Goal: Task Accomplishment & Management: Manage account settings

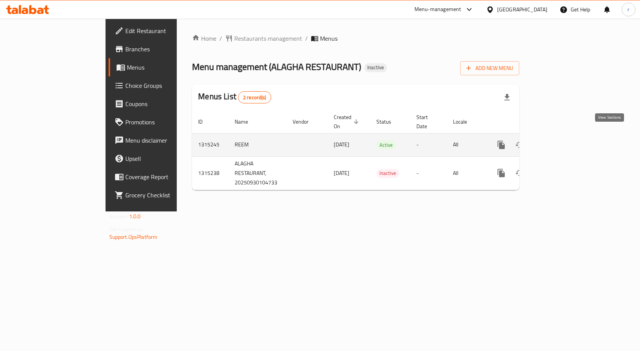
click at [560, 140] on icon "enhanced table" at bounding box center [555, 144] width 9 height 9
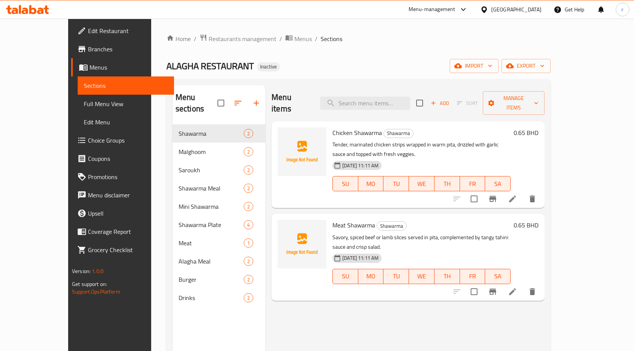
click at [523, 192] on li at bounding box center [512, 199] width 21 height 14
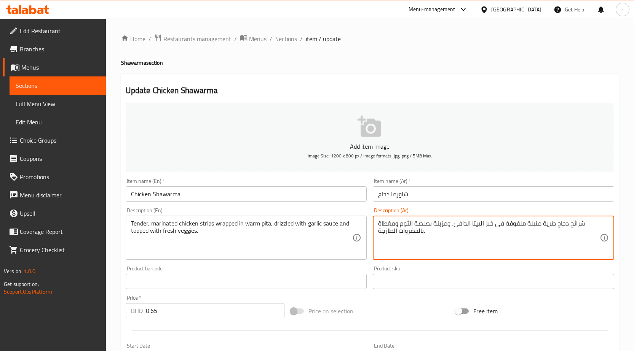
drag, startPoint x: 446, startPoint y: 225, endPoint x: 432, endPoint y: 225, distance: 14.5
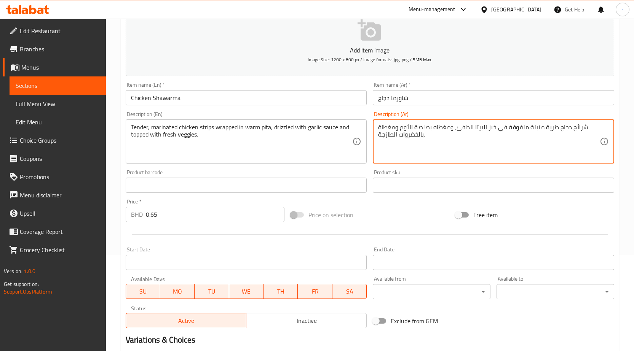
scroll to position [187, 0]
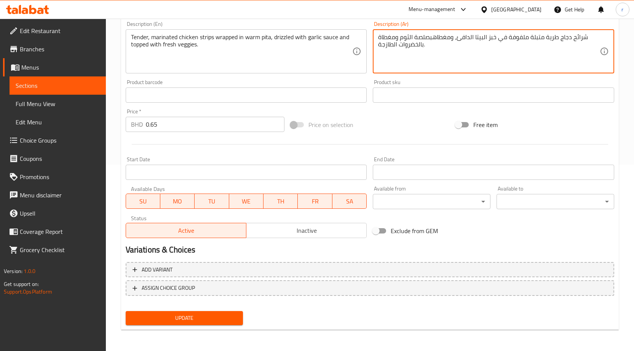
type textarea "شرائح دجاج طرية متبلة ملفوفة في خبز البيتا الدافئ، ومغطاهبصلصة الثوم ومغطاة بال…"
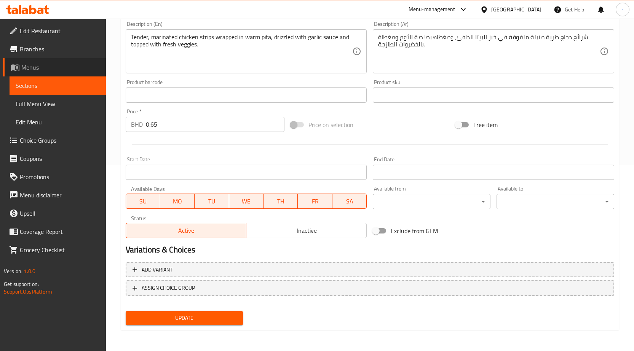
click at [38, 68] on span "Menus" at bounding box center [60, 67] width 78 height 9
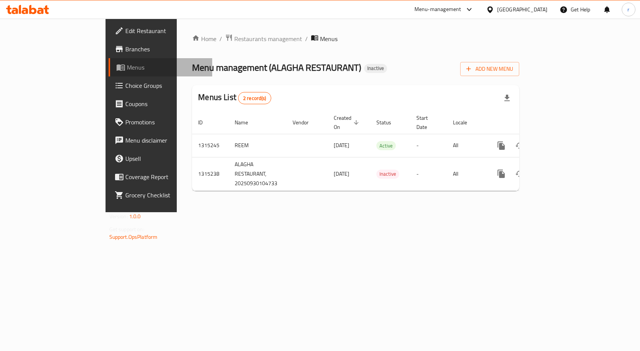
click at [127, 70] on span "Menus" at bounding box center [167, 67] width 80 height 9
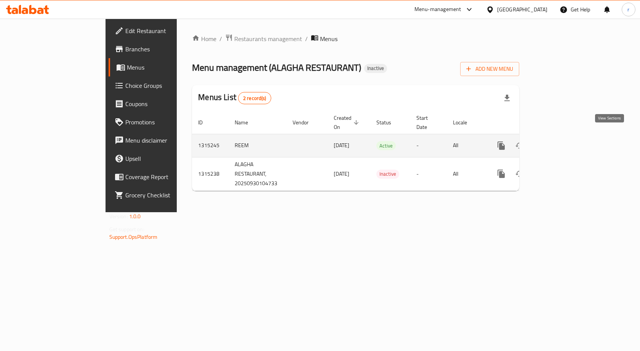
click at [565, 137] on link "enhanced table" at bounding box center [556, 146] width 18 height 18
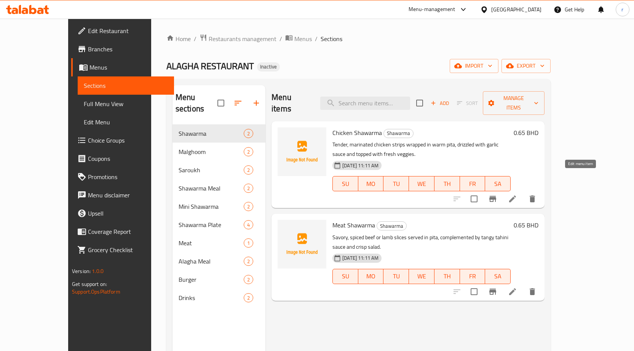
click at [516, 196] on icon at bounding box center [512, 199] width 7 height 7
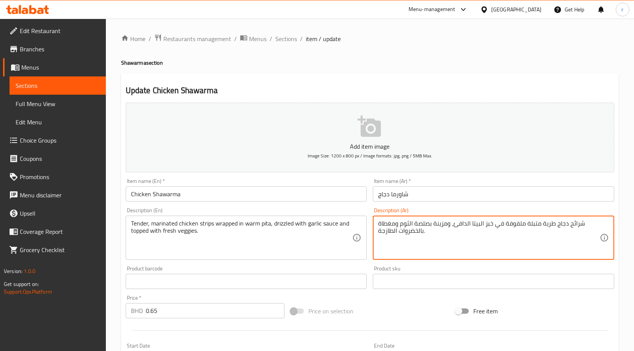
drag, startPoint x: 448, startPoint y: 223, endPoint x: 434, endPoint y: 225, distance: 14.3
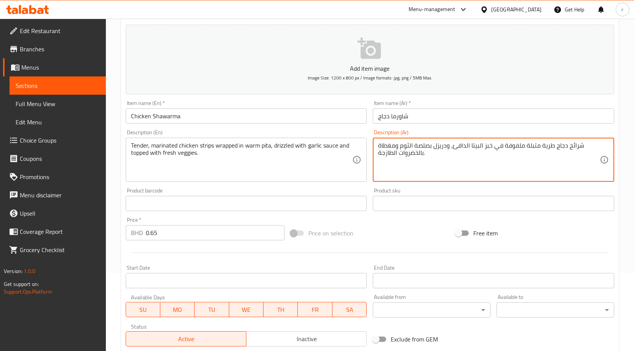
scroll to position [187, 0]
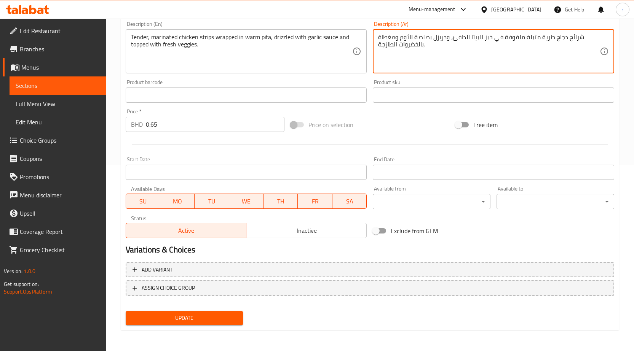
type textarea "شرائح دجاج طرية متبلة ملفوفة في خبز البيتا الدافئ، ودريزل بصلصة الثوم ومغطاة با…"
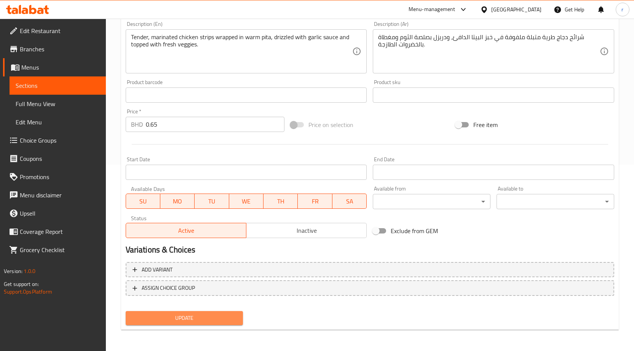
click at [208, 318] on span "Update" at bounding box center [184, 319] width 105 height 10
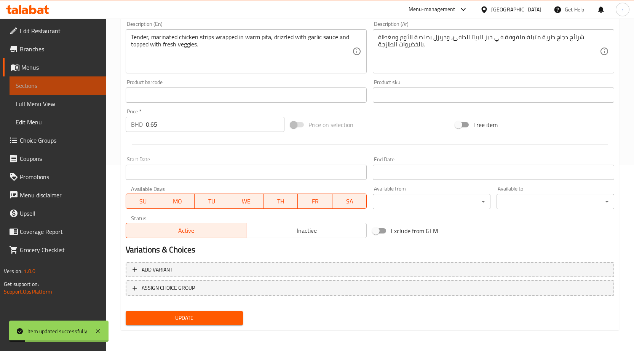
click at [57, 89] on span "Sections" at bounding box center [58, 85] width 84 height 9
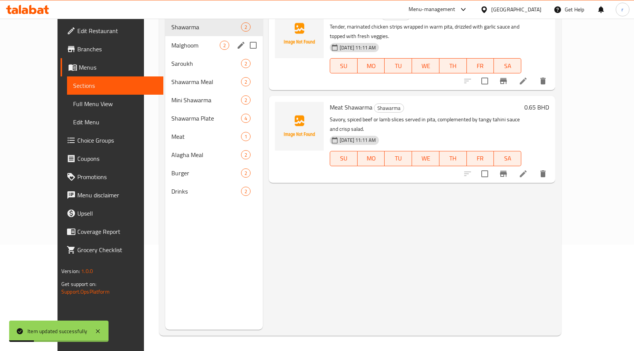
scroll to position [30, 0]
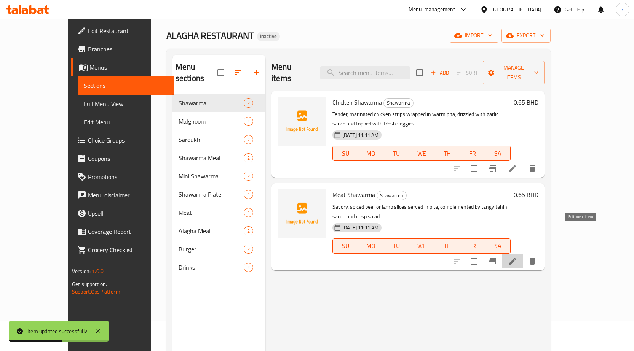
click at [517, 257] on icon at bounding box center [512, 261] width 9 height 9
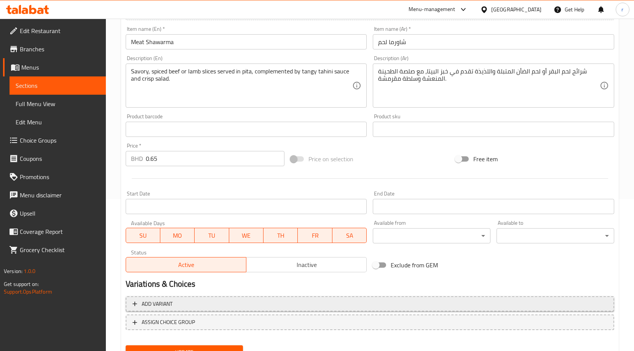
scroll to position [187, 0]
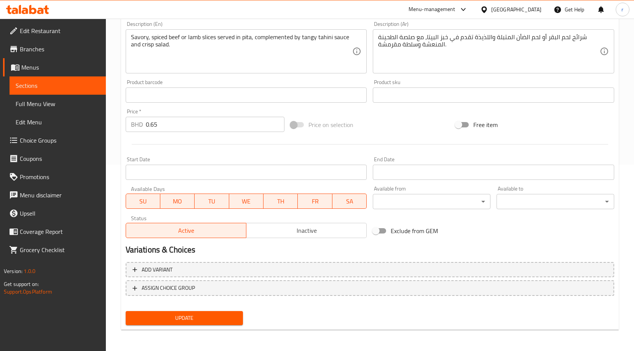
click at [212, 318] on span "Update" at bounding box center [184, 319] width 105 height 10
click at [77, 87] on span "Sections" at bounding box center [58, 85] width 84 height 9
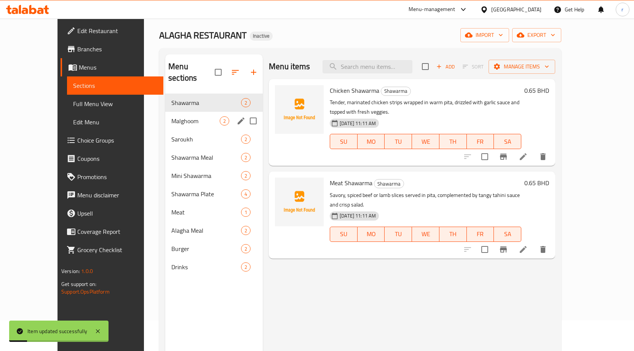
scroll to position [30, 0]
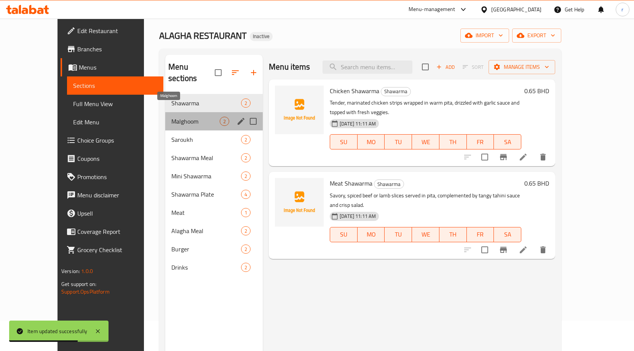
click at [171, 117] on span "Malghoom" at bounding box center [195, 121] width 48 height 9
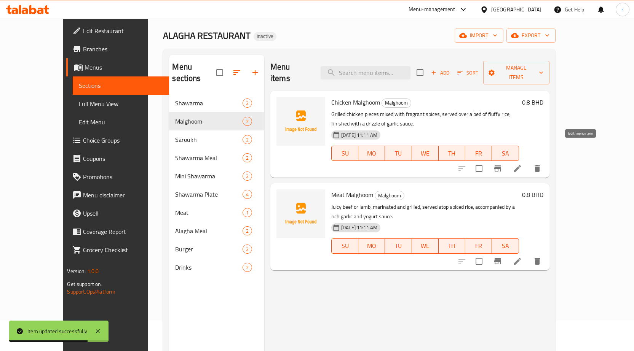
click at [521, 165] on icon at bounding box center [517, 168] width 7 height 7
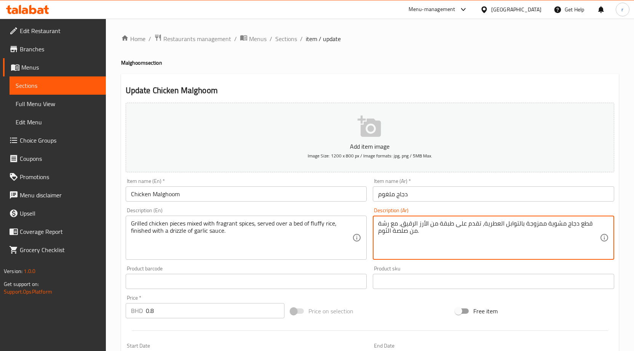
drag, startPoint x: 552, startPoint y: 223, endPoint x: 533, endPoint y: 225, distance: 18.8
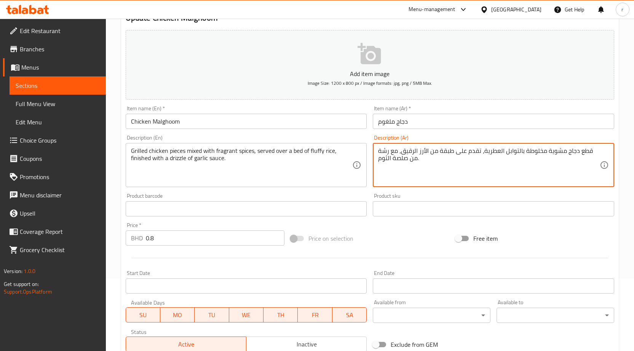
scroll to position [187, 0]
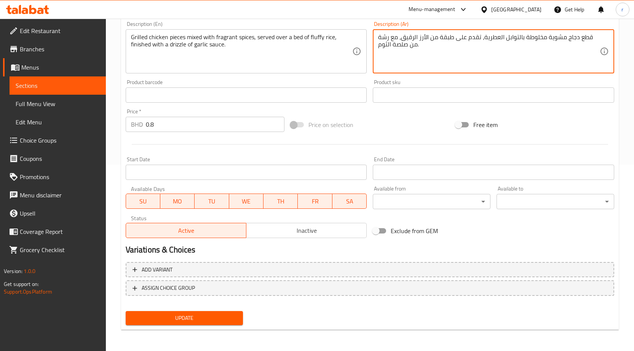
type textarea "قطع دجاج مشوية مخلوطة بالتوابل العطرية، تقدم على طبقة من الأرز الرقيق، مع رشة م…"
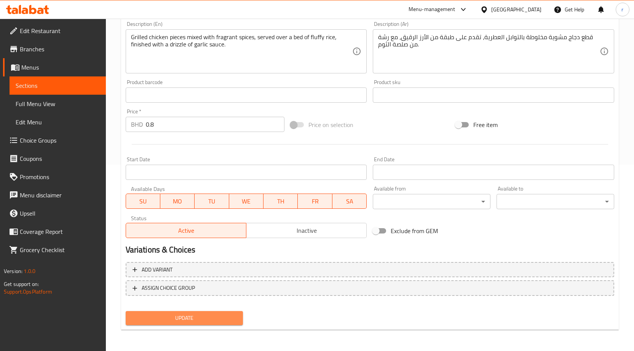
click at [192, 319] on span "Update" at bounding box center [184, 319] width 105 height 10
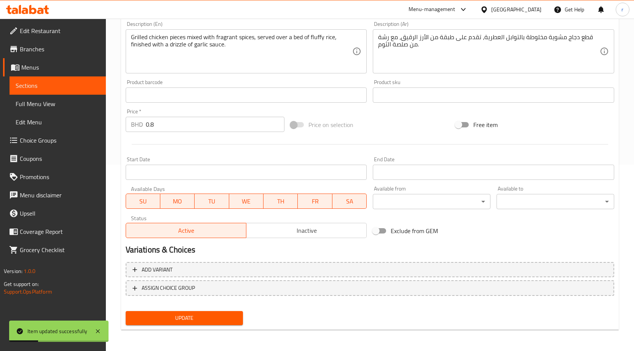
click at [57, 88] on span "Sections" at bounding box center [58, 85] width 84 height 9
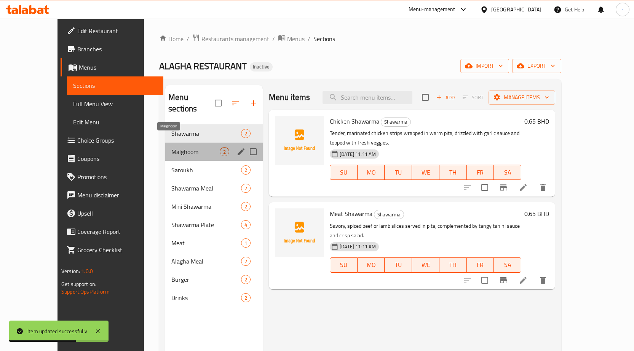
click at [171, 147] on span "Malghoom" at bounding box center [195, 151] width 48 height 9
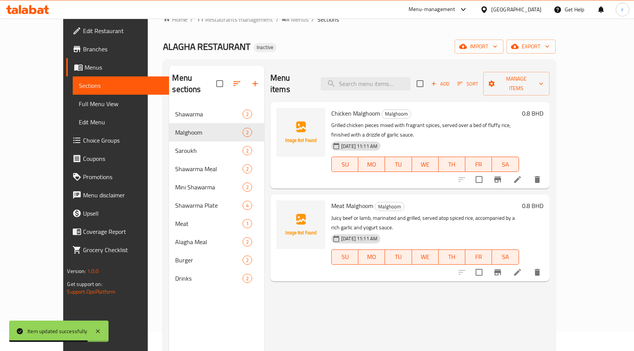
scroll to position [38, 0]
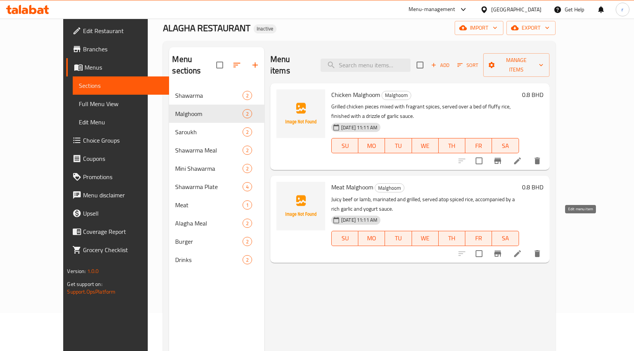
click at [522, 249] on icon at bounding box center [517, 253] width 9 height 9
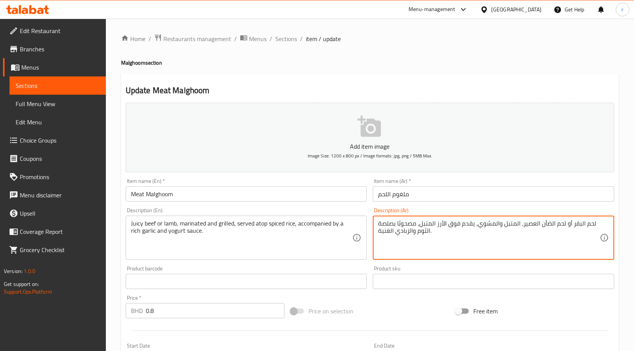
drag, startPoint x: 538, startPoint y: 222, endPoint x: 522, endPoint y: 225, distance: 16.7
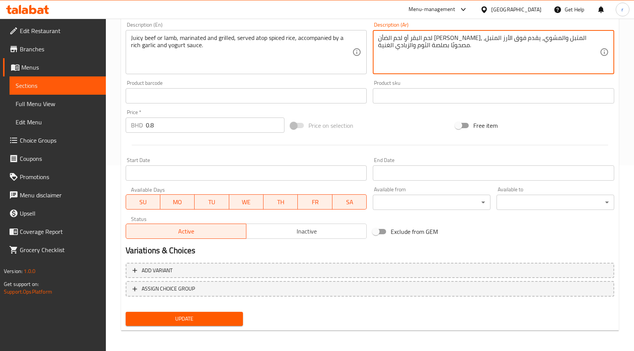
scroll to position [187, 0]
type textarea "لحم البقر أو لحم الضأن [PERSON_NAME]، المتبل والمشوي، يقدم فوق الأرز المتبل، مص…"
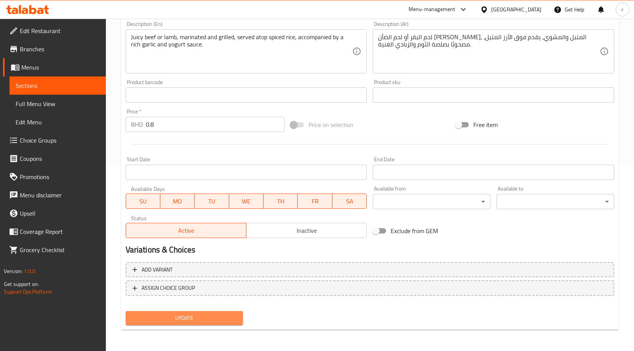
click at [190, 318] on span "Update" at bounding box center [184, 319] width 105 height 10
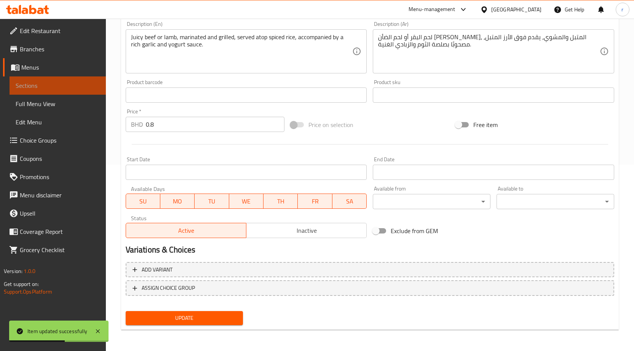
click at [65, 87] on span "Sections" at bounding box center [58, 85] width 84 height 9
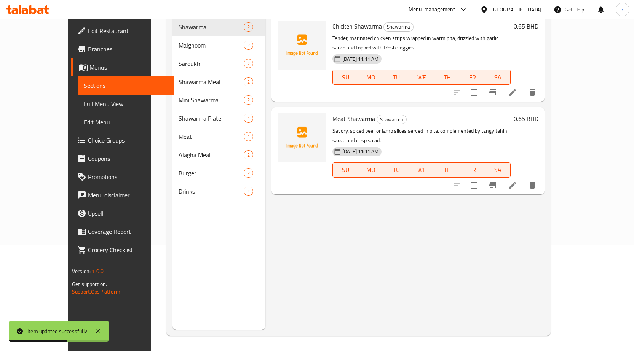
scroll to position [107, 0]
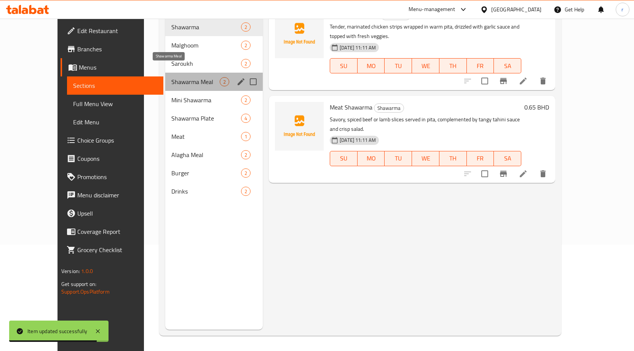
click at [171, 77] on span "Shawarma Meal" at bounding box center [195, 81] width 48 height 9
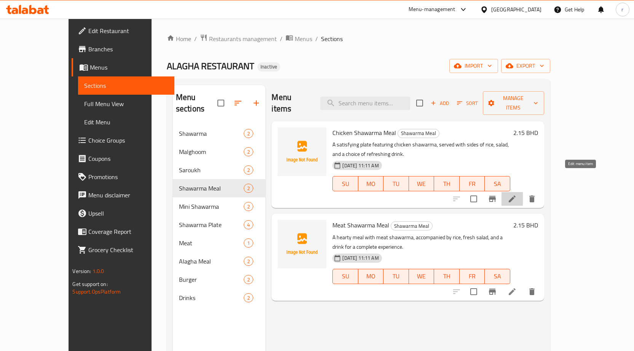
click at [517, 195] on icon at bounding box center [512, 199] width 9 height 9
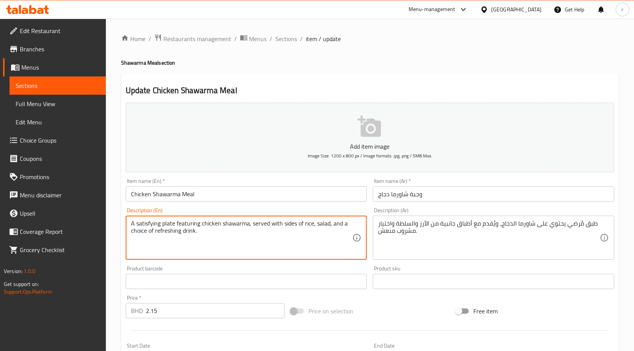
drag, startPoint x: 174, startPoint y: 225, endPoint x: 136, endPoint y: 225, distance: 37.3
click at [230, 238] on textarea "A satisfying plate featuring chicken shawarma, served with sides of rice, salad…" at bounding box center [242, 238] width 222 height 36
click at [86, 88] on span "Sections" at bounding box center [58, 85] width 84 height 9
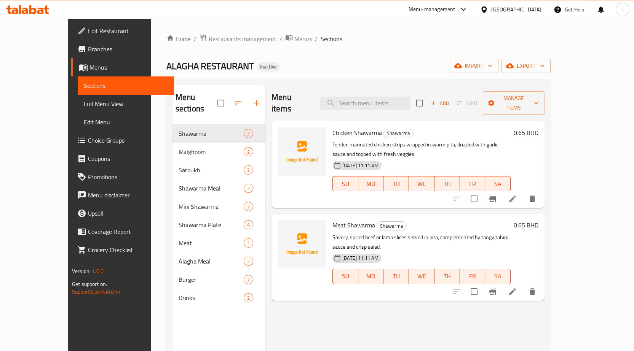
click at [523, 285] on li at bounding box center [512, 292] width 21 height 14
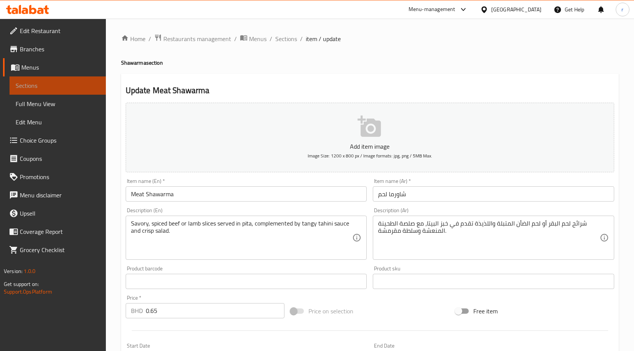
click at [70, 90] on span "Sections" at bounding box center [58, 85] width 84 height 9
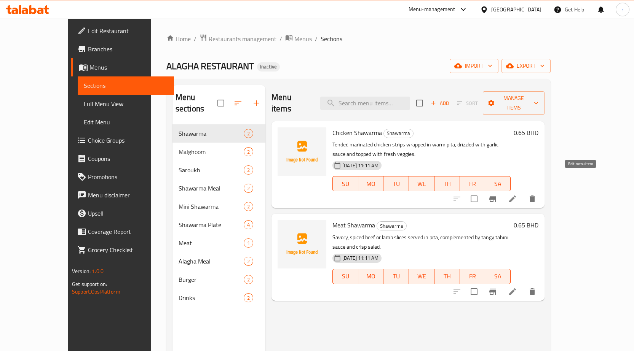
click at [517, 195] on icon at bounding box center [512, 199] width 9 height 9
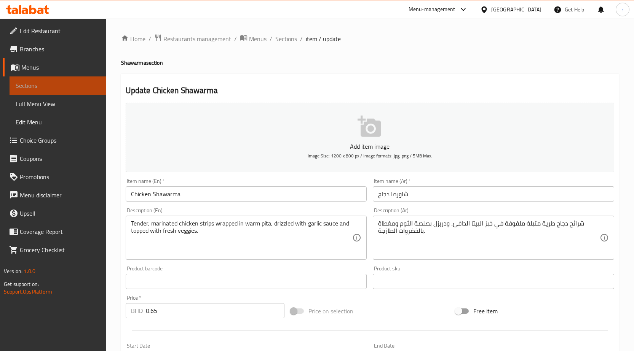
click at [78, 92] on link "Sections" at bounding box center [58, 86] width 96 height 18
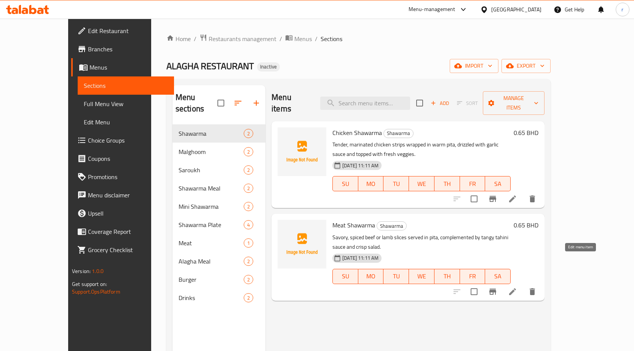
click at [517, 287] on icon at bounding box center [512, 291] width 9 height 9
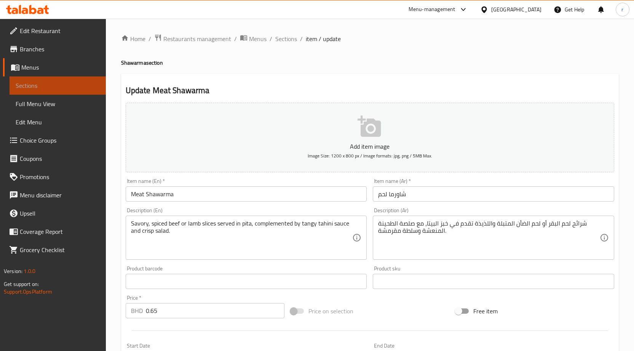
click at [56, 91] on link "Sections" at bounding box center [58, 86] width 96 height 18
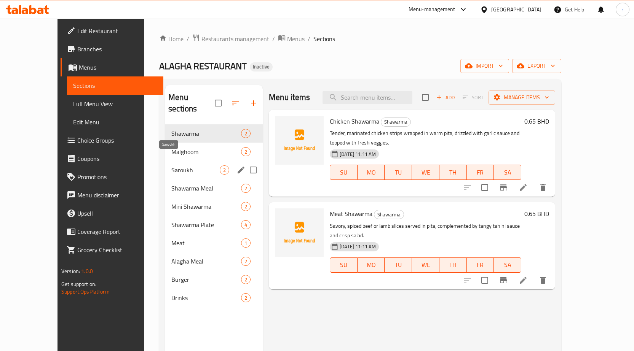
click at [171, 166] on span "Saroukh" at bounding box center [195, 170] width 48 height 9
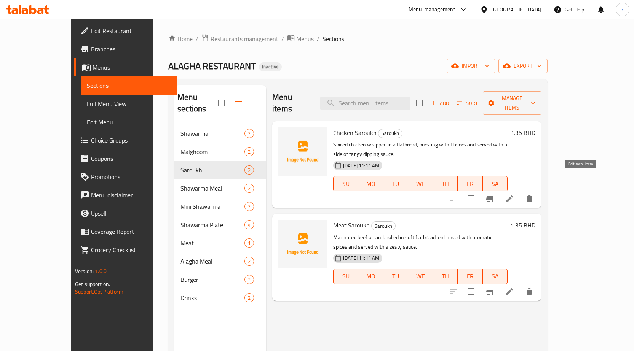
click at [514, 195] on icon at bounding box center [509, 199] width 9 height 9
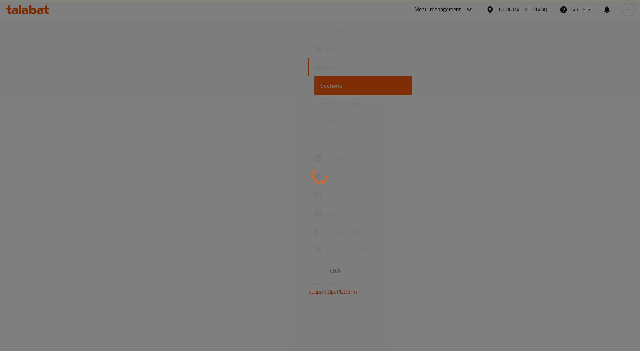
click at [80, 91] on div at bounding box center [320, 175] width 640 height 351
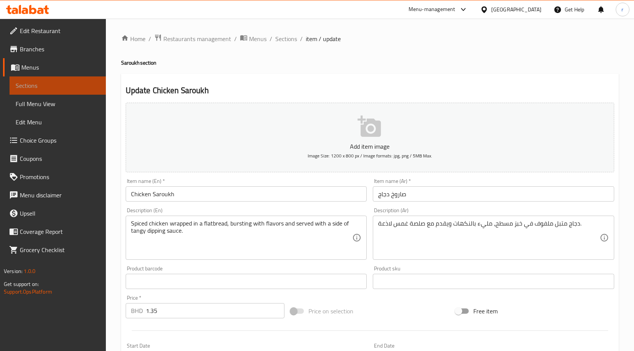
click at [67, 88] on span "Sections" at bounding box center [58, 85] width 84 height 9
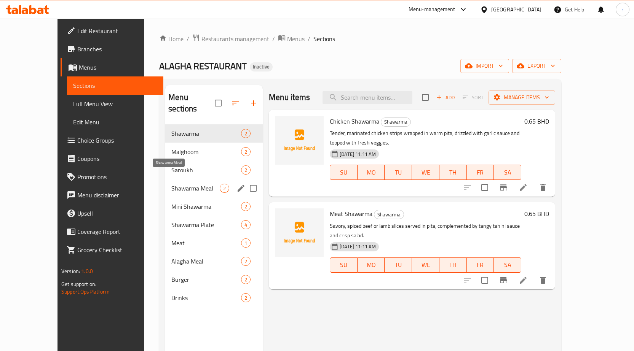
click at [171, 184] on span "Shawarma Meal" at bounding box center [195, 188] width 48 height 9
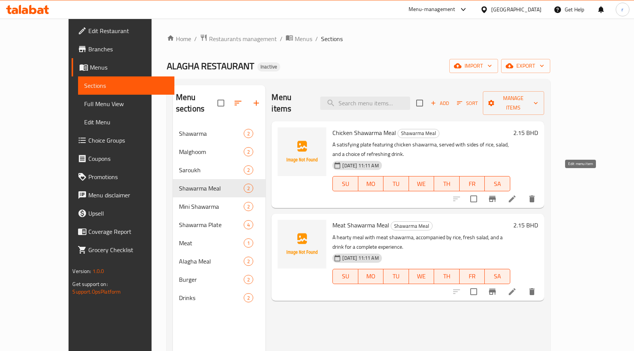
click at [517, 195] on icon at bounding box center [512, 199] width 9 height 9
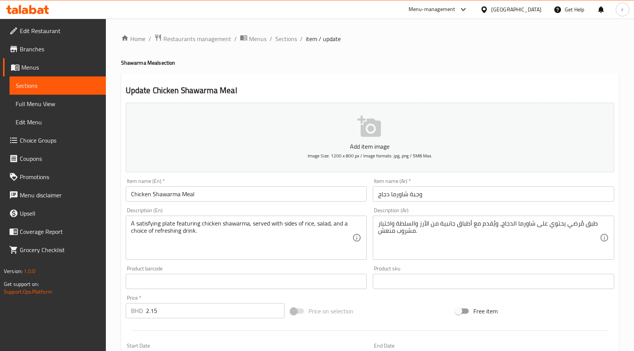
click at [39, 85] on span "Sections" at bounding box center [58, 85] width 84 height 9
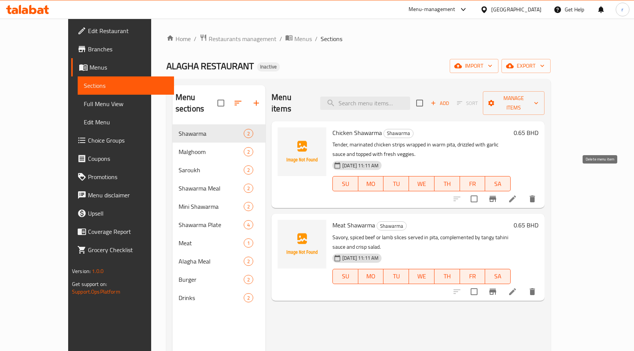
click at [535, 196] on icon "delete" at bounding box center [532, 199] width 5 height 7
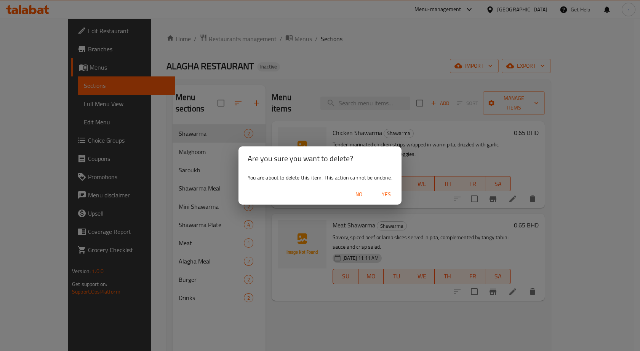
click at [333, 124] on div "Are you sure you want to delete? You are about to delete this item. This action…" at bounding box center [320, 175] width 640 height 351
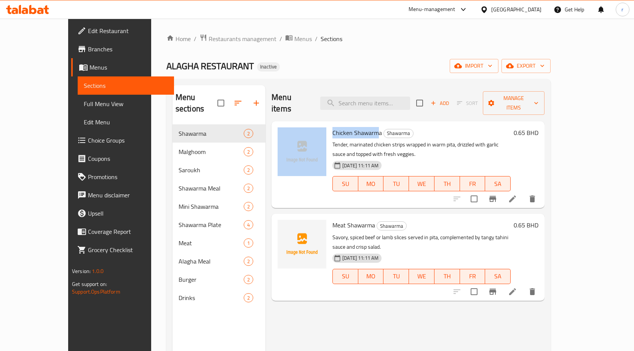
drag, startPoint x: 362, startPoint y: 122, endPoint x: 309, endPoint y: 124, distance: 53.7
click at [309, 125] on div "Chicken Shawarma Shawarma Tender, marinated chicken strips wrapped in warm pita…" at bounding box center [408, 165] width 267 height 81
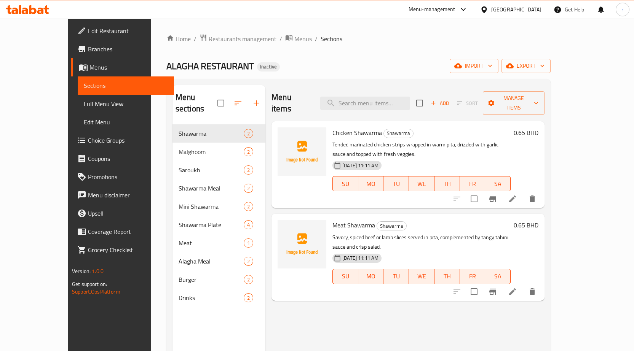
click at [409, 128] on h6 "Chicken Shawarma Shawarma" at bounding box center [421, 133] width 178 height 11
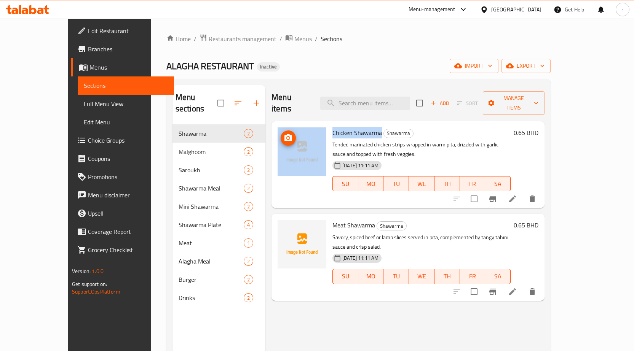
drag, startPoint x: 364, startPoint y: 123, endPoint x: 305, endPoint y: 124, distance: 58.3
click at [305, 125] on div "Chicken Shawarma Shawarma Tender, marinated chicken strips wrapped in warm pita…" at bounding box center [408, 165] width 267 height 81
copy div "Chicken Shawarma"
click at [517, 195] on icon at bounding box center [512, 199] width 9 height 9
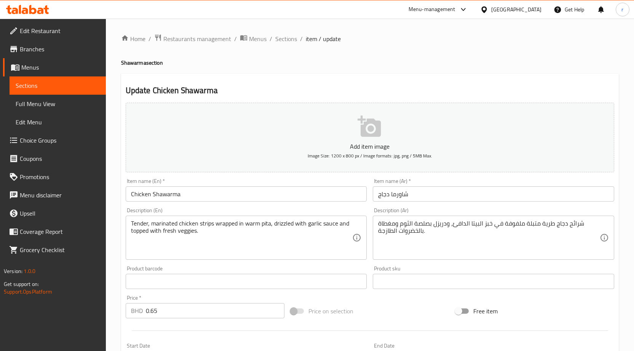
click at [39, 88] on span "Sections" at bounding box center [58, 85] width 84 height 9
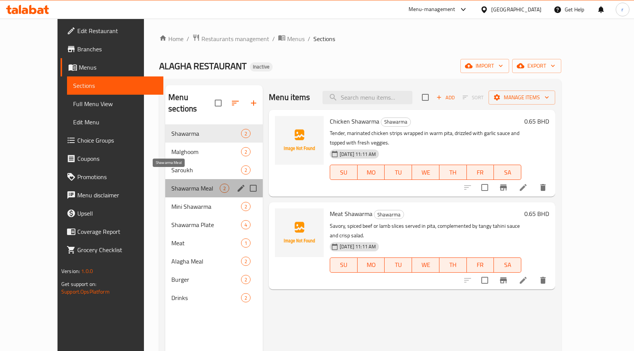
click at [171, 184] on span "Shawarma Meal" at bounding box center [195, 188] width 48 height 9
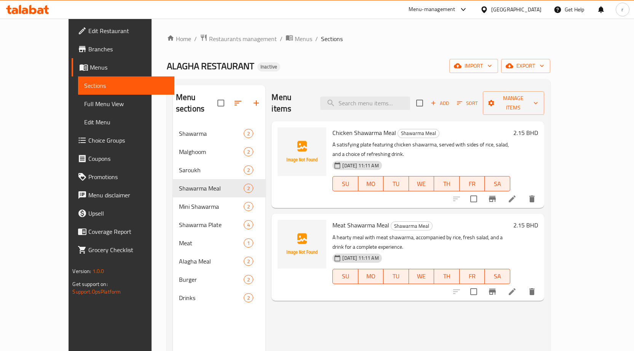
click at [517, 195] on icon at bounding box center [512, 199] width 9 height 9
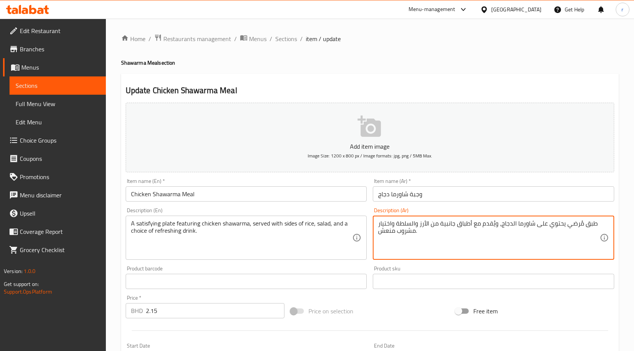
drag, startPoint x: 420, startPoint y: 230, endPoint x: 413, endPoint y: 242, distance: 14.0
click at [425, 241] on textarea "طبق مُرضي يحتوي على شاورما الدجاج، ويُقدم مع أطباق جانبية من الأرز والسلطة واخت…" at bounding box center [489, 238] width 222 height 36
drag, startPoint x: 421, startPoint y: 233, endPoint x: 381, endPoint y: 240, distance: 40.6
click at [381, 240] on textarea "طبق مُرضي يحتوي على شاورما الدجاج، ويُقدم مع أطباق جانبية من الأرز والسلطة واخت…" at bounding box center [489, 238] width 222 height 36
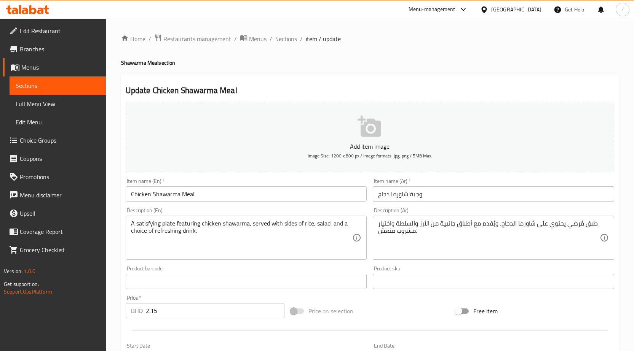
click at [51, 87] on span "Sections" at bounding box center [58, 85] width 84 height 9
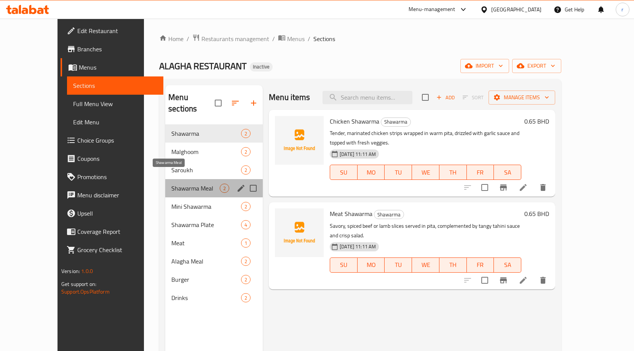
click at [171, 184] on span "Shawarma Meal" at bounding box center [195, 188] width 48 height 9
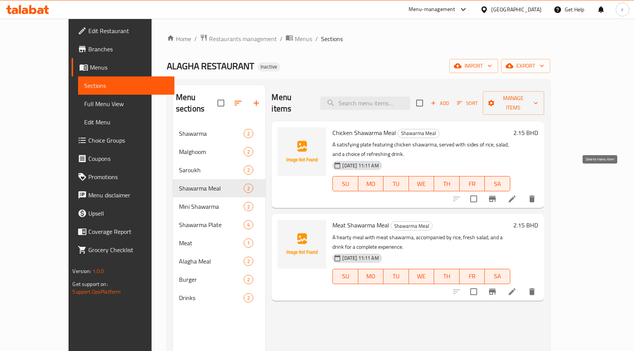
click at [535, 196] on icon "delete" at bounding box center [531, 199] width 5 height 7
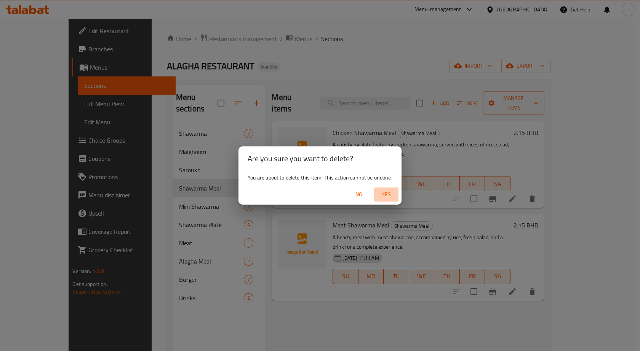
click at [384, 195] on span "Yes" at bounding box center [386, 195] width 18 height 10
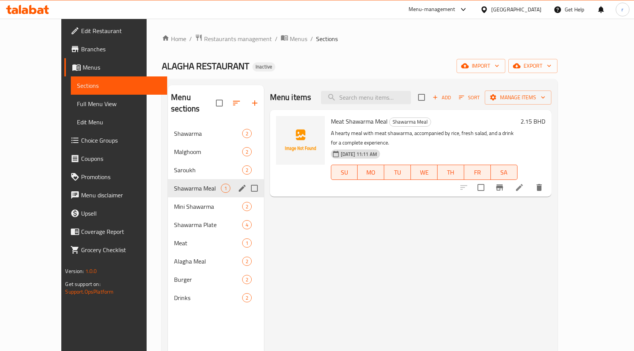
click at [174, 184] on span "Shawarma Meal" at bounding box center [197, 188] width 46 height 9
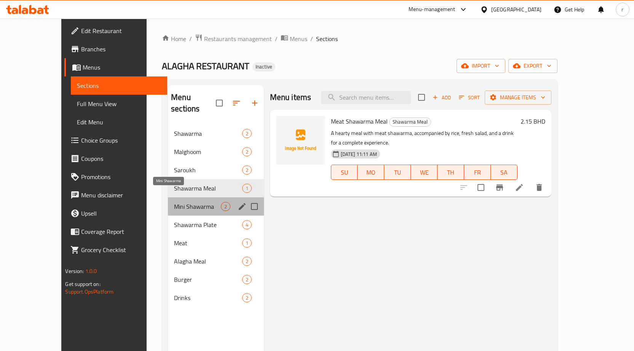
click at [174, 202] on span "Mini Shawarma" at bounding box center [197, 206] width 46 height 9
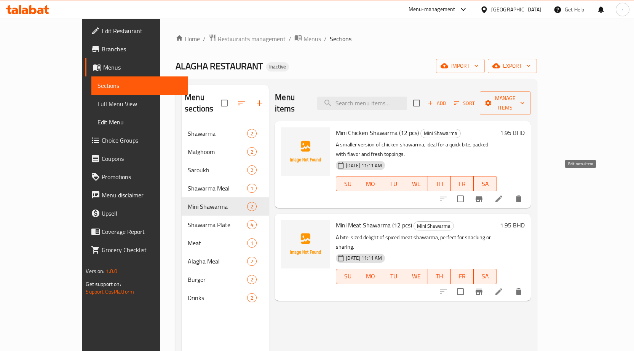
click at [503, 195] on icon at bounding box center [498, 199] width 9 height 9
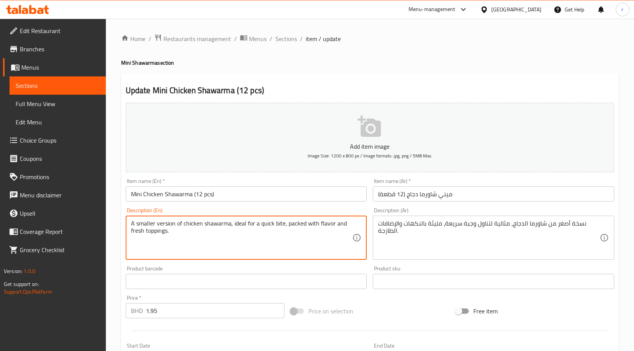
drag, startPoint x: 177, startPoint y: 224, endPoint x: 135, endPoint y: 223, distance: 41.5
click at [175, 242] on textarea "A smaller version of chicken shawarma, ideal for a quick bite, packed with flav…" at bounding box center [242, 238] width 222 height 36
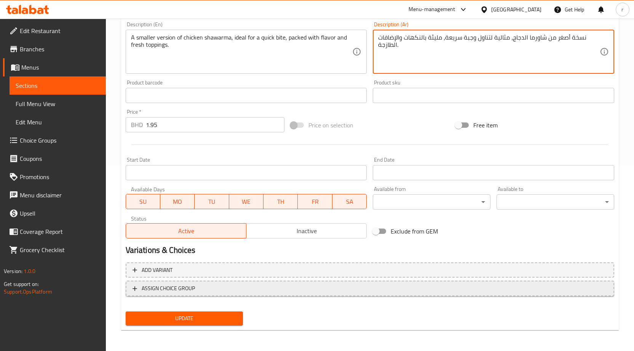
scroll to position [187, 0]
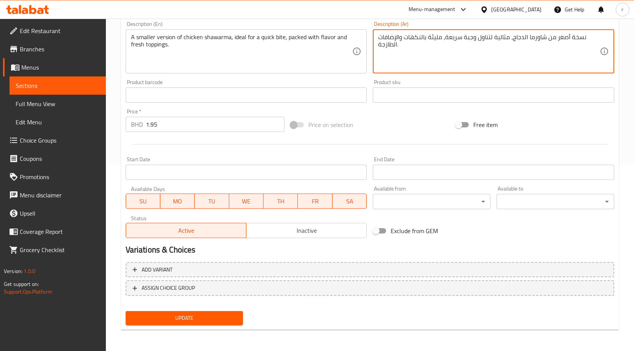
click at [214, 316] on span "Update" at bounding box center [184, 319] width 105 height 10
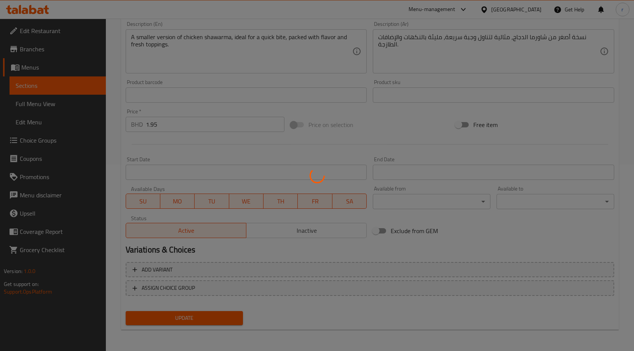
click at [84, 90] on div at bounding box center [317, 175] width 634 height 351
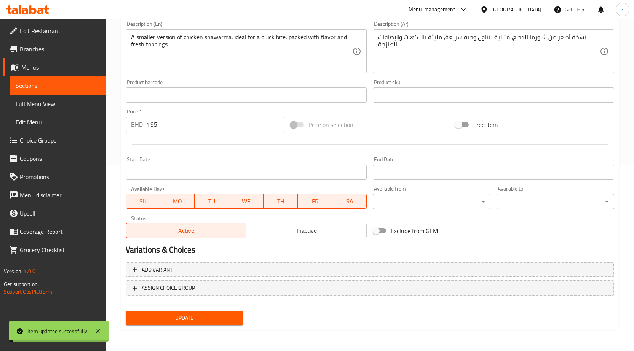
click at [84, 90] on link "Sections" at bounding box center [58, 86] width 96 height 18
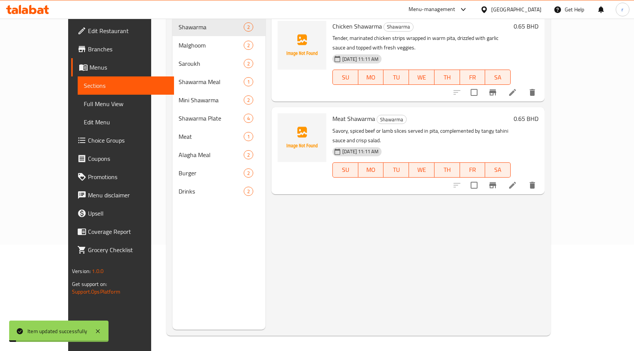
scroll to position [107, 0]
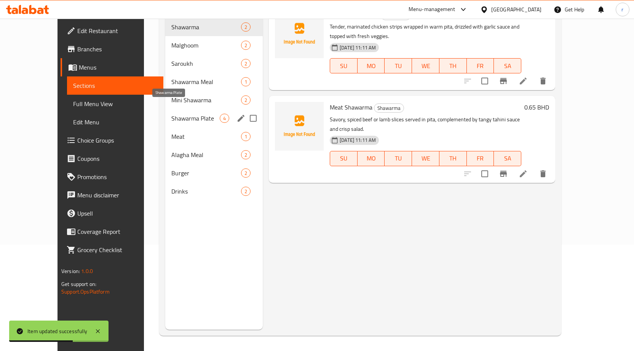
click at [171, 114] on span "Shawarma Plate" at bounding box center [195, 118] width 48 height 9
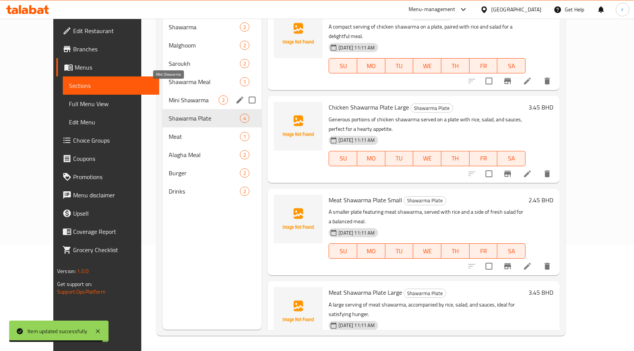
click at [169, 96] on span "Mini Shawarma" at bounding box center [194, 100] width 50 height 9
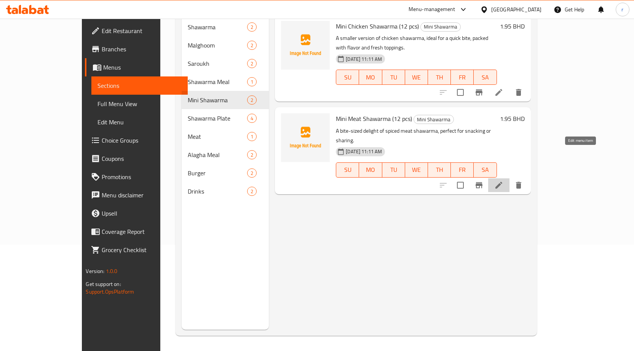
click at [503, 181] on icon at bounding box center [498, 185] width 9 height 9
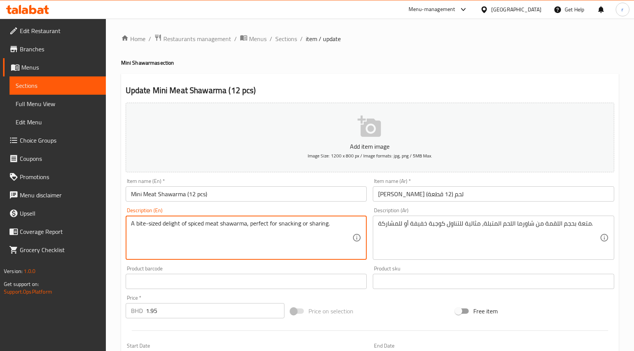
drag, startPoint x: 340, startPoint y: 225, endPoint x: 121, endPoint y: 215, distance: 219.2
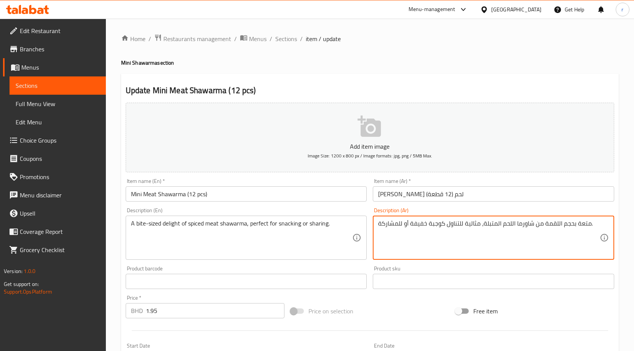
drag, startPoint x: 444, startPoint y: 223, endPoint x: 412, endPoint y: 229, distance: 33.2
click at [412, 229] on textarea "متعة بحجم اللقمة من شاورما اللحم المتبلة، مثالية للتناول كوجبة خفيفة أو للمشارك…" at bounding box center [489, 238] width 222 height 36
click at [421, 237] on textarea "متعة بحجم اللقمة من شاورما اللحم المتبلة، مثالية للتناول كوجبة خفيفة أو للمشارك…" at bounding box center [489, 238] width 222 height 36
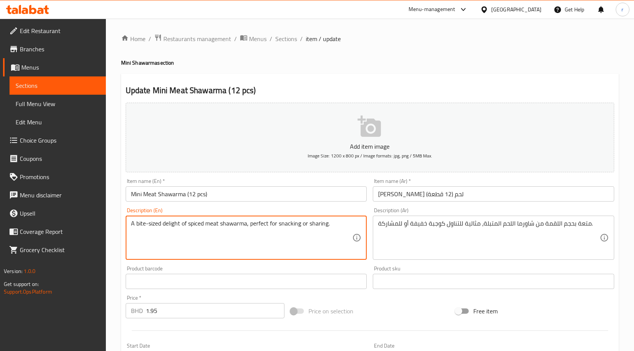
drag, startPoint x: 280, startPoint y: 225, endPoint x: 301, endPoint y: 227, distance: 21.1
click at [295, 235] on textarea "A bite-sized delight of spiced meat shawarma, perfect for snacking or sharing." at bounding box center [242, 238] width 222 height 36
drag, startPoint x: 270, startPoint y: 223, endPoint x: 304, endPoint y: 222, distance: 34.3
click at [304, 222] on textarea "A bite-sized delight of spiced meat shawarma, perfect for snacking or sharing." at bounding box center [242, 238] width 222 height 36
click at [297, 240] on textarea "A bite-sized delight of spiced meat shawarma, perfect for snacking or sharing." at bounding box center [242, 238] width 222 height 36
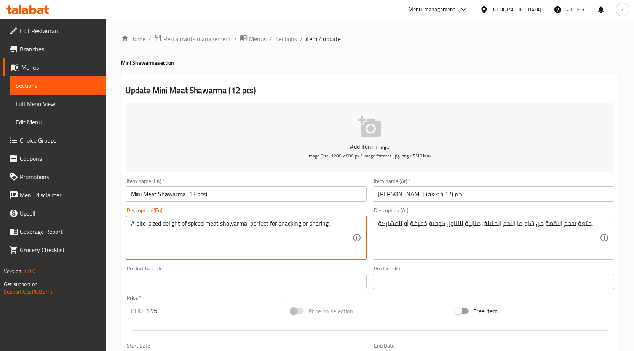
drag, startPoint x: 278, startPoint y: 224, endPoint x: 301, endPoint y: 227, distance: 23.8
click at [301, 227] on textarea "A bite-sized delight of spiced meat shawarma, perfect for snacking or sharing." at bounding box center [242, 238] width 222 height 36
click at [302, 241] on textarea "A bite-sized delight of spiced meat shawarma, perfect for snacking or sharing." at bounding box center [242, 238] width 222 height 36
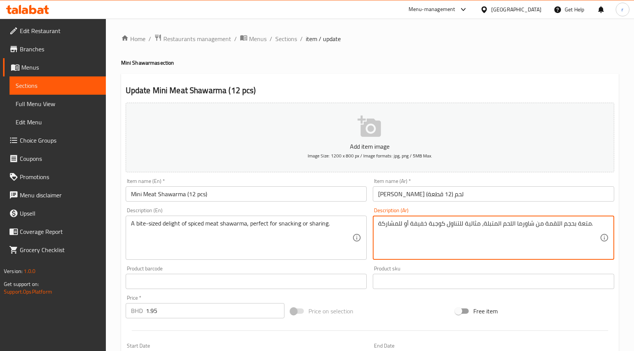
drag, startPoint x: 446, startPoint y: 223, endPoint x: 410, endPoint y: 228, distance: 36.8
click at [423, 240] on textarea "متعة بحجم اللقمة من شاورما اللحم المتبلة، مثالية للتناول كوجبة خفيفة أو للمشارك…" at bounding box center [489, 238] width 222 height 36
click at [410, 224] on textarea "متعة بحجم اللقمة من شاورما اللحم المتبلة، مثالية للتناول كوجبة خفيفة أو للمشارك…" at bounding box center [489, 238] width 222 height 36
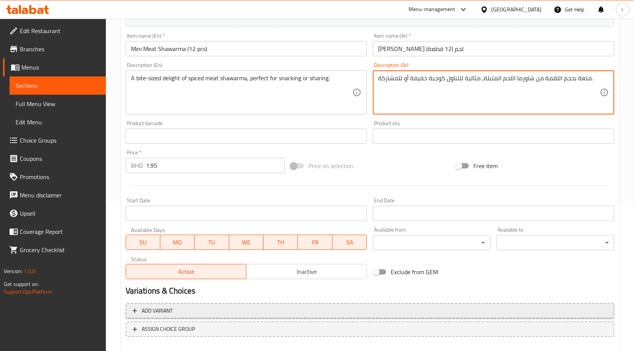
scroll to position [187, 0]
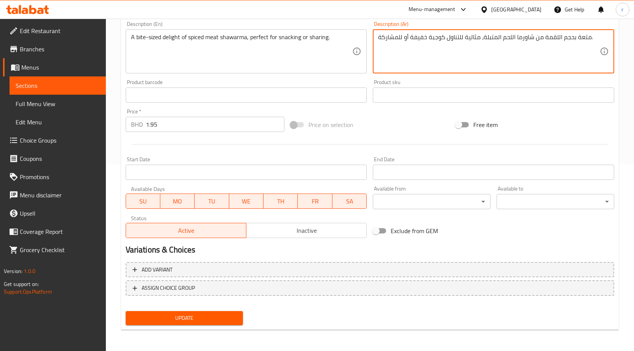
click at [207, 312] on button "Update" at bounding box center [185, 318] width 118 height 14
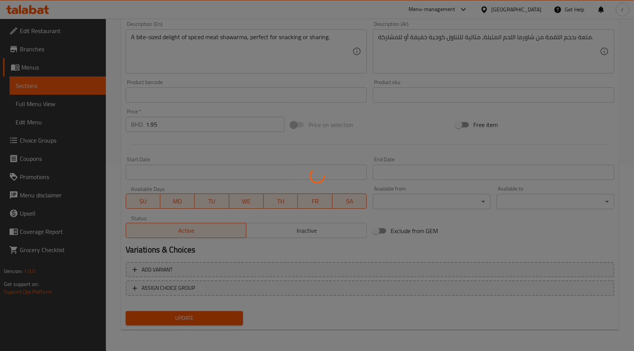
click at [86, 91] on div at bounding box center [317, 175] width 634 height 351
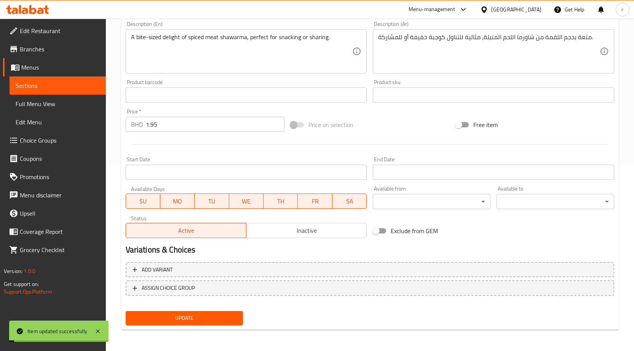
click at [86, 91] on link "Sections" at bounding box center [58, 86] width 96 height 18
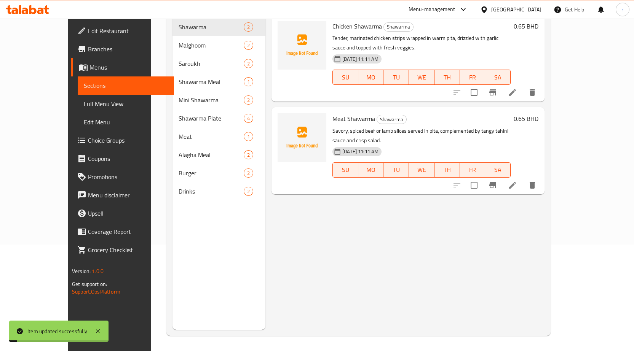
scroll to position [107, 0]
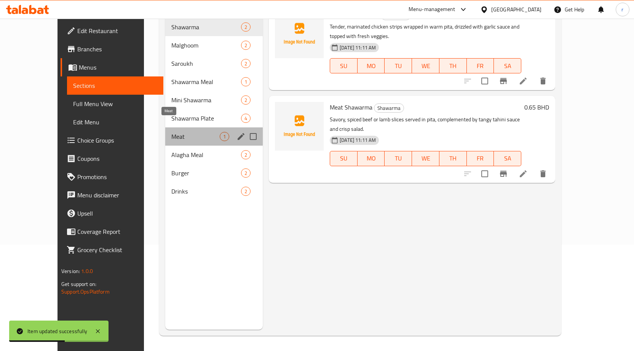
click at [171, 132] on span "Meat" at bounding box center [195, 136] width 48 height 9
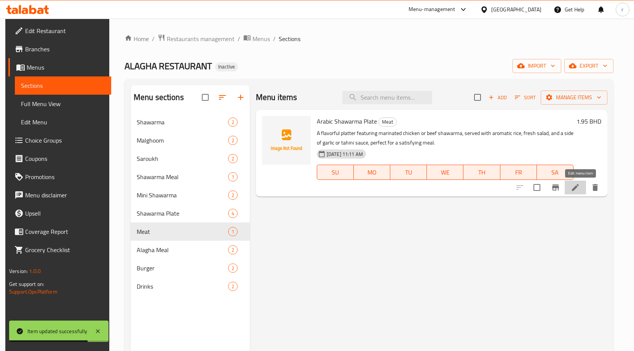
click at [580, 187] on icon at bounding box center [575, 187] width 9 height 9
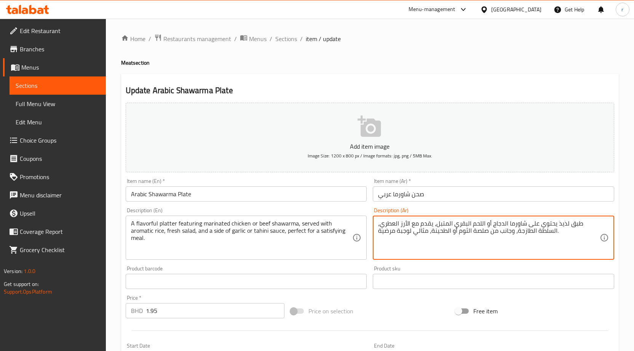
click at [453, 224] on textarea "طبق لذيذ يحتوي على شاورما الدجاج أو اللحم البقري المتبل، يقدم مع الأرز العطري، …" at bounding box center [489, 238] width 222 height 36
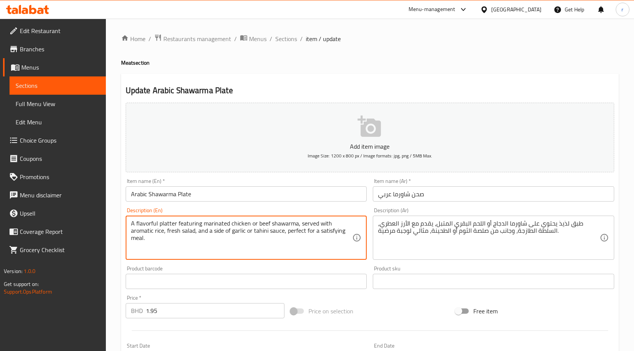
drag, startPoint x: 286, startPoint y: 232, endPoint x: 346, endPoint y: 235, distance: 59.9
click at [296, 248] on textarea "A flavorful platter featuring marinated chicken or beef shawarma, served with a…" at bounding box center [242, 238] width 222 height 36
drag, startPoint x: 285, startPoint y: 231, endPoint x: 356, endPoint y: 230, distance: 70.8
click at [356, 230] on div "A flavorful platter featuring marinated chicken or beef shawarma, served with a…" at bounding box center [246, 238] width 241 height 44
click at [287, 248] on textarea "A flavorful platter featuring marinated chicken or beef shawarma, served with a…" at bounding box center [242, 238] width 222 height 36
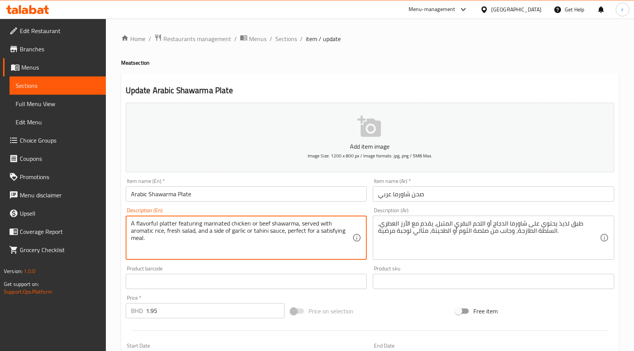
drag, startPoint x: 313, startPoint y: 231, endPoint x: 342, endPoint y: 233, distance: 29.8
click at [342, 233] on textarea "A flavorful platter featuring marinated chicken or beef shawarma, served with a…" at bounding box center [242, 238] width 222 height 36
click at [330, 241] on textarea "A flavorful platter featuring marinated chicken or beef shawarma, served with a…" at bounding box center [242, 238] width 222 height 36
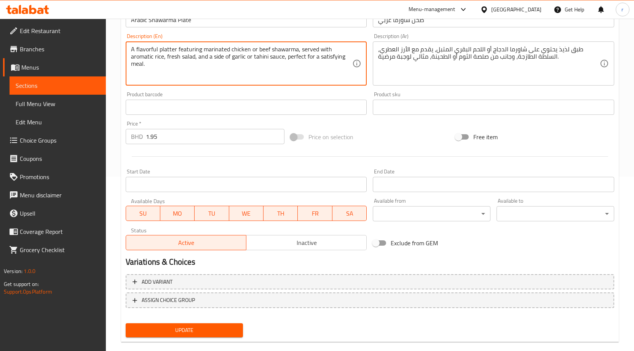
scroll to position [187, 0]
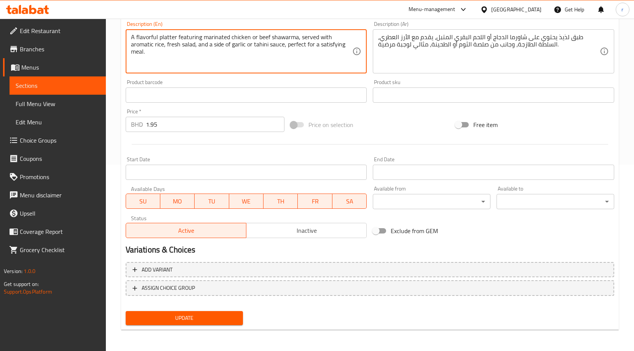
click at [194, 322] on span "Update" at bounding box center [184, 319] width 105 height 10
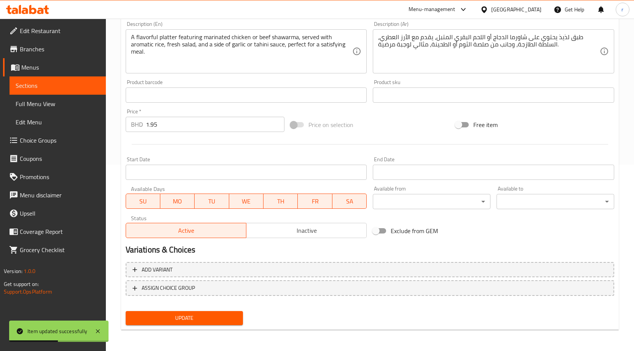
click at [52, 86] on span "Sections" at bounding box center [58, 85] width 84 height 9
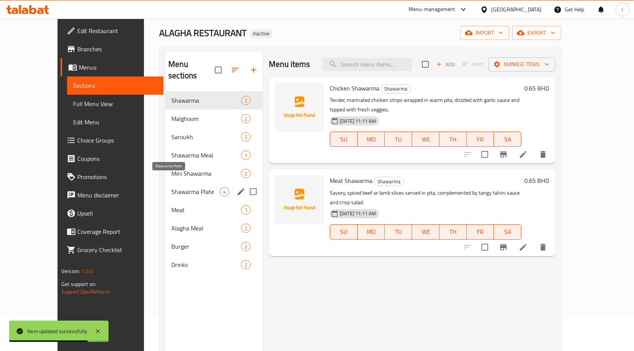
scroll to position [30, 0]
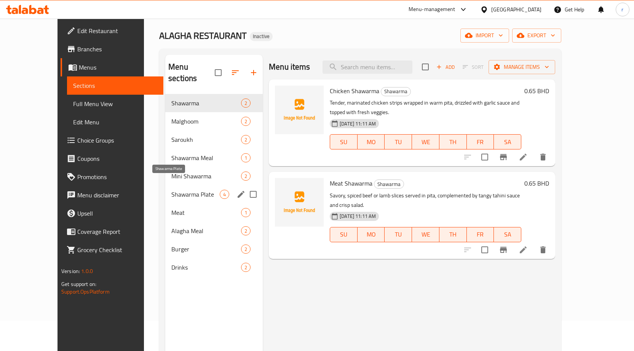
click at [171, 190] on span "Shawarma Plate" at bounding box center [195, 194] width 48 height 9
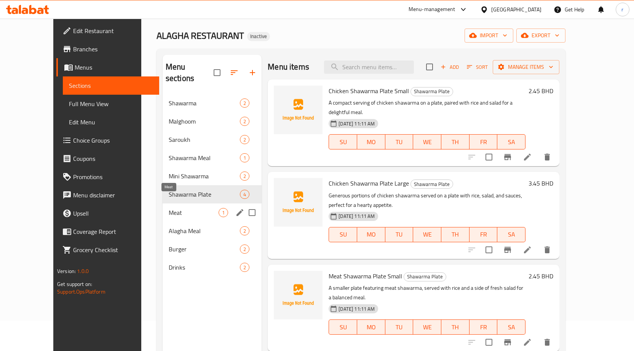
click at [169, 208] on span "Meat" at bounding box center [194, 212] width 50 height 9
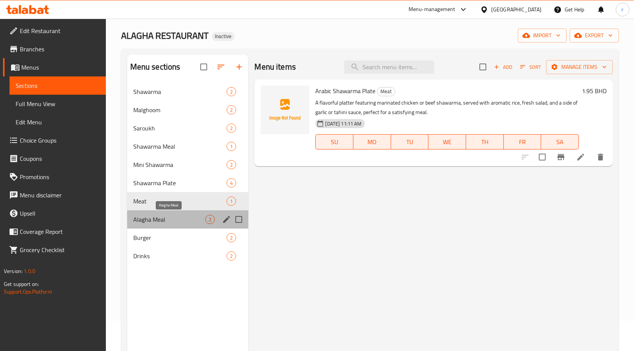
click at [158, 221] on span "Alagha Meal" at bounding box center [169, 219] width 72 height 9
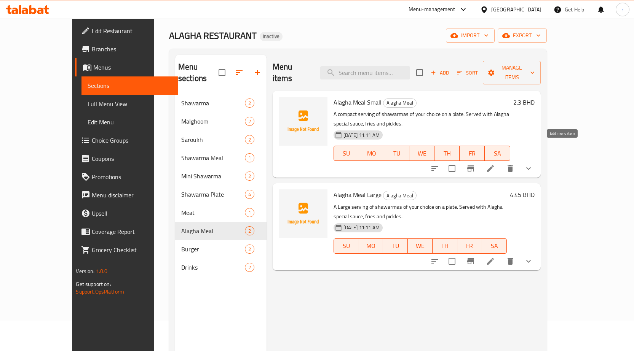
click at [495, 164] on icon at bounding box center [490, 168] width 9 height 9
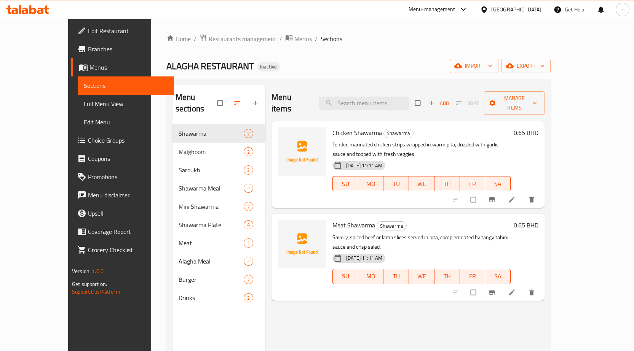
click at [84, 103] on span "Full Menu View" at bounding box center [126, 103] width 84 height 9
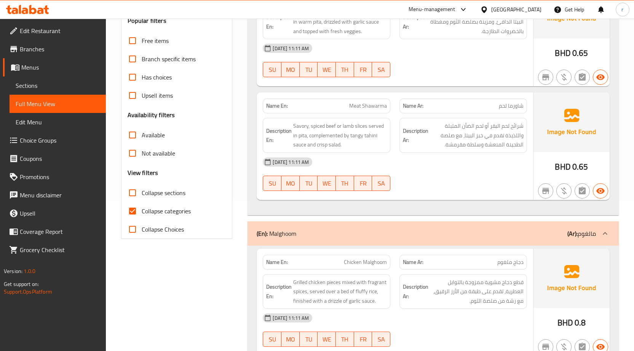
scroll to position [152, 0]
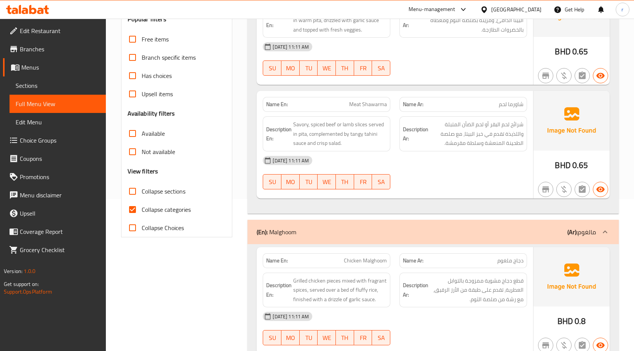
click at [162, 209] on span "Collapse categories" at bounding box center [166, 209] width 49 height 9
click at [142, 209] on input "Collapse categories" at bounding box center [132, 210] width 18 height 18
click at [129, 210] on input "Collapse categories" at bounding box center [132, 210] width 18 height 18
checkbox input "false"
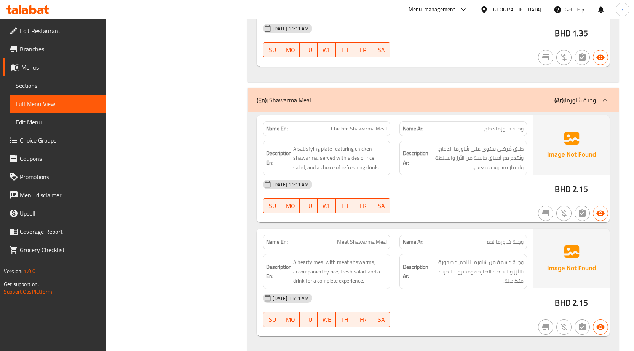
scroll to position [838, 0]
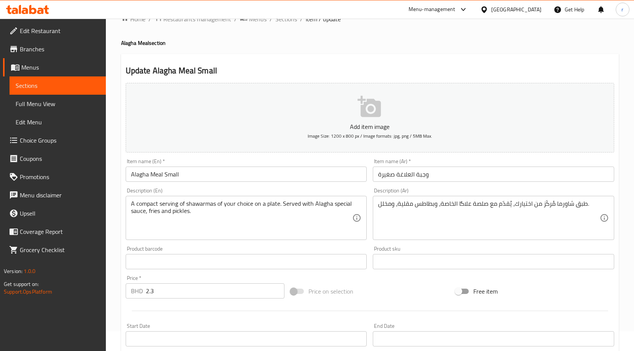
scroll to position [38, 0]
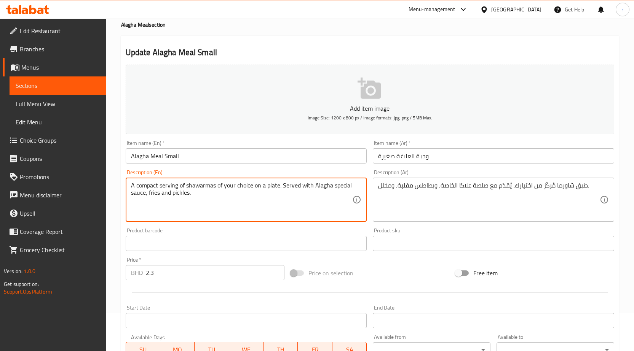
drag, startPoint x: 176, startPoint y: 185, endPoint x: 156, endPoint y: 187, distance: 20.2
click at [165, 188] on textarea "A compact serving of shawarmas of your choice on a plate. Served with Alagha sp…" at bounding box center [242, 200] width 222 height 36
drag, startPoint x: 177, startPoint y: 185, endPoint x: 134, endPoint y: 184, distance: 43.8
click at [134, 184] on textarea "A compact serving of shawarmas of your choice on a plate. Served with Alagha sp…" at bounding box center [242, 200] width 222 height 36
click at [280, 202] on textarea "A compact serving of shawarmas of your choice on a plate. Served with Alagha sp…" at bounding box center [242, 200] width 222 height 36
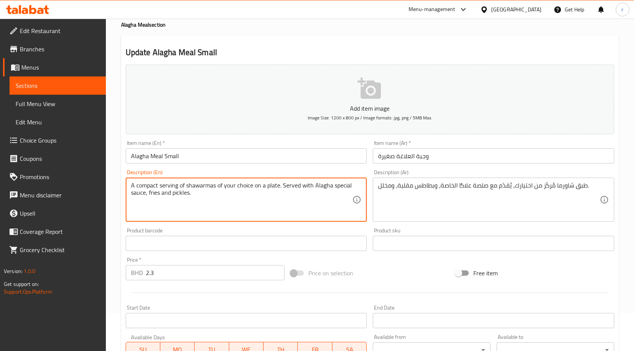
drag, startPoint x: 181, startPoint y: 186, endPoint x: 136, endPoint y: 184, distance: 44.6
click at [136, 184] on textarea "A compact serving of shawarmas of your choice on a plate. Served with Alagha sp…" at bounding box center [242, 200] width 222 height 36
click at [230, 197] on textarea "A compact serving of shawarmas of your choice on a plate. Served with Alagha sp…" at bounding box center [242, 200] width 222 height 36
drag, startPoint x: 208, startPoint y: 195, endPoint x: 113, endPoint y: 183, distance: 95.1
click at [113, 183] on div "Home / Restaurants management / Menus / Sections / item / update Alagha Meal se…" at bounding box center [370, 247] width 528 height 532
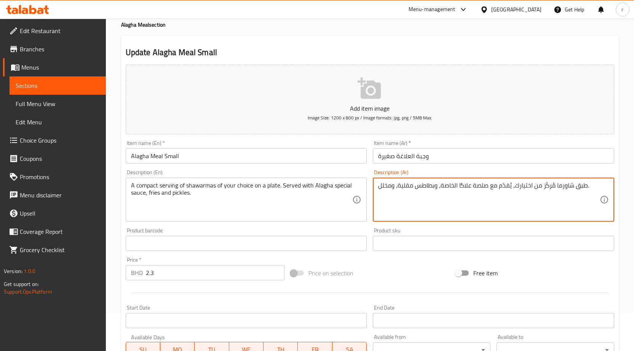
drag, startPoint x: 512, startPoint y: 183, endPoint x: 405, endPoint y: 202, distance: 107.9
click at [511, 183] on textarea "طبق شاورما مُركّز من اختيارك، يُقدّم مع صلصة علاگا الخاصة، وبطاطس مقلية، ومخلل." at bounding box center [489, 200] width 222 height 36
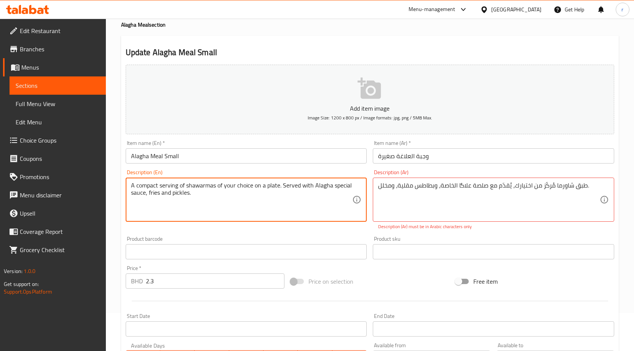
drag, startPoint x: 157, startPoint y: 185, endPoint x: 136, endPoint y: 189, distance: 21.7
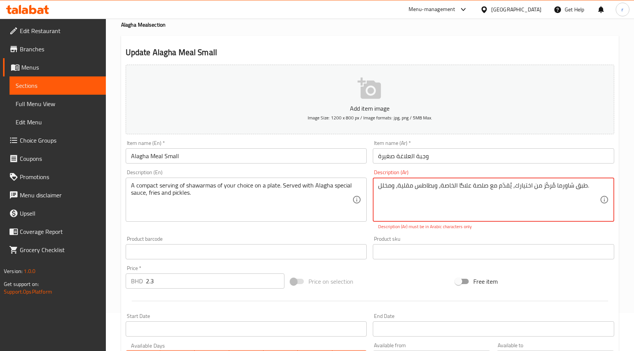
drag, startPoint x: 554, startPoint y: 184, endPoint x: 541, endPoint y: 190, distance: 14.0
click at [541, 190] on textarea "طبق شاورما مُركّز من اختيارك، يُقدّم مع صلصة علاگا الخاصة، وبطاطس مقلية، ومخلل." at bounding box center [489, 200] width 222 height 36
click at [566, 185] on textarea "طبق شاورماكومبكت من اختيارك، يُقدّم مع صلصة علاگا الخاصة، وبطاطس مقلية، ومخلل." at bounding box center [489, 200] width 222 height 36
click at [514, 188] on textarea "طبق شاورما كومبكت من اختيارك، يُقدّم مع صلصة علاگا الخاصة، وبطاطس مقلية، ومخلل." at bounding box center [489, 200] width 222 height 36
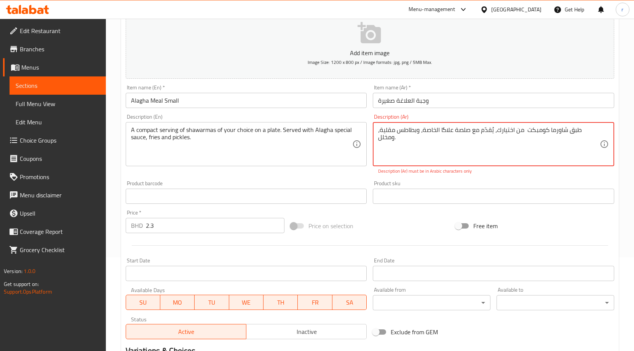
scroll to position [208, 0]
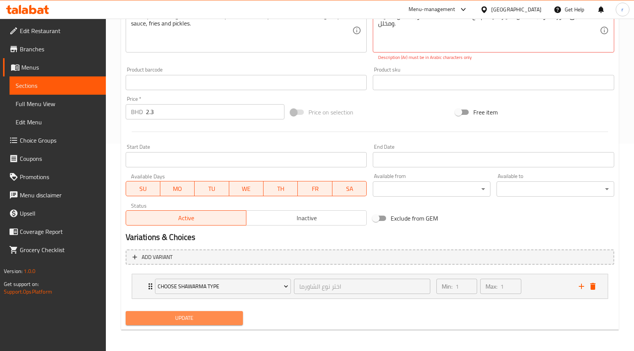
click at [165, 321] on span "Update" at bounding box center [184, 319] width 105 height 10
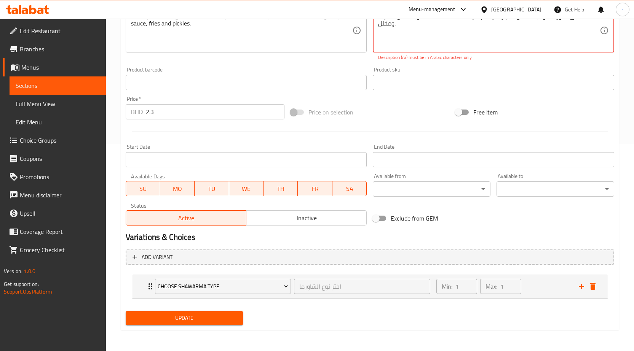
click at [206, 318] on span "Update" at bounding box center [184, 319] width 105 height 10
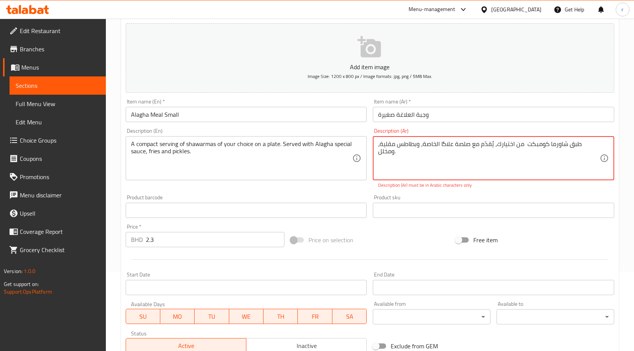
scroll to position [93, 0]
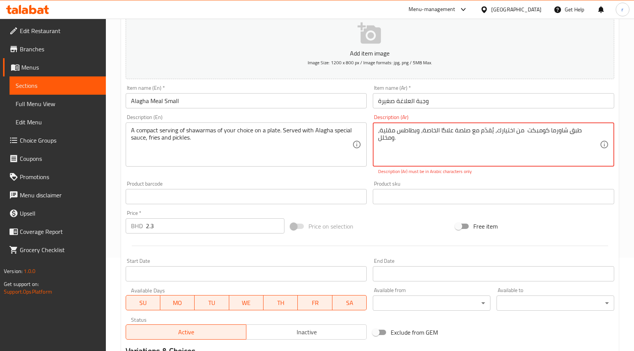
click at [564, 156] on textarea "طبق شاورما كومبكت من اختيارك، يُقدّم مع صلصة علاگا الخاصة، وبطاطس مقلية، ومخلل." at bounding box center [489, 145] width 222 height 36
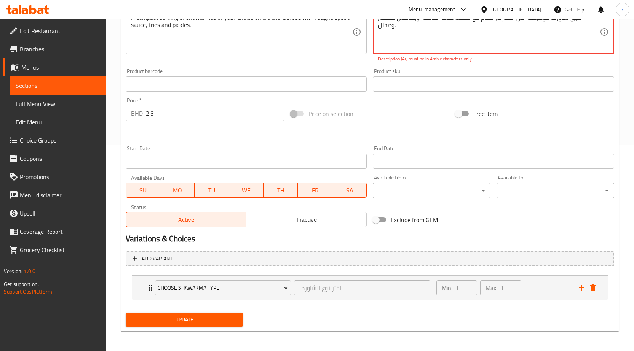
scroll to position [208, 0]
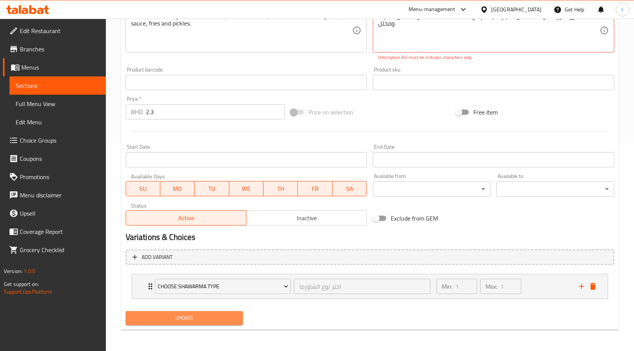
click at [211, 319] on span "Update" at bounding box center [184, 319] width 105 height 10
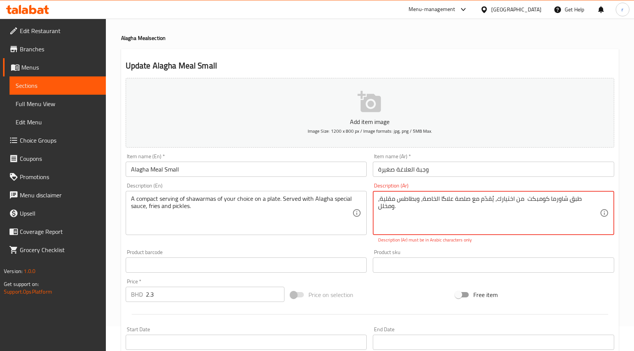
scroll to position [17, 0]
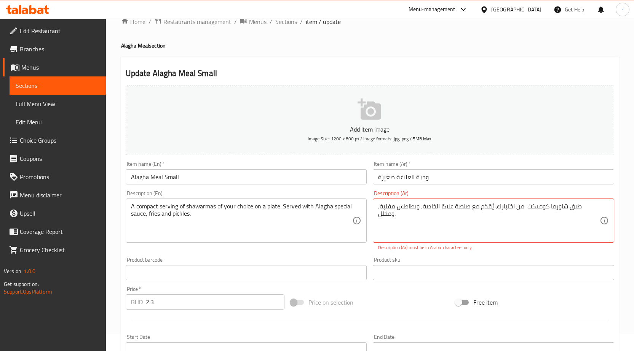
click at [603, 207] on div "طبق شاورما كومبكت من اختيارك، يُقدّم مع صلصة علاگا الخاصة، وبطاطس مقلية، ومخلل.…" at bounding box center [493, 221] width 241 height 44
click at [600, 208] on div "طبق شاورما كومبكت من اختيارك، يُقدّم مع صلصة علاگا الخاصة، وبطاطس مقلية، ومخلل.…" at bounding box center [493, 221] width 241 height 44
click at [566, 228] on textarea "طبق شاورما كومبكت من اختيارك، يُقدّم مع صلصة علاگا الخاصة، وبطاطس مقلية، ومخلل" at bounding box center [489, 221] width 222 height 36
drag, startPoint x: 543, startPoint y: 206, endPoint x: 541, endPoint y: 210, distance: 3.9
click at [541, 210] on textarea "طبق شاورما كومبكت من اختيارك، يُقدّم مع صلصة علاگا الخاصة، وبطاطس مقلية، ومخلل" at bounding box center [489, 221] width 222 height 36
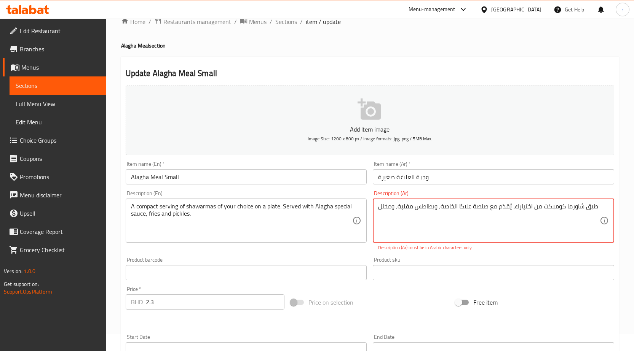
click at [496, 225] on textarea "طبق شاورما كومبكت من اختيارك، يُقدّم مع صلصة علاگا الخاصة، وبطاطس مقلية، ومخلل" at bounding box center [489, 221] width 222 height 36
click at [396, 209] on textarea "طبق شاورما كومبكت من اختيارك، يُقدّم مع صلصة علاگا الخاصة، وبطاطس مقلية، ومخلل" at bounding box center [489, 221] width 222 height 36
click at [575, 205] on textarea "طبق شاورما كومبكت من اختيارك، يُقدّم مع صلصة علاگا الخاصة، وبطاطس مقلية، ومخلل" at bounding box center [489, 221] width 222 height 36
click at [567, 206] on textarea "طبق شاورما كومبكت من اختيارك، يُقدّم مع صلصة علاگا الخاصة، وبطاطس مقلية، ومخلل" at bounding box center [489, 221] width 222 height 36
click at [485, 225] on textarea "طبق شاورما كومبكت من اختيارك، يُقدّم مع صلصة علاگا الخاصة، وبطاطس مقلية، ومخلل" at bounding box center [489, 221] width 222 height 36
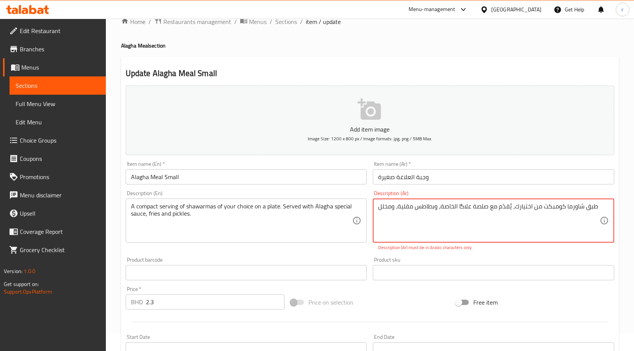
click at [410, 227] on textarea "طبق شاورما كومبكت من اختيارك، يُقدّم مع صلصة علاگا الخاصة، وبطاطس مقلية، ومخلل" at bounding box center [489, 221] width 222 height 36
click at [423, 235] on textarea "طبق شاورما كومبكت من اختيارك، يُقدّم مع صلصة علاگا الخاصة، وبطاطس مقلية، ومخلل" at bounding box center [489, 221] width 222 height 36
drag, startPoint x: 377, startPoint y: 207, endPoint x: 601, endPoint y: 208, distance: 223.9
click at [601, 208] on div "طبق شاورما كومبكت من اختيارك، يُقدّم مع صلصة علاگا الخاصة، وبطاطس مقلية، ومخلل …" at bounding box center [493, 221] width 241 height 44
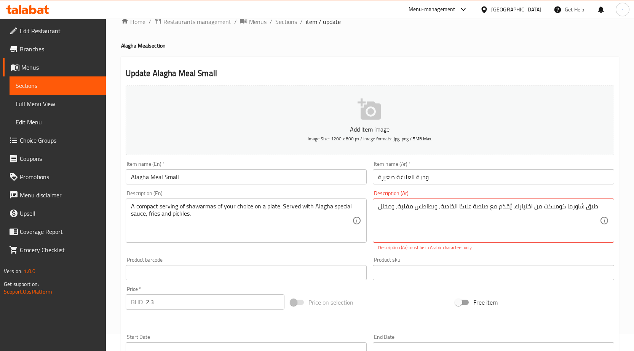
drag, startPoint x: 601, startPoint y: 208, endPoint x: 528, endPoint y: 204, distance: 72.8
click at [528, 204] on div "طبق شاورما كومبكت من اختيارك، يُقدّم مع صلصة علاگا الخاصة، وبطاطس مقلية، ومخلل …" at bounding box center [493, 221] width 241 height 44
click at [531, 221] on textarea "طبق شاورما كومبكت من اختيارك، يُقدّم مع صلصة علاگا الخاصة، وبطاطس مقلية، ومخلل" at bounding box center [489, 221] width 222 height 36
drag, startPoint x: 602, startPoint y: 205, endPoint x: 560, endPoint y: 210, distance: 42.2
click at [560, 210] on div "طبق شاورما كومبكت من اختيارك، يُقدّم مع صلصة علاگا الخاصة، وبطاطس مقلية، ومخلل …" at bounding box center [493, 221] width 241 height 44
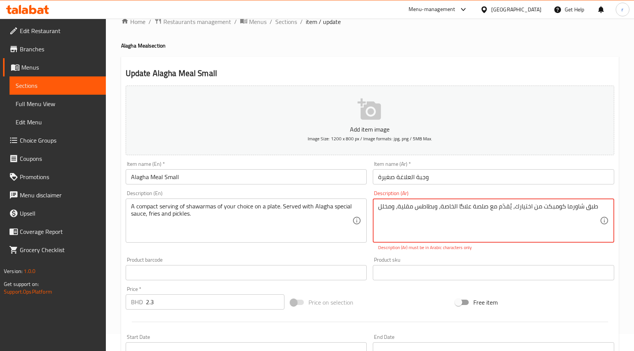
click at [560, 210] on textarea "طبق شاورما كومبكت من اختيارك، يُقدّم مع صلصة علاگا الخاصة، وبطاطس مقلية، ومخلل" at bounding box center [489, 221] width 222 height 36
click at [391, 209] on textarea "طبق شاورما كومبكت من اختيارك، يُقدّم مع صلصة علاگا الخاصة، وبطاطس مقلية، ومخلل" at bounding box center [489, 221] width 222 height 36
drag, startPoint x: 407, startPoint y: 206, endPoint x: 451, endPoint y: 208, distance: 44.2
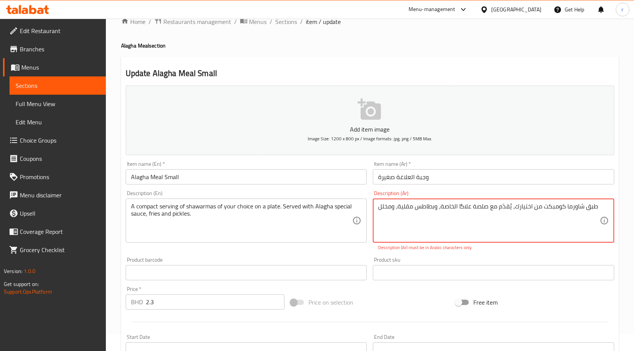
click at [451, 208] on textarea "طبق شاورما كومبكت من اختيارك، يُقدّم مع صلصة علاگا الخاصة، وبطاطس مقلية، ومخلل" at bounding box center [489, 221] width 222 height 36
click at [447, 230] on textarea "طبق شاورما كومبكت من اختيارك، يُقدّم مع صلصة علاگا الخاصة، وبطاطس مقلية، ومخلل" at bounding box center [489, 221] width 222 height 36
drag, startPoint x: 381, startPoint y: 206, endPoint x: 601, endPoint y: 206, distance: 220.5
click at [601, 206] on div "طبق شاورما كومبكت من اختيارك، يُقدّم مع صلصة علاگا الخاصة، وبطاطس مقلية، ومخلل …" at bounding box center [493, 221] width 241 height 44
click at [524, 226] on textarea "طبق شاورما كومبكت من اختيارك، يُقدّم مع صلصة علاگا الخاصة، وبطاطس مقلية، ومخلل" at bounding box center [489, 221] width 222 height 36
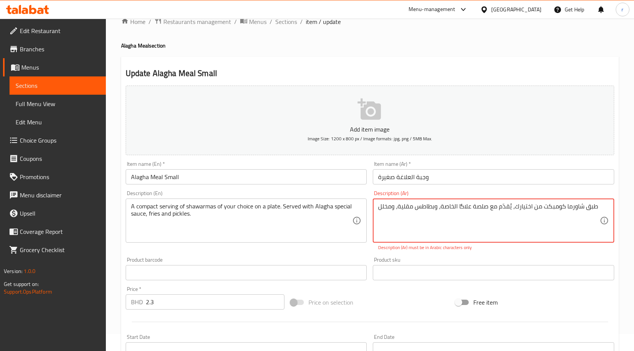
drag, startPoint x: 378, startPoint y: 209, endPoint x: 605, endPoint y: 202, distance: 226.3
click at [605, 202] on div "طبق شاورما كومبكت من اختيارك، يُقدّم مع صلصة علاگا الخاصة، وبطاطس مقلية، ومخلل …" at bounding box center [493, 221] width 241 height 44
click at [589, 217] on textarea "طبق شاورما كومبكت من اختيارك، يُقدّم مع صلصة علاگا الخاصة، وبطاطس مقلية، ومخلل" at bounding box center [489, 221] width 222 height 36
drag, startPoint x: 610, startPoint y: 208, endPoint x: 496, endPoint y: 212, distance: 114.3
click at [496, 212] on div "طبق شاورما كومبكت من اختيارك، يُقدّم مع صلصة علاگا الخاصة، وبطاطس مقلية، ومخلل …" at bounding box center [493, 221] width 241 height 44
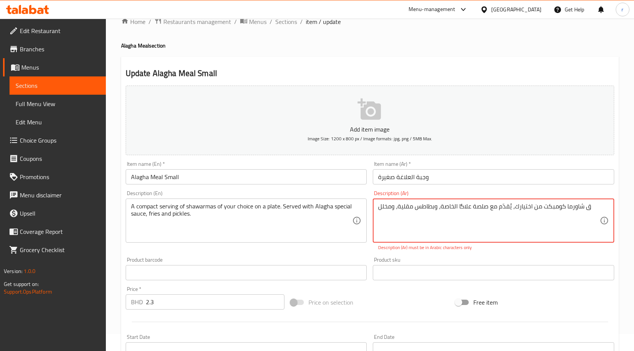
type textarea "لل"
drag, startPoint x: 384, startPoint y: 208, endPoint x: 591, endPoint y: 207, distance: 207.1
drag, startPoint x: 428, startPoint y: 215, endPoint x: 361, endPoint y: 212, distance: 66.3
click at [361, 212] on div "Add item image Image Size: 1200 x 800 px / Image formats: jpg, png / 5MB Max. I…" at bounding box center [370, 251] width 495 height 337
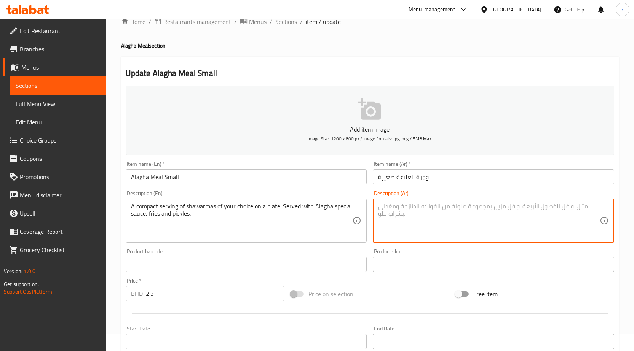
paste textarea "طبق شاورما كومبكت من اختيارك، يُقدّم مع صلصة علاگا الخاصة، وبطاطس مقلية، ومخلل"
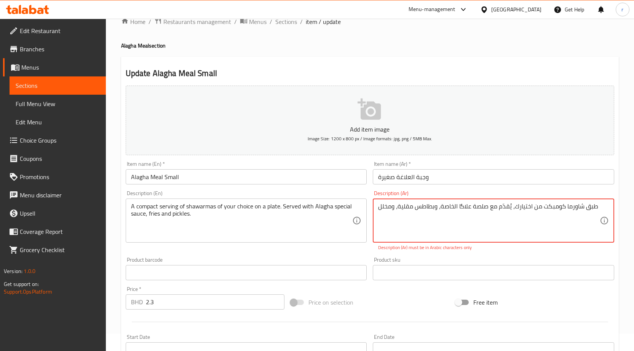
click at [447, 222] on textarea "طبق شاورما كومبكت من اختيارك، يُقدّم مع صلصة علاگا الخاصة، وبطاطس مقلية، ومخلل" at bounding box center [489, 221] width 222 height 36
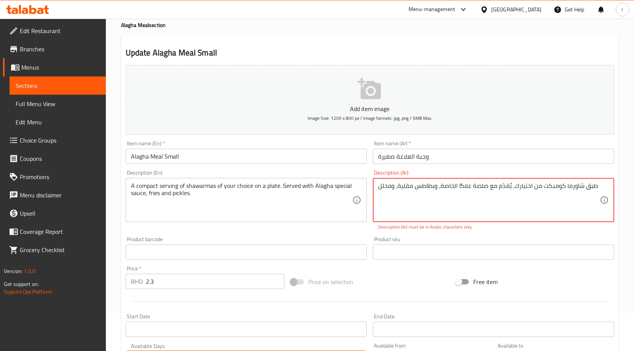
scroll to position [55, 0]
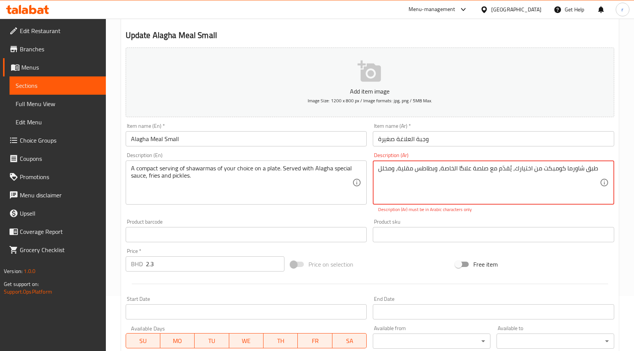
click at [603, 170] on div "طبق شاورما كومبكت من اختيارك، يُقدّم مع صلصة علاگا الخاصة، وبطاطس مقلية، ومخلل …" at bounding box center [493, 183] width 241 height 44
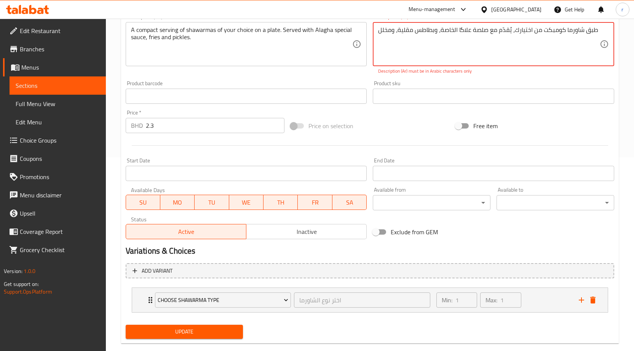
scroll to position [208, 0]
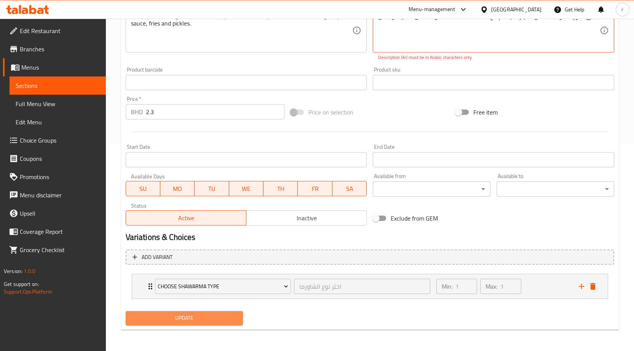
click at [185, 318] on span "Update" at bounding box center [184, 319] width 105 height 10
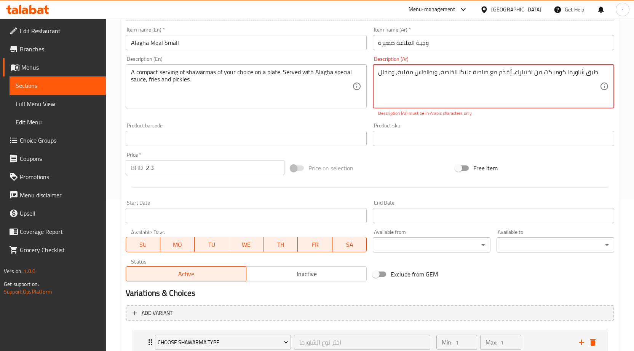
scroll to position [55, 0]
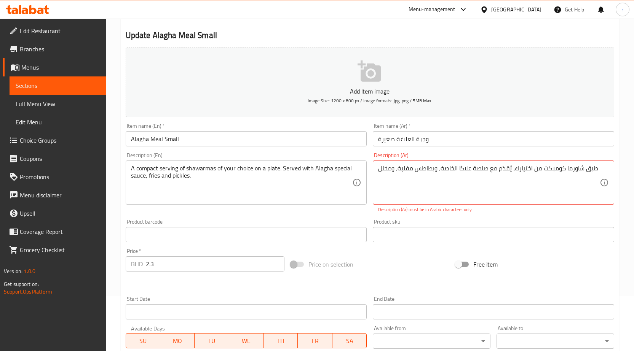
drag, startPoint x: 605, startPoint y: 173, endPoint x: 504, endPoint y: 171, distance: 101.3
click at [504, 171] on div "طبق شاورما كومبكت من اختيارك، يُقدّم مع صلصة علاگا الخاصة، وبطاطس مقلية، ومخلل …" at bounding box center [493, 183] width 241 height 44
drag, startPoint x: 377, startPoint y: 169, endPoint x: 570, endPoint y: 174, distance: 193.1
click at [570, 174] on div "طبق شاورما كومبكت من اختيارك، يُقدّم مع صلصة علاگا الخاصة، وبطاطس مقلية، ومخلل …" at bounding box center [493, 183] width 241 height 44
click at [570, 174] on textarea "طبق شاورما كومبكت من اختيارك، يُقدّم مع صلصة علاگا الخاصة، وبطاطس مقلية، ومخلل" at bounding box center [489, 183] width 222 height 36
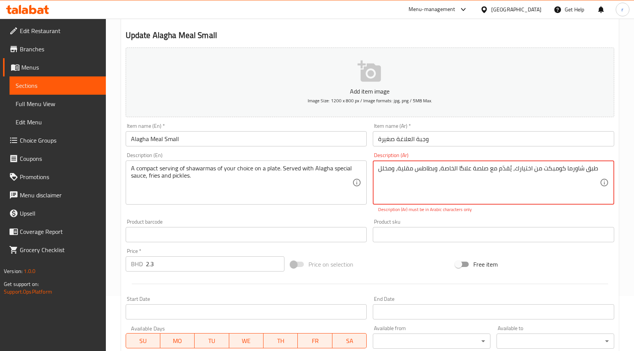
drag, startPoint x: 597, startPoint y: 171, endPoint x: 376, endPoint y: 179, distance: 221.0
click at [376, 179] on div "طبق شاورما كومبكت من اختيارك، يُقدّم مع صلصة علاگا الخاصة، وبطاطس مقلية، ومخلل …" at bounding box center [493, 183] width 241 height 44
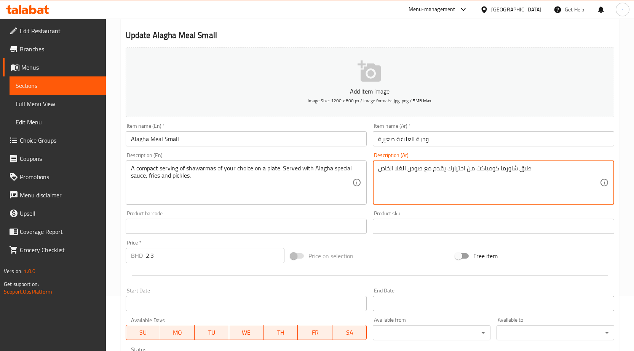
click at [402, 171] on textarea "طبق شاورما كومباكت من اختيارك يقدم مع صوص الغلا الخاص" at bounding box center [489, 183] width 222 height 36
click at [378, 170] on div "طبق شاورما كومباكت من اختيارك يقدم مع صوص الغلا الخاص Description (Ar)" at bounding box center [493, 183] width 241 height 44
click at [536, 174] on textarea "طبق شاورما كومباكت من اختيارك يقدم مع صوص الغلا الخاص" at bounding box center [489, 183] width 222 height 36
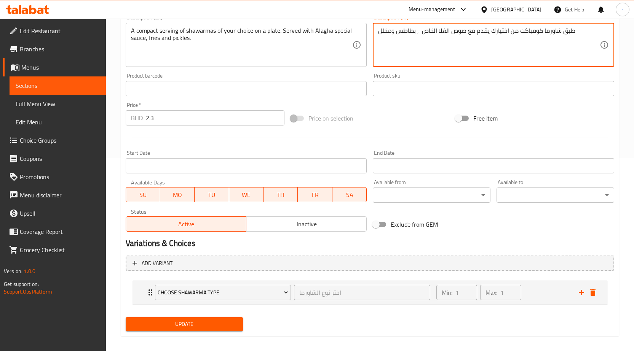
scroll to position [199, 0]
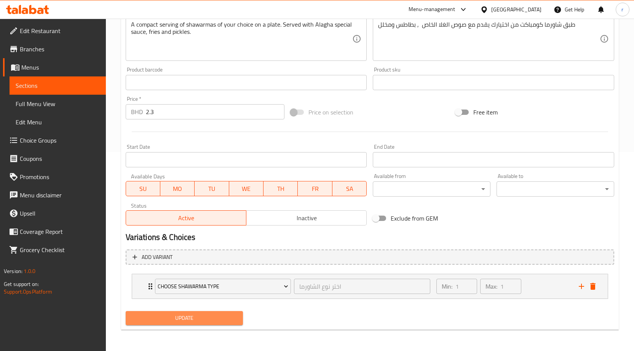
click at [138, 319] on span "Update" at bounding box center [184, 319] width 105 height 10
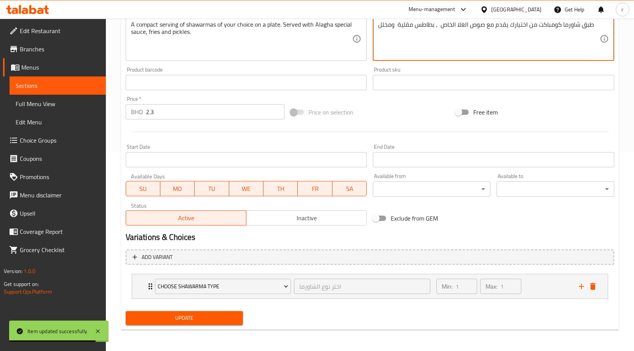
type textarea "طبق شاورما كومباكت من اختيارك يقدم مع صوص الغلا الخاص , بطاطس مقلية ومخلل"
click at [173, 320] on span "Update" at bounding box center [184, 319] width 105 height 10
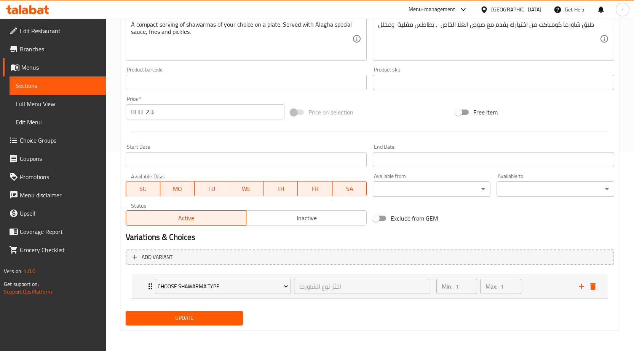
click at [40, 89] on span "Sections" at bounding box center [58, 85] width 84 height 9
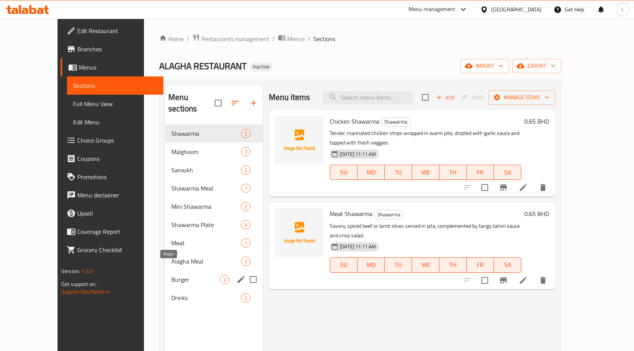
click at [182, 275] on span "Burger" at bounding box center [195, 279] width 48 height 9
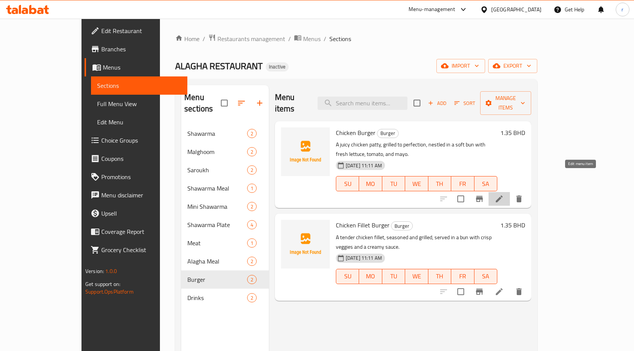
click at [504, 195] on icon at bounding box center [499, 199] width 9 height 9
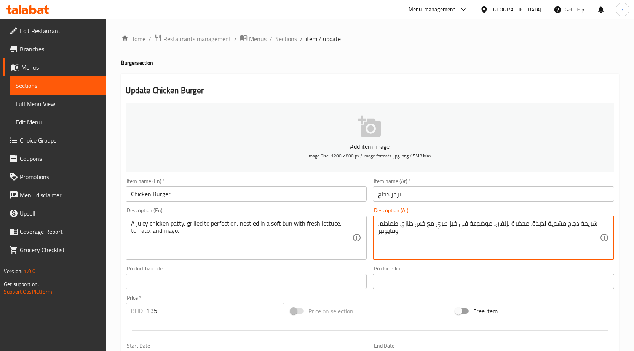
drag, startPoint x: 577, startPoint y: 224, endPoint x: 598, endPoint y: 222, distance: 21.0
drag, startPoint x: 592, startPoint y: 231, endPoint x: 588, endPoint y: 229, distance: 5.1
click at [592, 231] on textarea "شريحة دجاج مشوية لذيذة، محضرة بإتقان، موضوعة في خبز طري مع خس طازج، طماطم، وماي…" at bounding box center [489, 238] width 222 height 36
drag, startPoint x: 576, startPoint y: 225, endPoint x: 596, endPoint y: 220, distance: 20.0
click at [596, 220] on textarea "شريحة دجاج مشوية لذيذة، محضرة بإتقان، موضوعة في خبز طري مع خس طازج، طماطم، وماي…" at bounding box center [489, 238] width 222 height 36
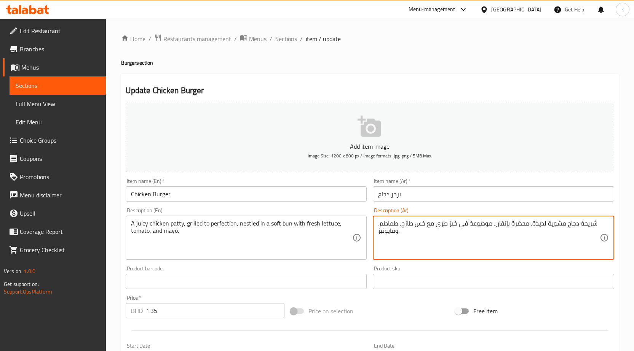
click at [595, 220] on textarea "شريحة دجاج مشوية لذيذة، محضرة بإتقان، موضوعة في خبز طري مع خس طازج، طماطم، وماي…" at bounding box center [489, 238] width 222 height 36
drag, startPoint x: 592, startPoint y: 225, endPoint x: 577, endPoint y: 227, distance: 15.3
click at [577, 227] on textarea "شريحة دجاج مشوية لذيذة، محضرة بإتقان، موضوعة في خبز طري مع خس طازج، طماطم، وماي…" at bounding box center [489, 238] width 222 height 36
drag, startPoint x: 542, startPoint y: 223, endPoint x: 535, endPoint y: 227, distance: 8.2
click at [535, 227] on textarea "قطعة دجاج مشوية لذيذة، محضرة بإتقان، موضوعة في خبز طري مع خس طازج، طماطم، ومايو…" at bounding box center [489, 238] width 222 height 36
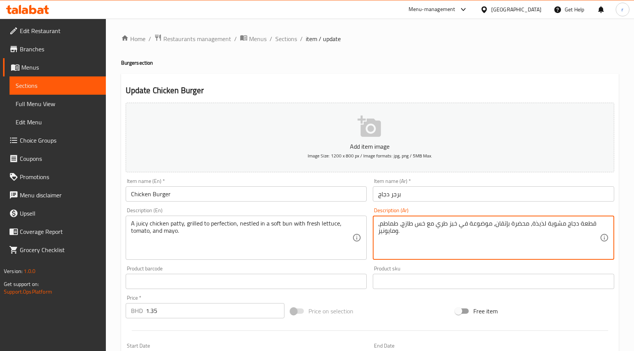
click at [536, 235] on textarea "قطعة دجاج مشوية لذيذة، محضرة بإتقان، موضوعة في خبز طري مع خس طازج، طماطم، ومايو…" at bounding box center [489, 238] width 222 height 36
drag, startPoint x: 544, startPoint y: 224, endPoint x: 531, endPoint y: 227, distance: 13.2
click at [531, 227] on textarea "قطعة دجاج مشوية لذيذة، محضرة بإتقان، موضوعة في خبز طري مع خس طازج، طماطم، ومايو…" at bounding box center [489, 238] width 222 height 36
click at [490, 240] on textarea "قطعة دجاج مشوية جوسي، محضرة بإتقان، موضوعة في خبز طري مع خس طازج، طماطم، ومايون…" at bounding box center [489, 238] width 222 height 36
drag, startPoint x: 460, startPoint y: 223, endPoint x: 491, endPoint y: 225, distance: 31.7
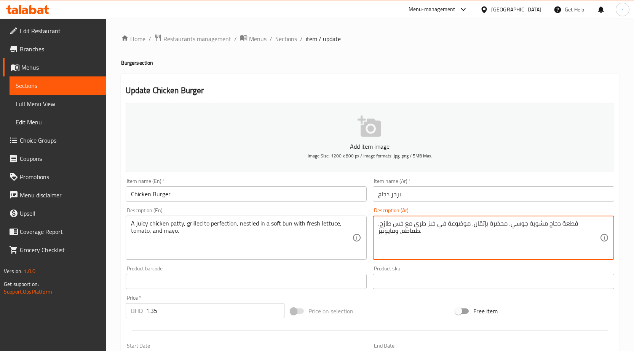
click at [491, 225] on textarea "قطعة دجاج مشوية جوسي، محضرة بإتقان، موضوعة في خبز طري مع خس طازج، طماطم، ومايون…" at bounding box center [489, 238] width 222 height 36
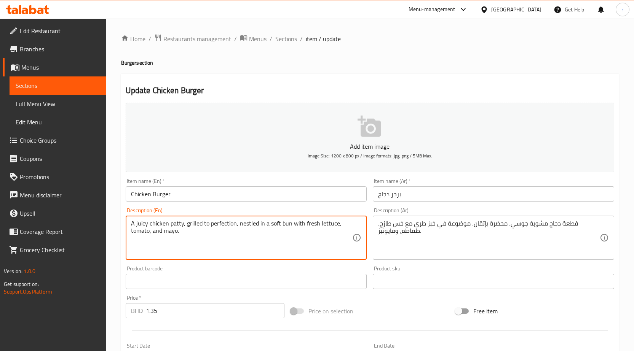
drag, startPoint x: 238, startPoint y: 225, endPoint x: 258, endPoint y: 230, distance: 21.1
click at [258, 230] on textarea "A juicy chicken patty, grilled to perfection, nestled in a soft bun with fresh …" at bounding box center [242, 238] width 222 height 36
click at [257, 240] on textarea "A juicy chicken patty, grilled to perfection, nestled in a soft bun with fresh …" at bounding box center [242, 238] width 222 height 36
drag, startPoint x: 239, startPoint y: 222, endPoint x: 262, endPoint y: 224, distance: 23.0
click at [262, 224] on textarea "A juicy chicken patty, grilled to perfection, nestled in a soft bun with fresh …" at bounding box center [242, 238] width 222 height 36
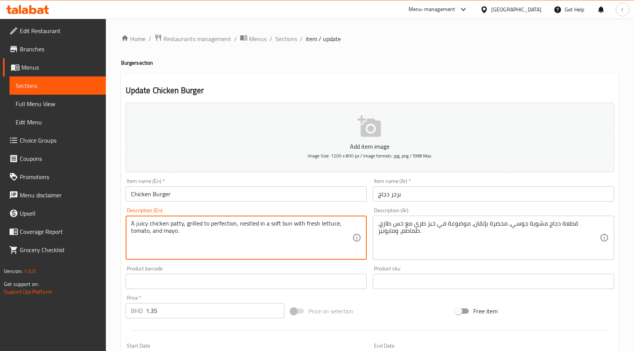
drag, startPoint x: 267, startPoint y: 241, endPoint x: 328, endPoint y: 225, distance: 62.5
click at [268, 240] on textarea "A juicy chicken patty, grilled to perfection, nestled in a soft bun with fresh …" at bounding box center [242, 238] width 222 height 36
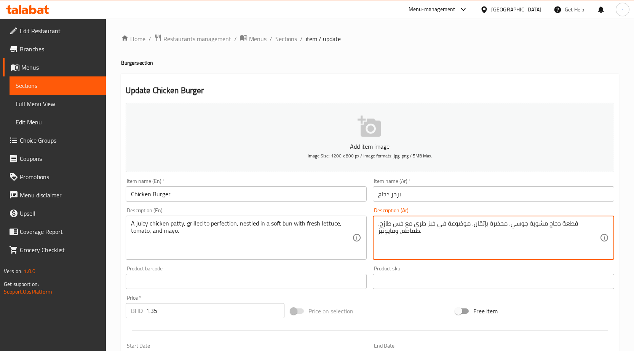
drag, startPoint x: 449, startPoint y: 224, endPoint x: 457, endPoint y: 226, distance: 8.0
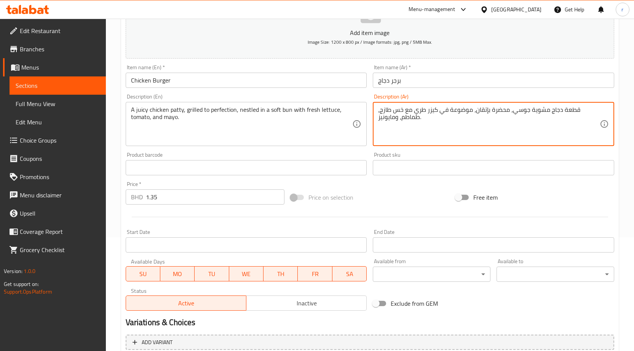
scroll to position [187, 0]
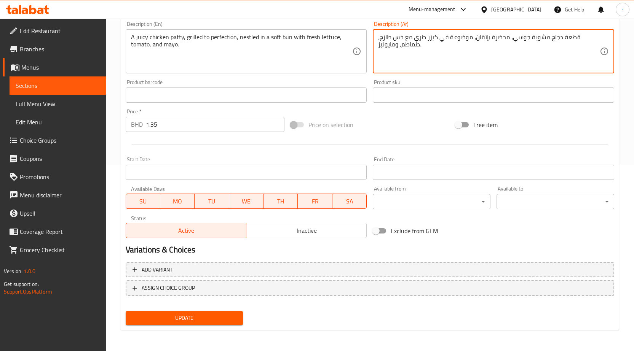
type textarea "قطعة دجاج مشوية جوسي، محضرة بإتقان، موضوعة في كيزر طري مع خس طازج، طماطم، ومايو…"
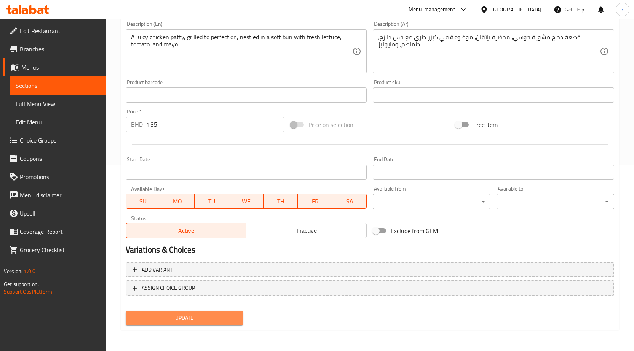
click at [215, 321] on span "Update" at bounding box center [184, 319] width 105 height 10
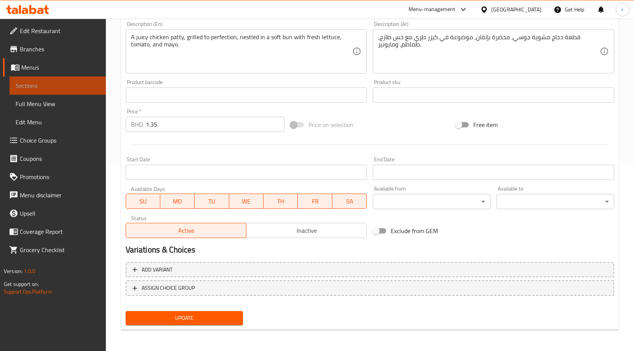
click at [49, 80] on link "Sections" at bounding box center [58, 86] width 96 height 18
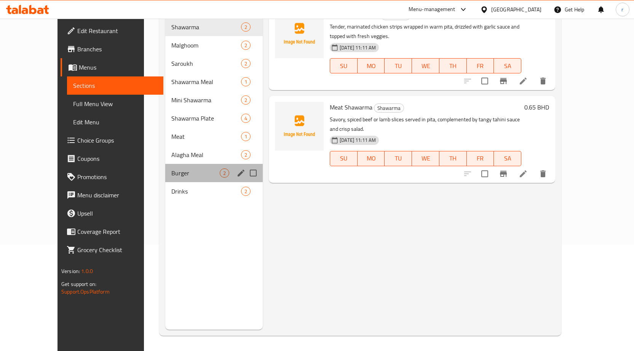
click at [165, 166] on div "Burger 2" at bounding box center [213, 173] width 97 height 18
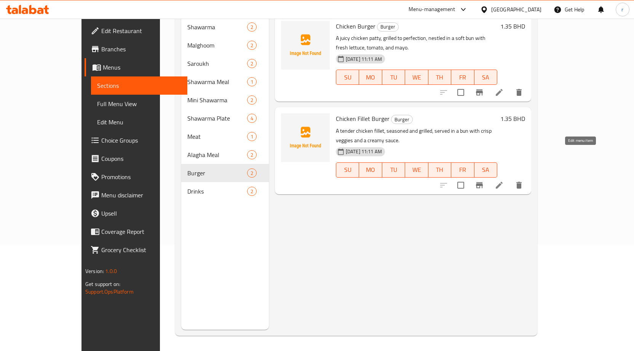
click at [504, 181] on icon at bounding box center [499, 185] width 9 height 9
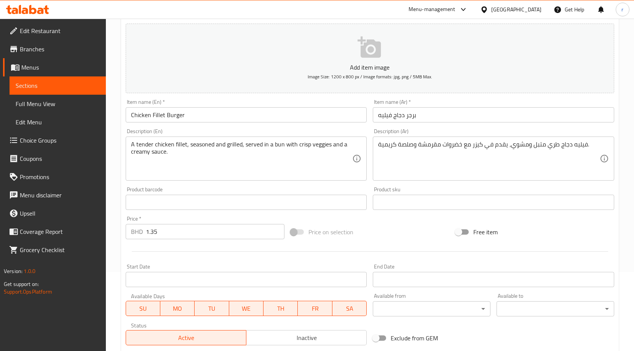
scroll to position [187, 0]
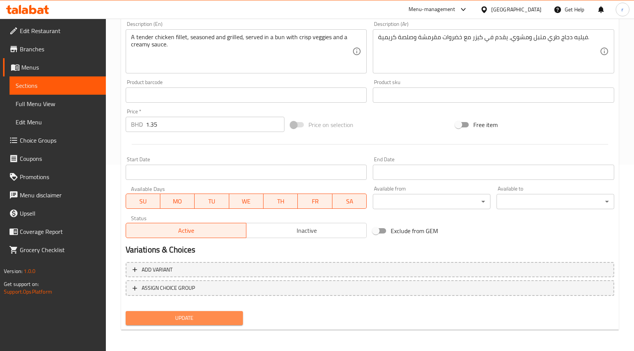
click at [208, 315] on span "Update" at bounding box center [184, 319] width 105 height 10
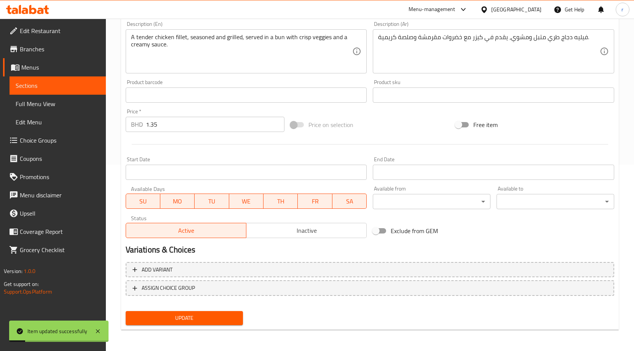
click at [84, 88] on span "Sections" at bounding box center [58, 85] width 84 height 9
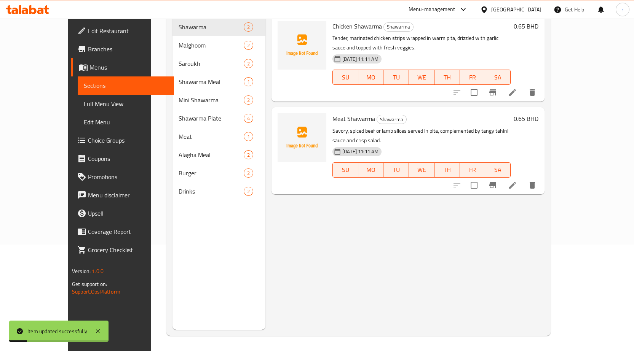
scroll to position [107, 0]
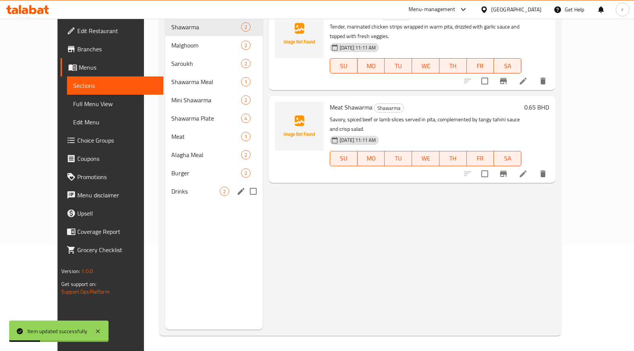
click at [165, 185] on div "Drinks 2" at bounding box center [213, 191] width 97 height 18
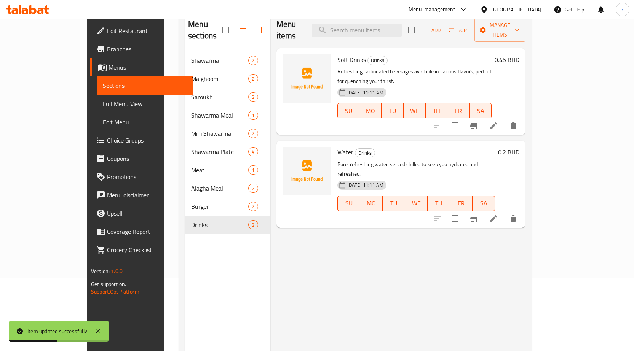
scroll to position [30, 0]
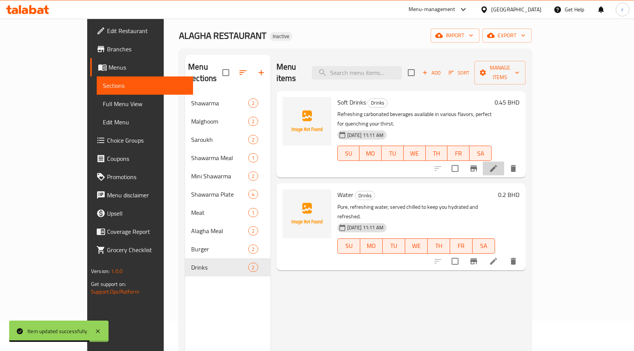
click at [504, 162] on li at bounding box center [493, 169] width 21 height 14
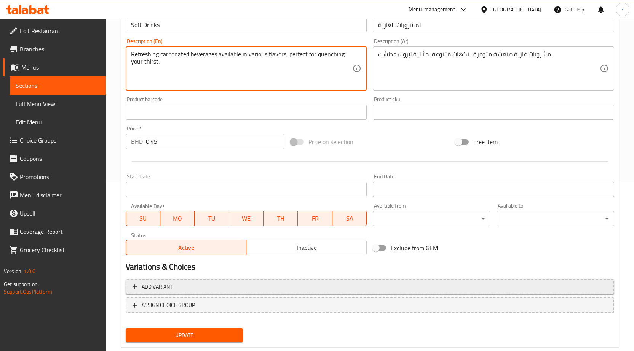
scroll to position [187, 0]
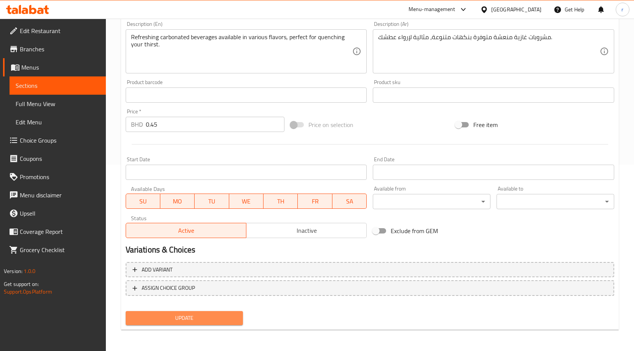
click at [198, 319] on span "Update" at bounding box center [184, 319] width 105 height 10
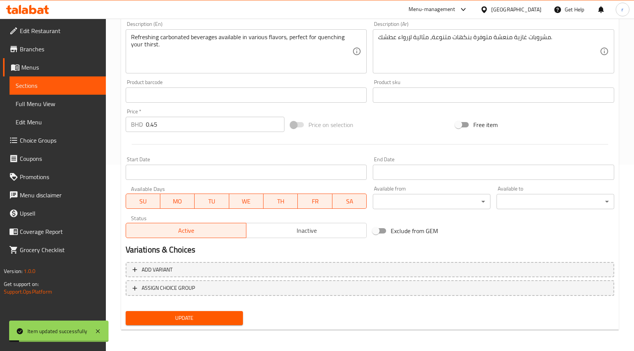
click at [85, 92] on link "Sections" at bounding box center [58, 86] width 96 height 18
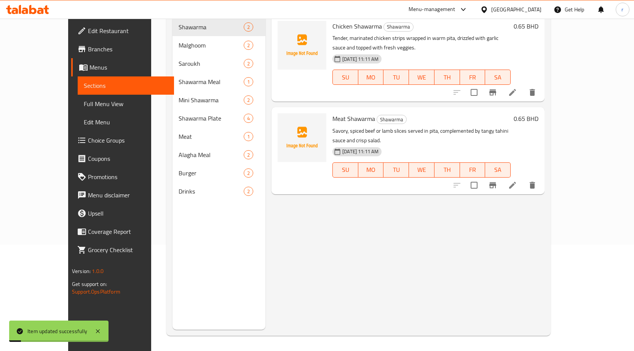
scroll to position [107, 0]
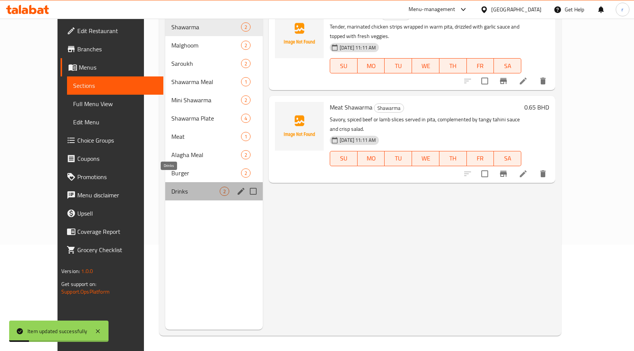
click at [171, 187] on span "Drinks" at bounding box center [195, 191] width 48 height 9
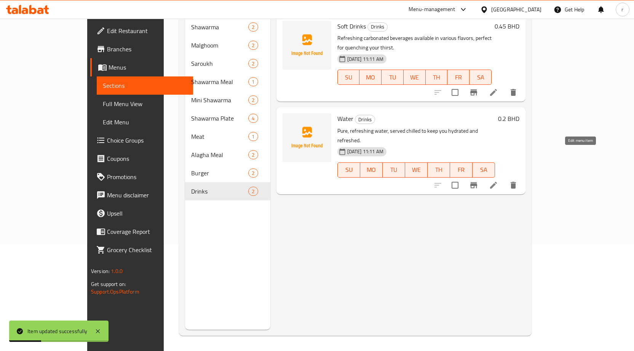
click at [498, 181] on icon at bounding box center [493, 185] width 9 height 9
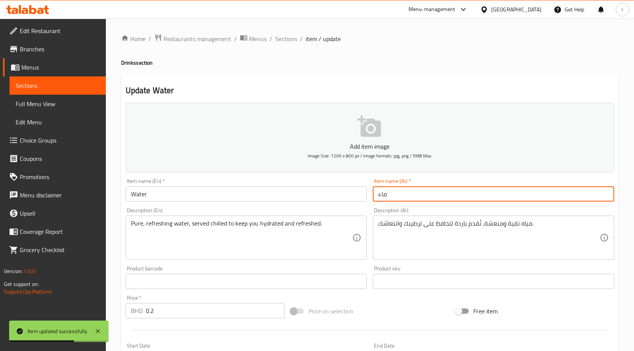
drag, startPoint x: 390, startPoint y: 196, endPoint x: 370, endPoint y: 196, distance: 19.8
click at [370, 196] on div "Item name (Ar)   * ماء Item name (Ar) *" at bounding box center [493, 190] width 247 height 29
type input "l"
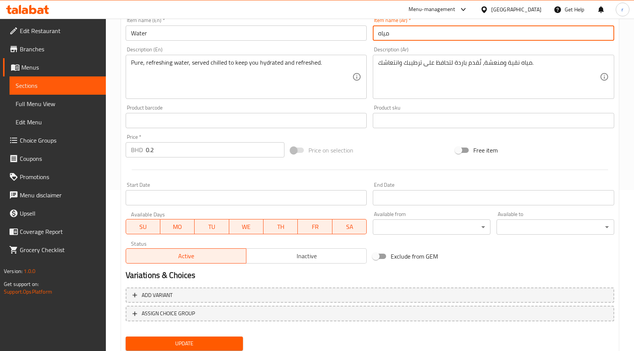
scroll to position [187, 0]
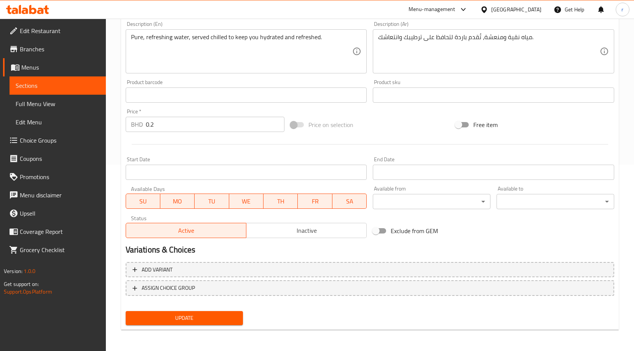
type input "مياه"
click at [190, 318] on span "Update" at bounding box center [184, 319] width 105 height 10
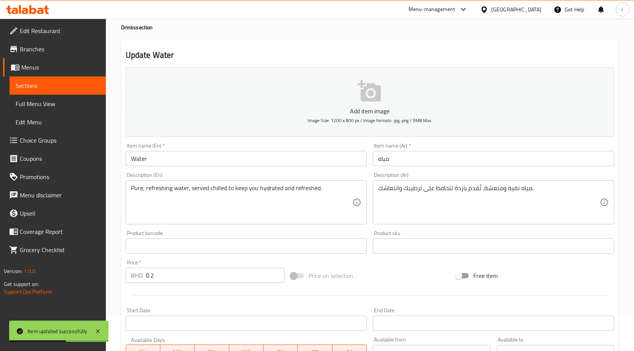
scroll to position [34, 0]
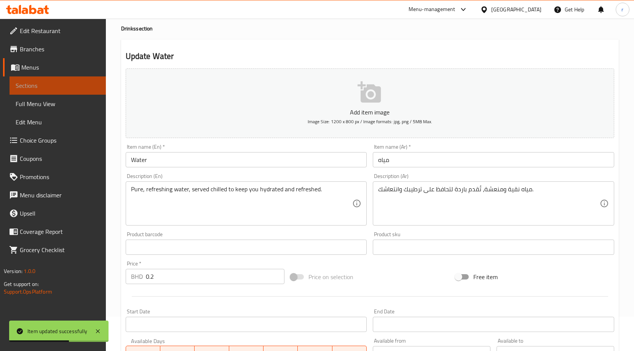
click at [52, 92] on link "Sections" at bounding box center [58, 86] width 96 height 18
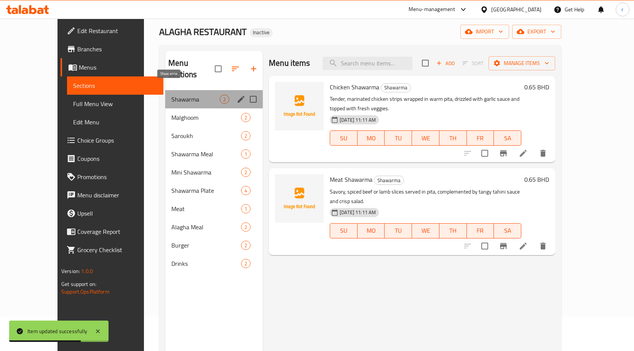
click at [171, 95] on span "Shawarma" at bounding box center [195, 99] width 48 height 9
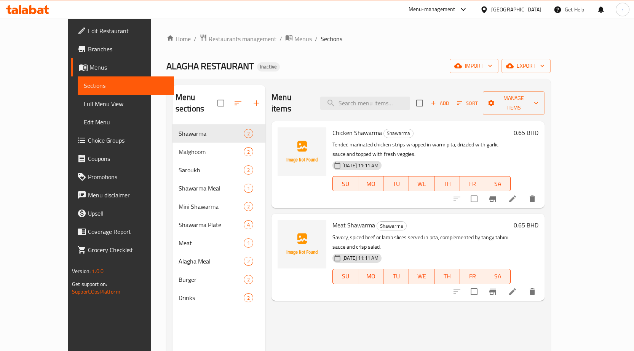
click at [516, 196] on icon at bounding box center [512, 199] width 7 height 7
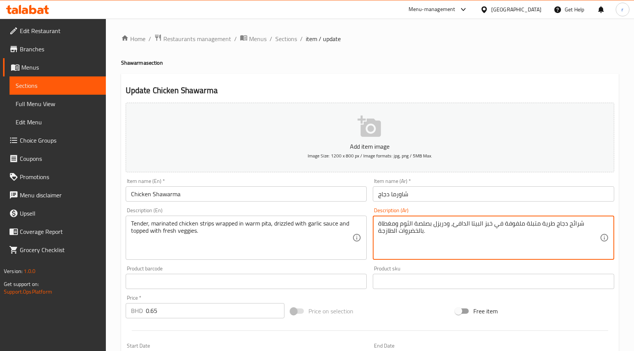
drag, startPoint x: 567, startPoint y: 224, endPoint x: 586, endPoint y: 225, distance: 19.1
click at [586, 225] on textarea "شرائح دجاج طرية متبلة ملفوفة في خبز البيتا الدافئ، ودريزل بصلصة الثوم ومغطاة با…" at bounding box center [489, 238] width 222 height 36
drag, startPoint x: 568, startPoint y: 225, endPoint x: 583, endPoint y: 225, distance: 14.1
click at [583, 225] on textarea "شرائح دجاج طرية متبلة ملفوفة في خبز البيتا الدافئ، ودريزل بصلصة الثوم ومغطاة با…" at bounding box center [489, 238] width 222 height 36
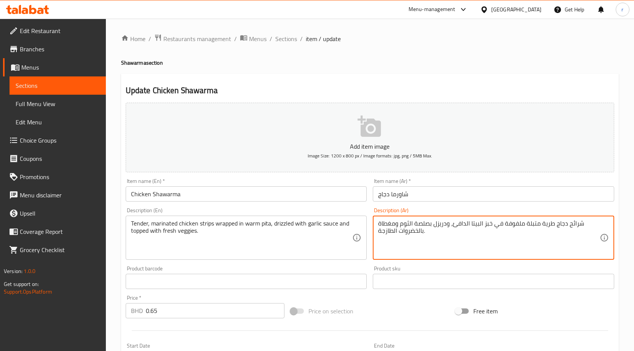
drag, startPoint x: 568, startPoint y: 226, endPoint x: 581, endPoint y: 225, distance: 13.4
click at [581, 225] on textarea "شرائح دجاج طرية متبلة ملفوفة في خبز البيتا الدافئ، ودريزل بصلصة الثوم ومغطاة با…" at bounding box center [489, 238] width 222 height 36
click at [565, 223] on textarea "ستربس دجاج طرية متبلة ملفوفة في خبز البيتا الدافئ، ودريزل بصلصة الثوم ومغطاة با…" at bounding box center [489, 238] width 222 height 36
click at [554, 223] on textarea "ستربس الدجاج طرية متبلة ملفوفة في خبز البيتا الدافئ، ودريزل بصلصة الثوم ومغطاة …" at bounding box center [489, 238] width 222 height 36
click at [539, 224] on textarea "ستربس الدجاج الطرية متبلة ملفوفة في خبز البيتا الدافئ، ودريزل بصلصة الثوم ومغطا…" at bounding box center [489, 238] width 222 height 36
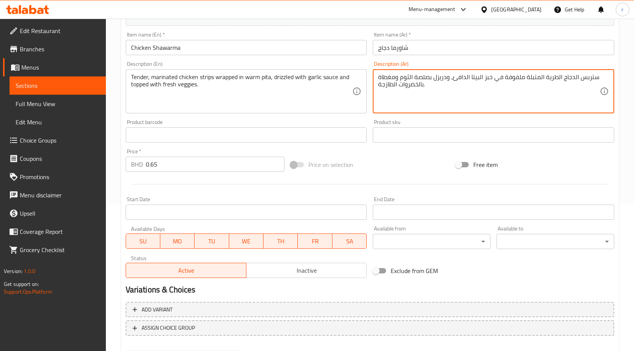
scroll to position [187, 0]
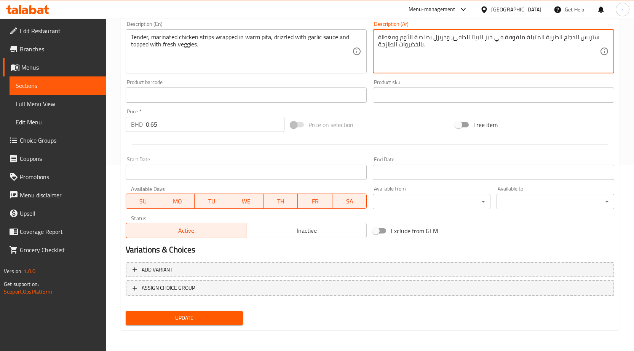
type textarea "ستربس الدجاج الطرية المتبلة ملفوفة في خبز البيتا الدافئ، ودريزل بصلصة الثوم ومغ…"
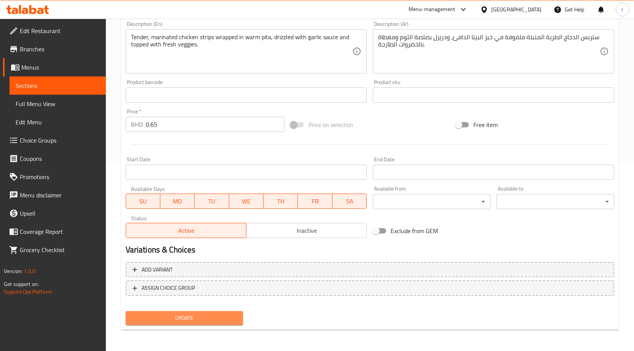
click at [168, 319] on span "Update" at bounding box center [184, 319] width 105 height 10
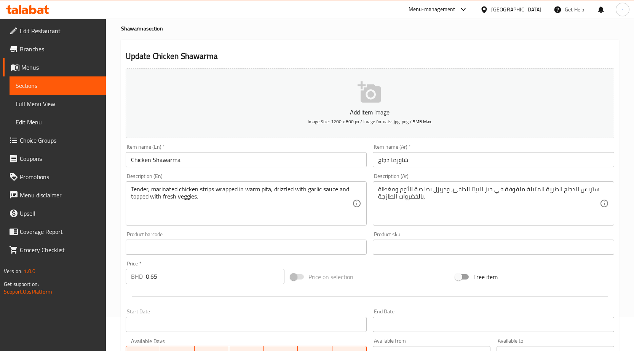
scroll to position [0, 0]
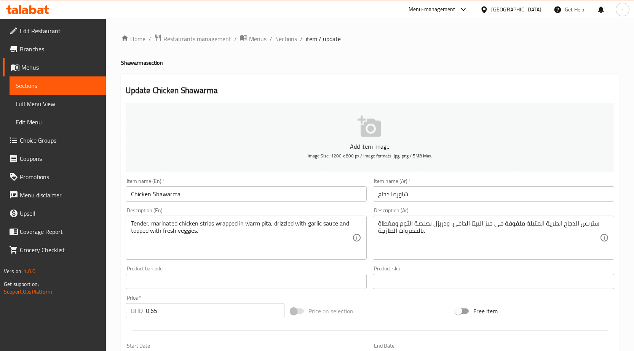
click at [35, 85] on span "Sections" at bounding box center [58, 85] width 84 height 9
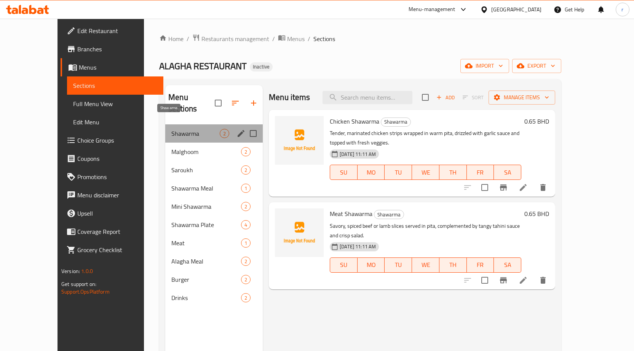
click at [171, 129] on span "Shawarma" at bounding box center [195, 133] width 48 height 9
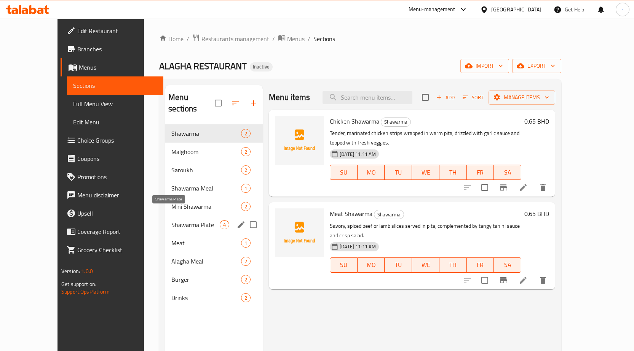
click at [171, 220] on span "Shawarma Plate" at bounding box center [195, 224] width 48 height 9
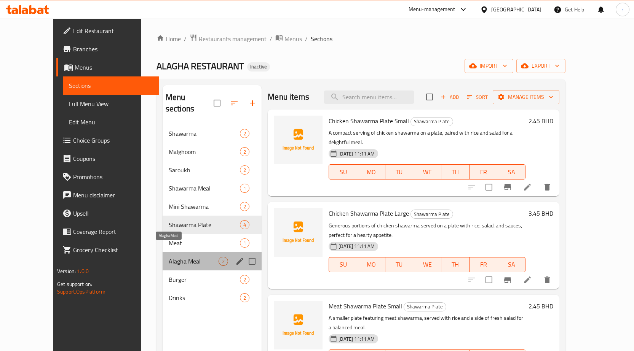
click at [169, 257] on span "Alagha Meal" at bounding box center [194, 261] width 50 height 9
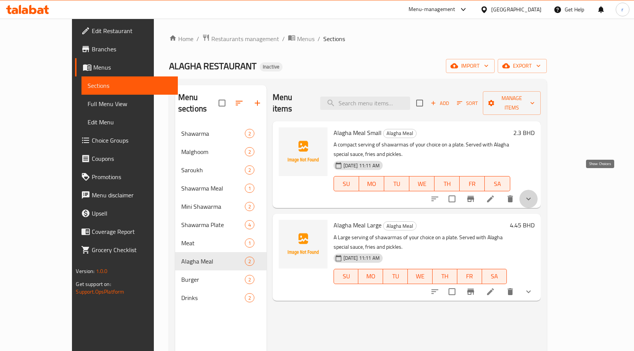
click at [533, 195] on icon "show more" at bounding box center [528, 199] width 9 height 9
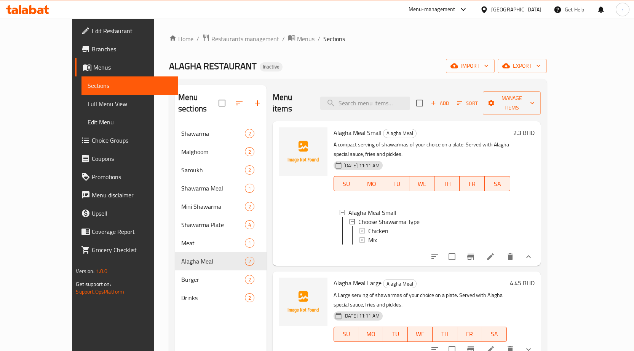
scroll to position [1, 0]
click at [495, 252] on icon at bounding box center [490, 256] width 9 height 9
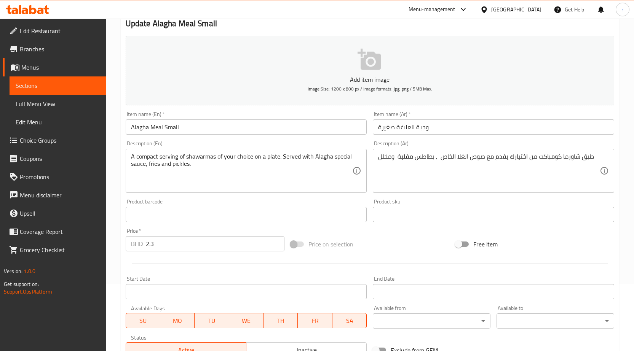
scroll to position [47, 0]
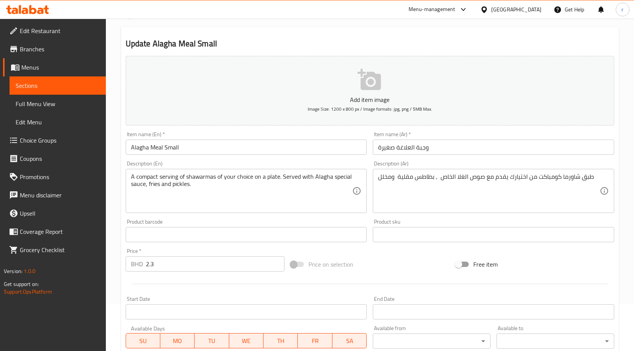
click at [81, 84] on span "Sections" at bounding box center [58, 85] width 84 height 9
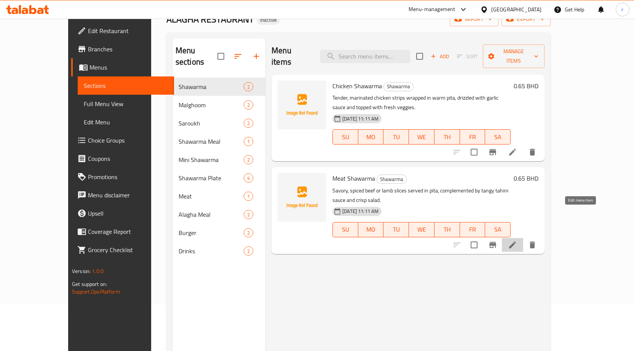
click at [517, 241] on icon at bounding box center [512, 245] width 9 height 9
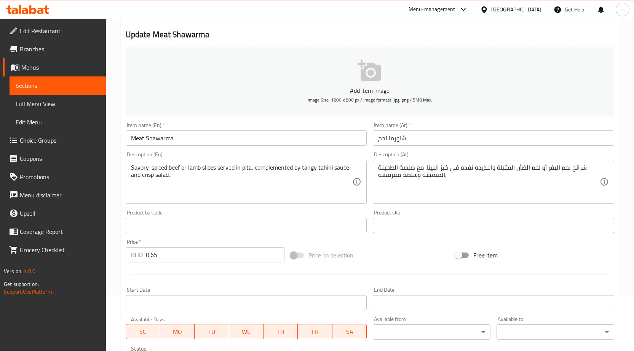
scroll to position [187, 0]
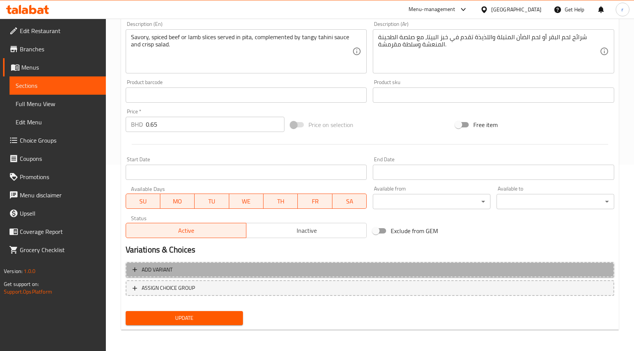
click at [253, 270] on span "Add variant" at bounding box center [369, 270] width 475 height 10
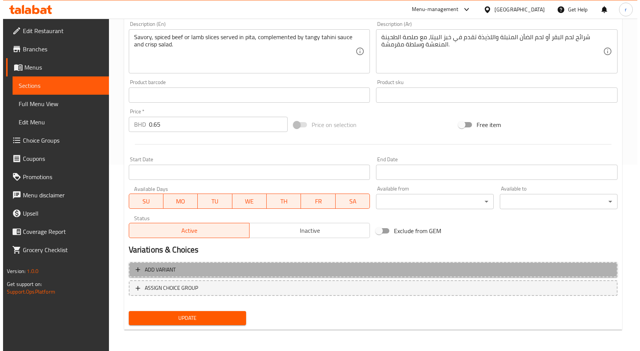
scroll to position [182, 0]
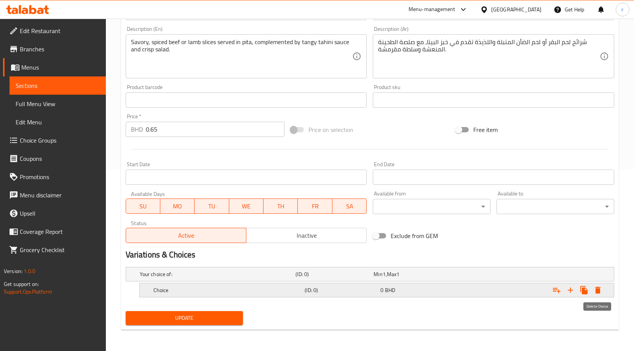
click at [599, 292] on icon "Expand" at bounding box center [597, 290] width 5 height 7
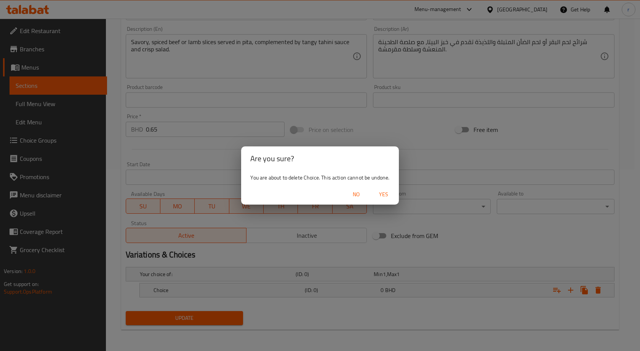
click at [380, 198] on span "Yes" at bounding box center [383, 195] width 18 height 10
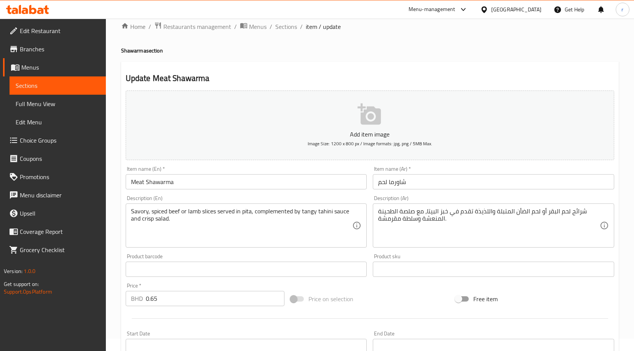
scroll to position [0, 0]
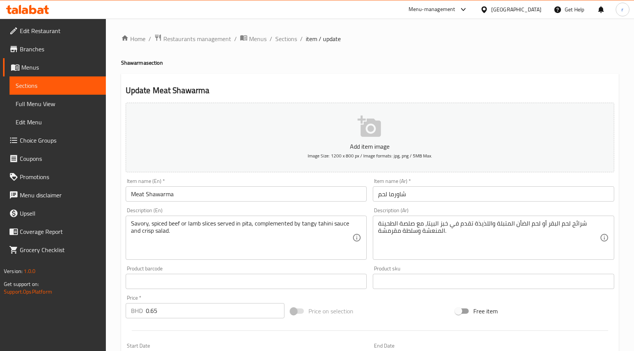
click at [68, 89] on span "Sections" at bounding box center [58, 85] width 84 height 9
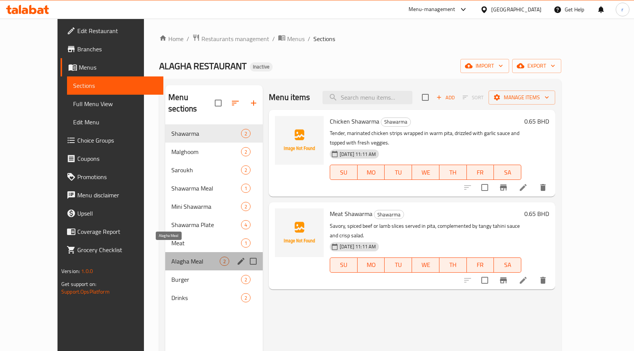
click at [171, 257] on span "Alagha Meal" at bounding box center [195, 261] width 48 height 9
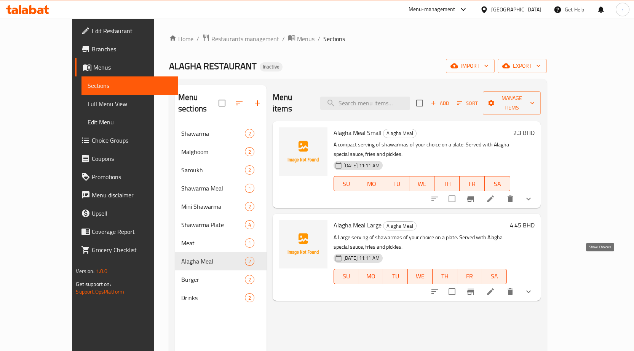
click at [533, 287] on icon "show more" at bounding box center [528, 291] width 9 height 9
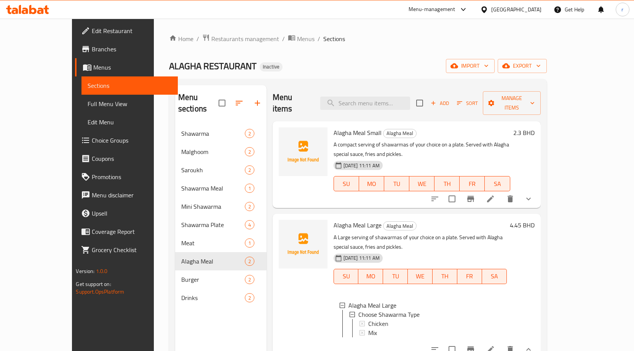
scroll to position [1, 0]
click at [368, 327] on div "Mix" at bounding box center [434, 331] width 132 height 9
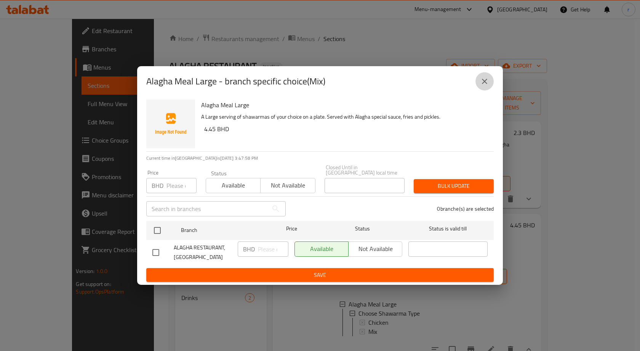
click at [484, 86] on icon "close" at bounding box center [484, 81] width 9 height 9
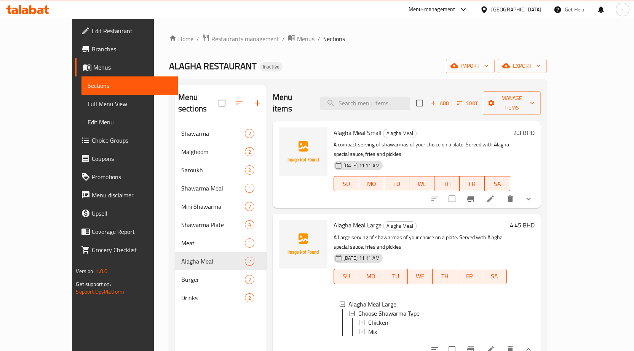
click at [92, 142] on span "Choice Groups" at bounding box center [132, 140] width 80 height 9
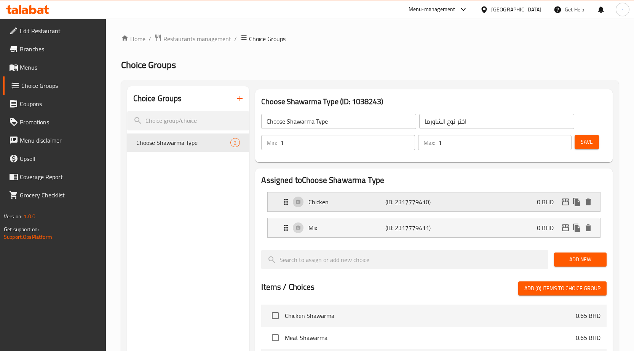
click at [332, 204] on p "Chicken" at bounding box center [346, 202] width 77 height 9
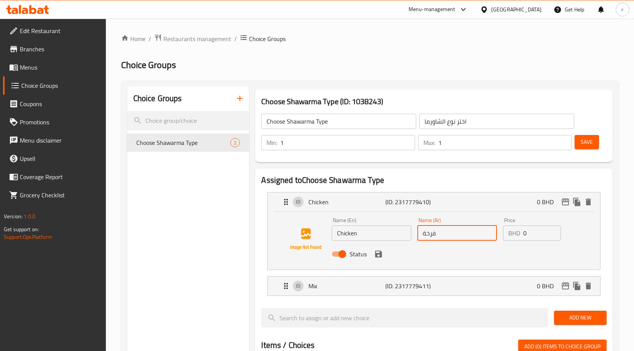
drag, startPoint x: 444, startPoint y: 235, endPoint x: 414, endPoint y: 235, distance: 30.1
click at [414, 235] on div "Name (Ar) فرخة Name (Ar)" at bounding box center [457, 229] width 86 height 29
type input "t"
type input "ف"
click at [441, 237] on input "دجاج" at bounding box center [457, 233] width 80 height 15
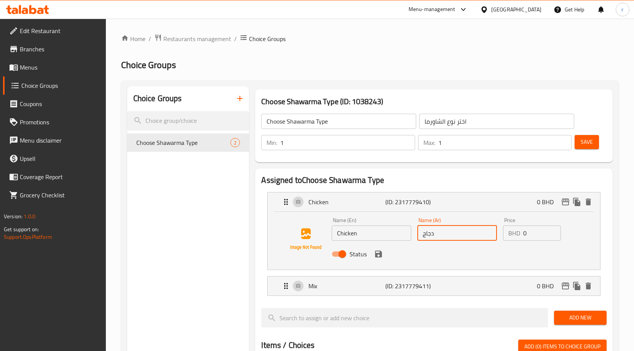
click at [443, 240] on input "دجاج" at bounding box center [457, 233] width 80 height 15
type input "دجاج"
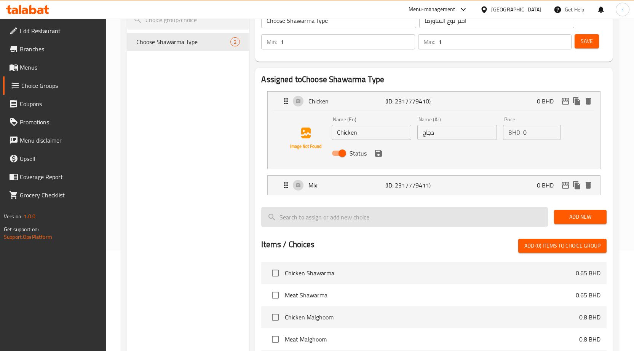
scroll to position [114, 0]
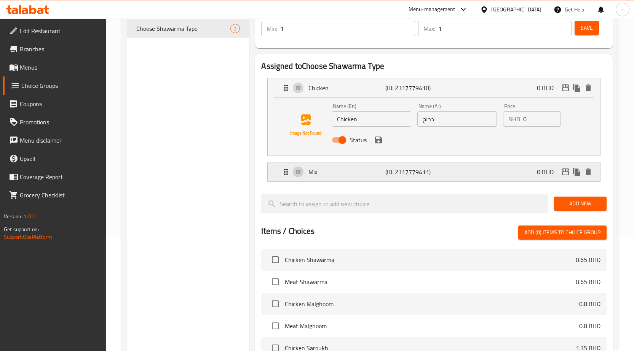
click at [346, 174] on p "Mix" at bounding box center [346, 172] width 77 height 9
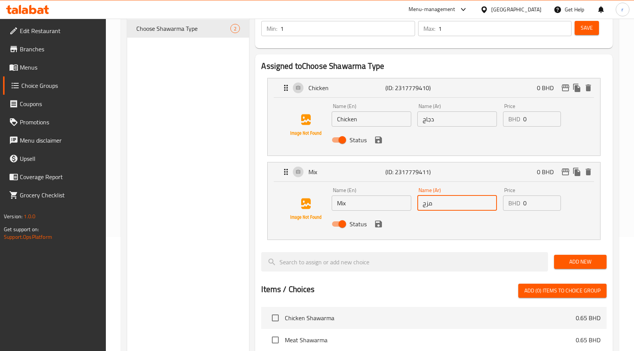
drag, startPoint x: 451, startPoint y: 209, endPoint x: 414, endPoint y: 206, distance: 37.1
click at [414, 206] on div "Name (Ar) مزج Name (Ar)" at bounding box center [457, 199] width 86 height 29
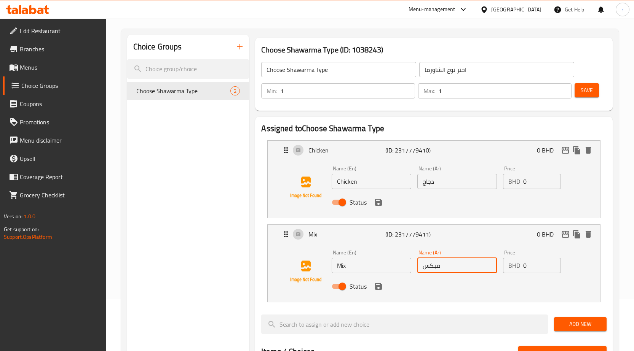
scroll to position [38, 0]
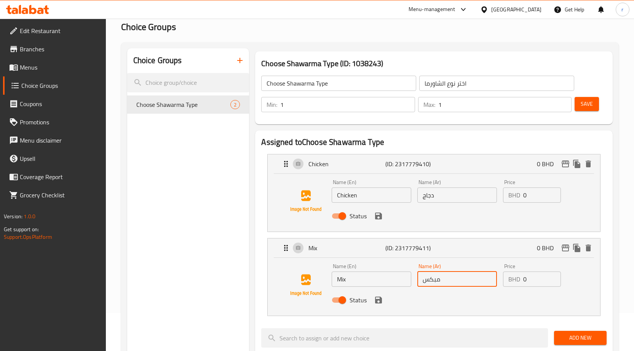
type input "مبكس"
click at [581, 107] on span "Save" at bounding box center [587, 104] width 12 height 10
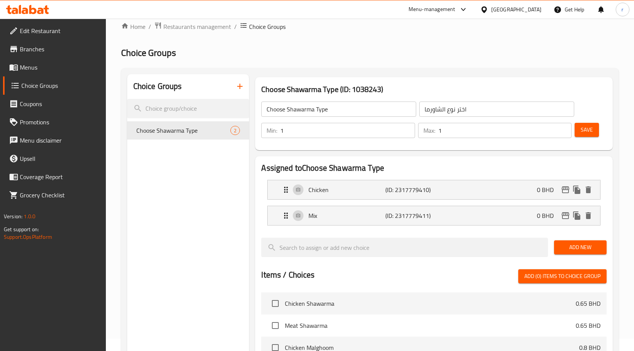
scroll to position [0, 0]
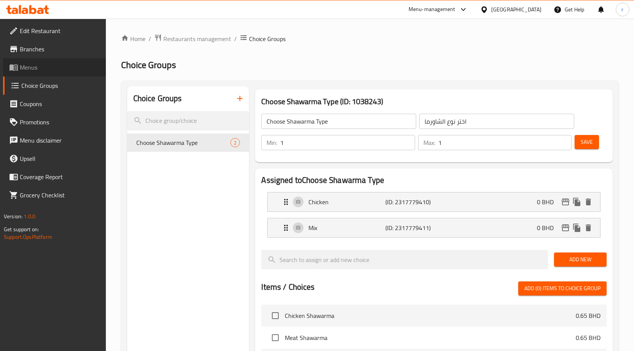
click at [34, 65] on span "Menus" at bounding box center [60, 67] width 80 height 9
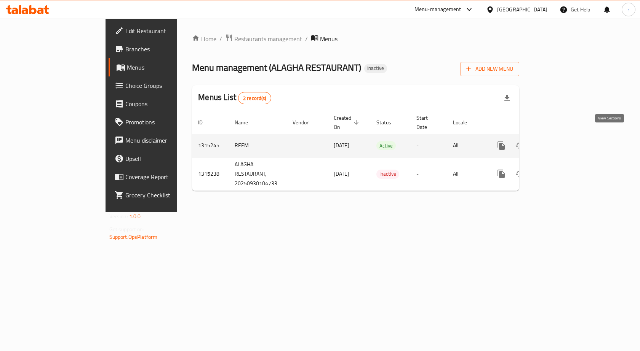
click at [560, 141] on icon "enhanced table" at bounding box center [555, 145] width 9 height 9
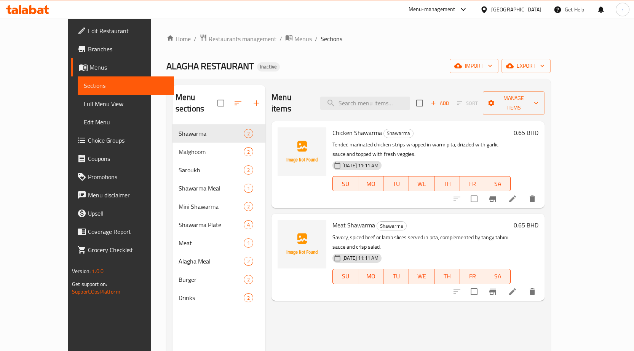
click at [84, 107] on span "Full Menu View" at bounding box center [126, 103] width 84 height 9
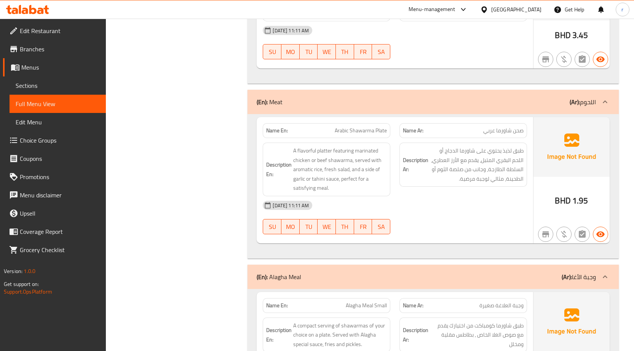
scroll to position [1673, 0]
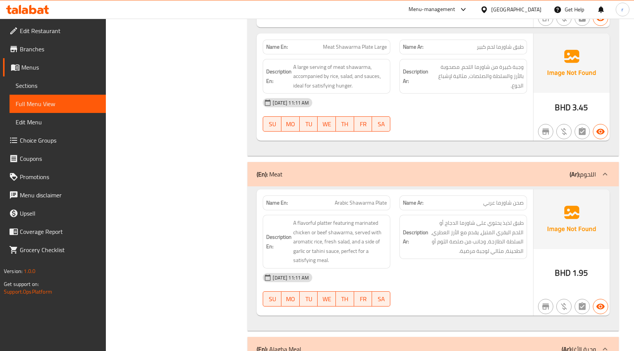
click at [67, 105] on span "Full Menu View" at bounding box center [58, 103] width 84 height 9
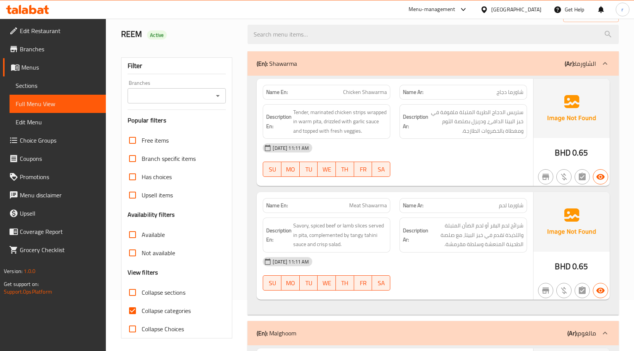
scroll to position [114, 0]
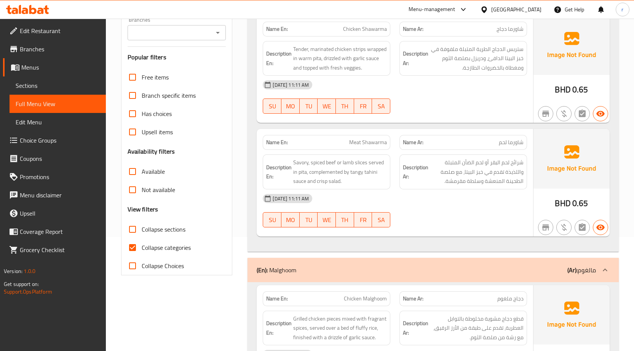
click at [187, 247] on span "Collapse categories" at bounding box center [166, 247] width 49 height 9
click at [142, 247] on input "Collapse categories" at bounding box center [132, 248] width 18 height 18
checkbox input "false"
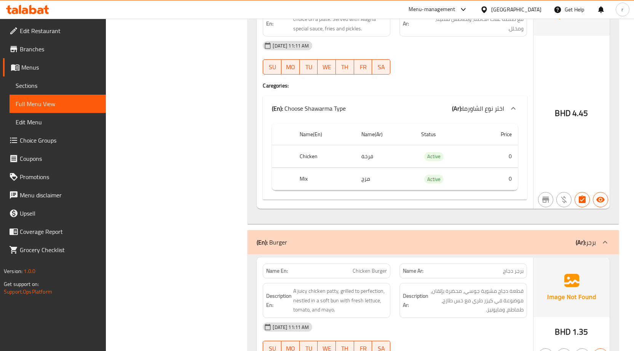
scroll to position [2263, 0]
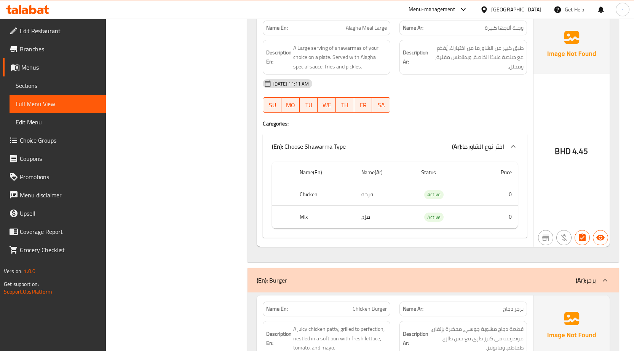
click at [41, 122] on span "Edit Menu" at bounding box center [58, 122] width 84 height 9
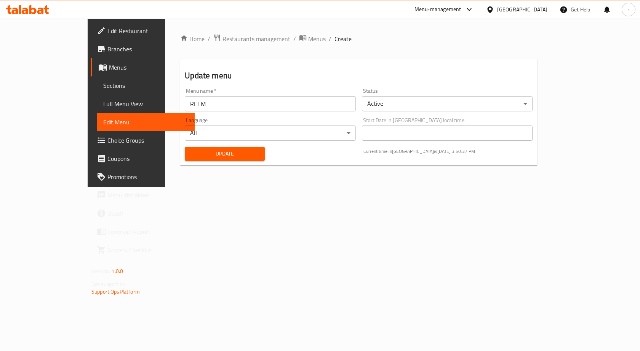
click at [103, 105] on span "Full Menu View" at bounding box center [145, 103] width 85 height 9
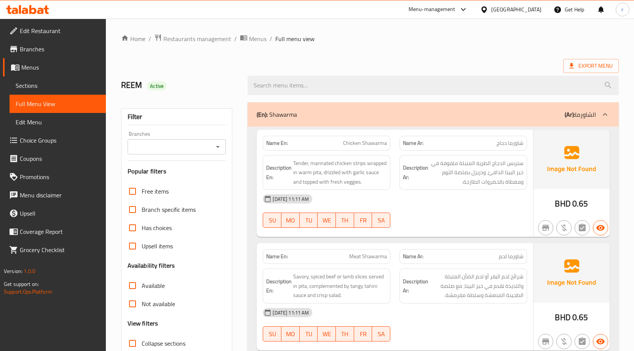
click at [34, 86] on span "Sections" at bounding box center [58, 85] width 84 height 9
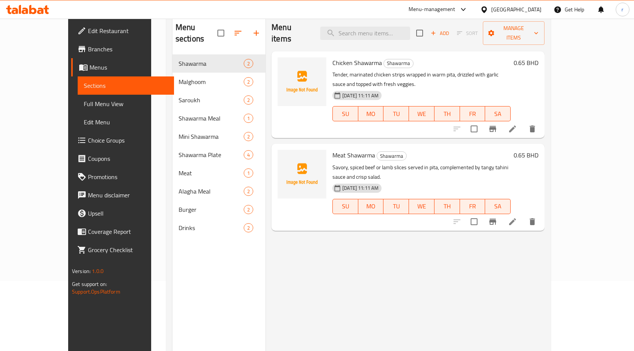
scroll to position [76, 0]
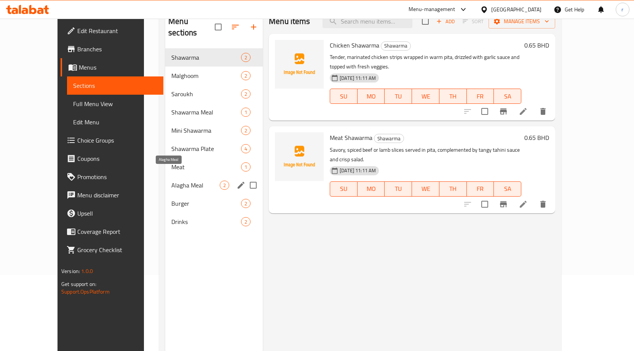
click at [171, 181] on span "Alagha Meal" at bounding box center [195, 185] width 48 height 9
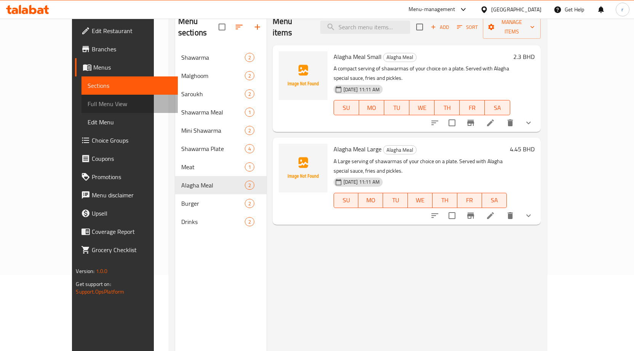
click at [88, 108] on span "Full Menu View" at bounding box center [130, 103] width 84 height 9
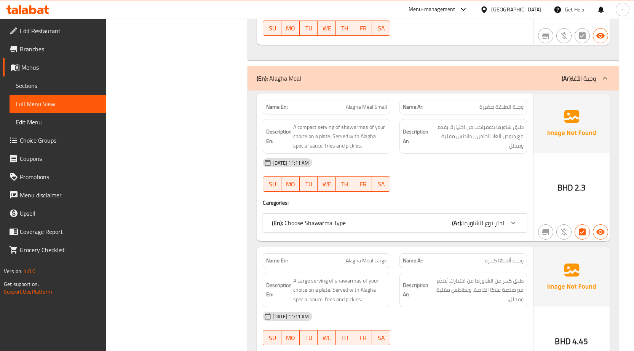
scroll to position [2018, 0]
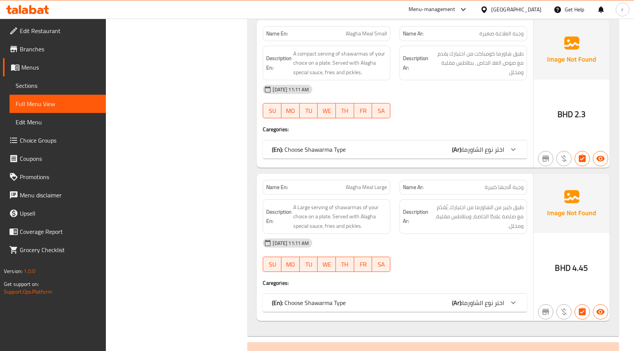
click at [53, 101] on span "Full Menu View" at bounding box center [58, 103] width 84 height 9
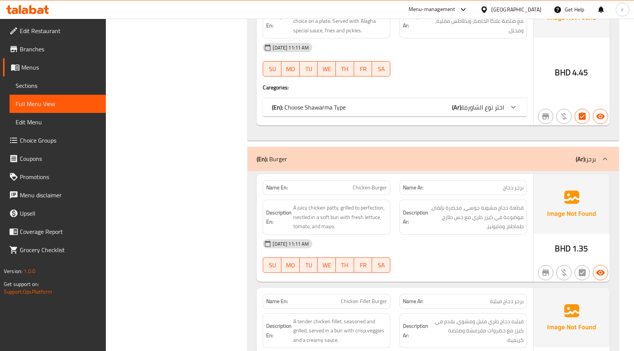
scroll to position [2206, 0]
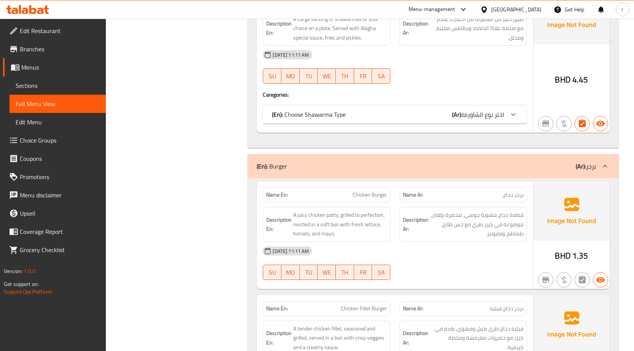
click at [453, 113] on b "(Ar):" at bounding box center [457, 114] width 10 height 11
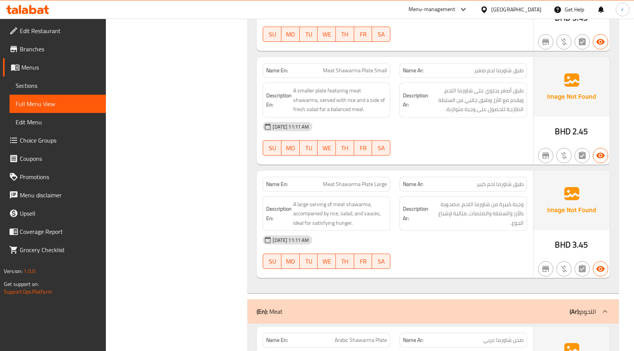
scroll to position [1445, 0]
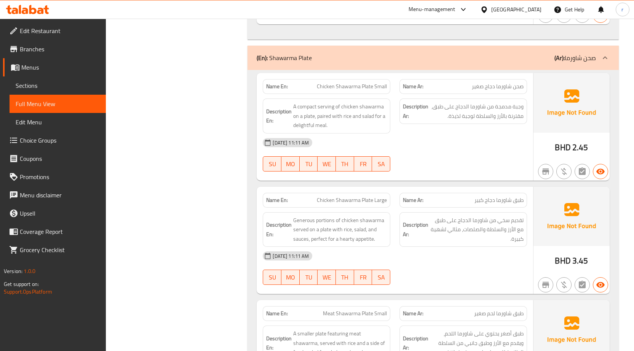
click at [65, 142] on span "Choice Groups" at bounding box center [60, 140] width 80 height 9
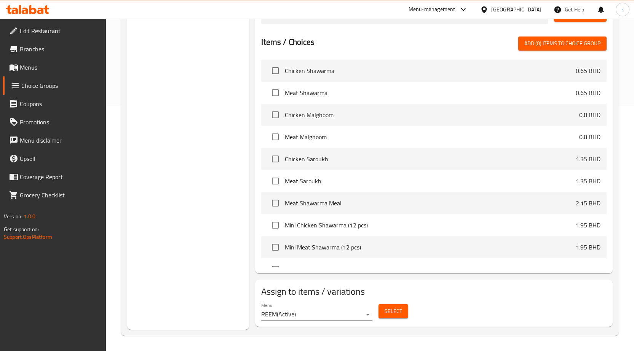
scroll to position [108, 0]
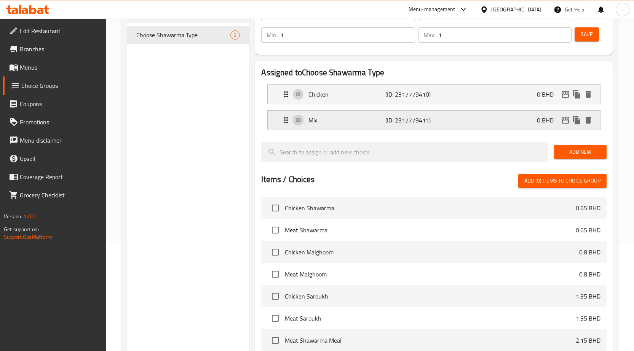
click at [372, 117] on p "Mix" at bounding box center [346, 120] width 77 height 9
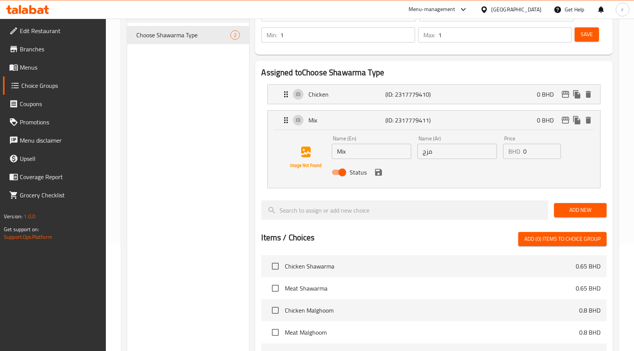
click at [430, 154] on input "مزج" at bounding box center [457, 151] width 80 height 15
click at [378, 179] on div "Status" at bounding box center [457, 172] width 257 height 21
click at [378, 169] on icon "save" at bounding box center [378, 172] width 7 height 7
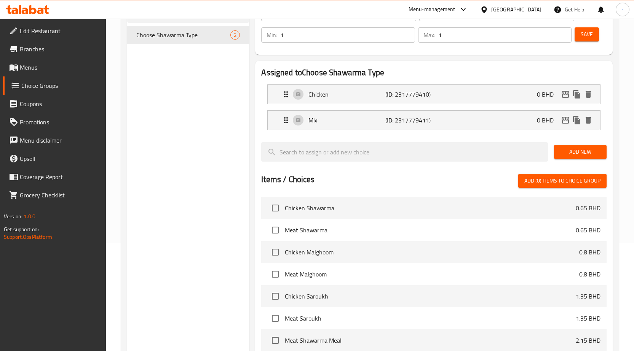
type input "ميكس"
click at [389, 101] on div "Chicken (ID: 2317779410) 0 BHD" at bounding box center [436, 94] width 310 height 19
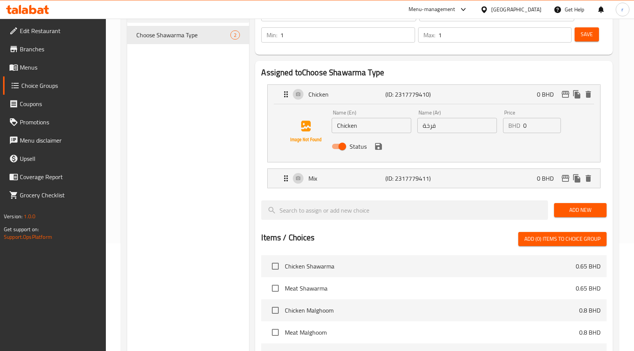
click at [424, 127] on input "فرخة" at bounding box center [457, 125] width 80 height 15
click at [373, 150] on div "Status" at bounding box center [457, 146] width 257 height 21
type input "دجاج"
click at [378, 151] on button "save" at bounding box center [378, 146] width 11 height 11
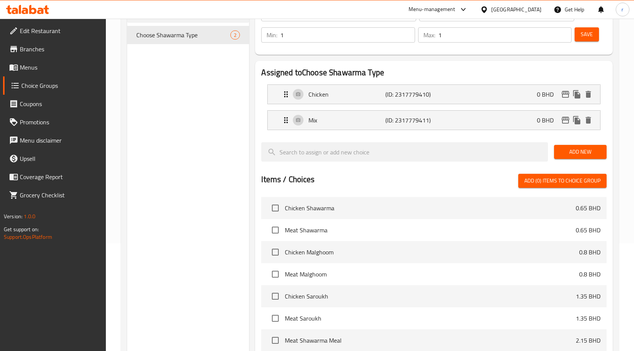
click at [587, 37] on span "Save" at bounding box center [587, 35] width 12 height 10
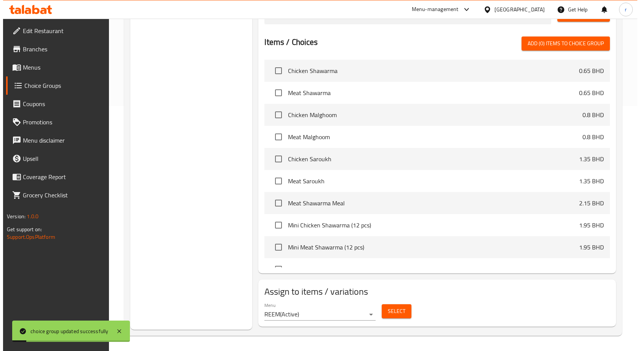
scroll to position [190, 0]
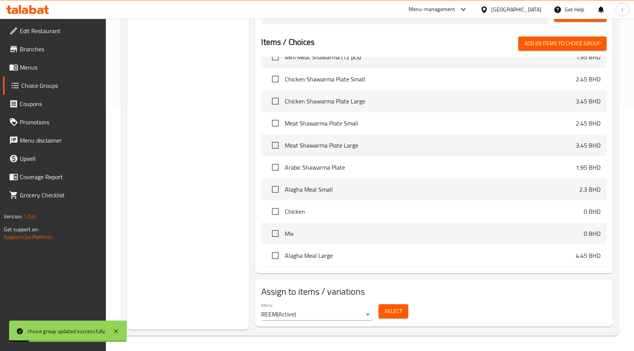
click at [409, 310] on div "Select" at bounding box center [393, 312] width 36 height 20
click at [404, 311] on button "Select" at bounding box center [393, 312] width 30 height 14
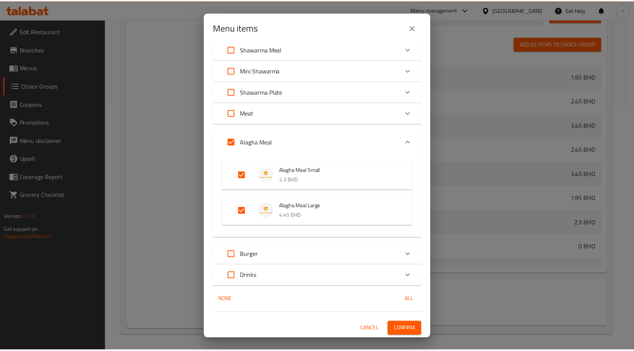
scroll to position [93, 0]
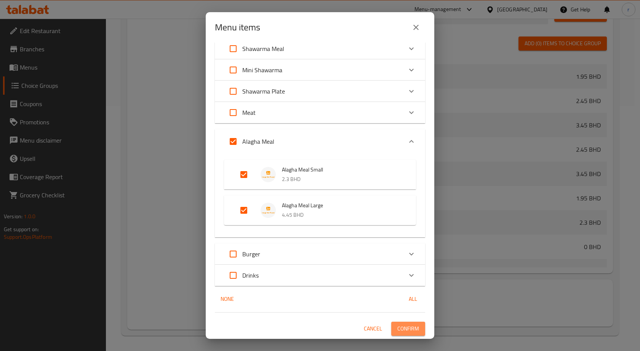
click at [397, 328] on span "Confirm" at bounding box center [408, 329] width 22 height 10
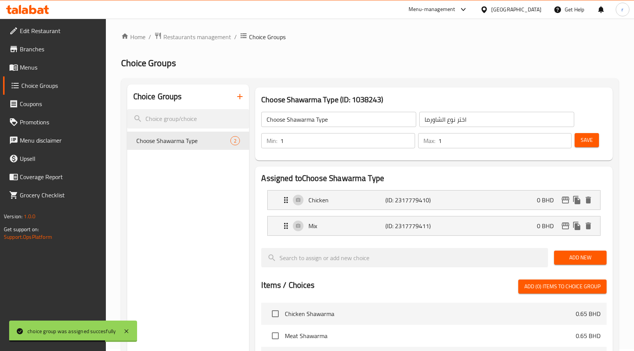
scroll to position [0, 0]
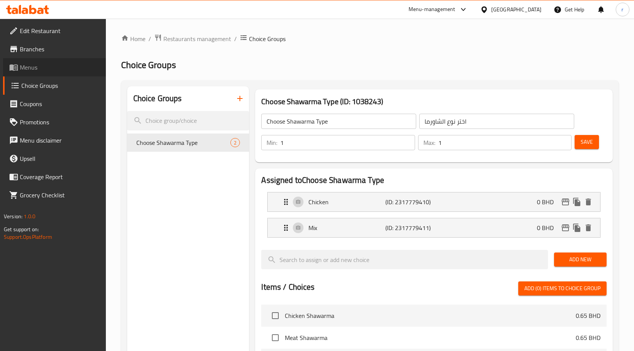
click at [44, 67] on span "Menus" at bounding box center [60, 67] width 80 height 9
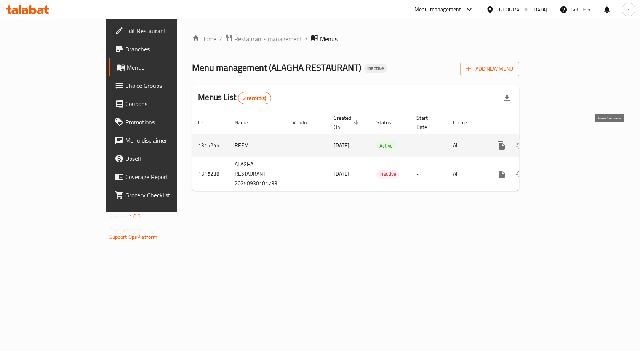
click at [560, 141] on icon "enhanced table" at bounding box center [555, 145] width 9 height 9
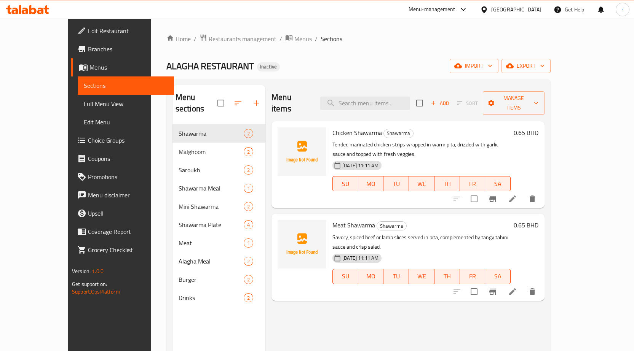
click at [84, 103] on span "Full Menu View" at bounding box center [126, 103] width 84 height 9
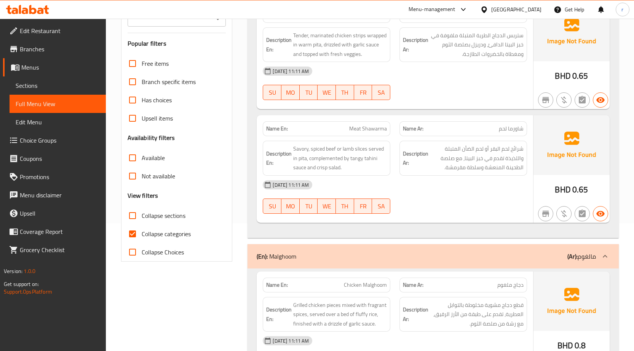
scroll to position [152, 0]
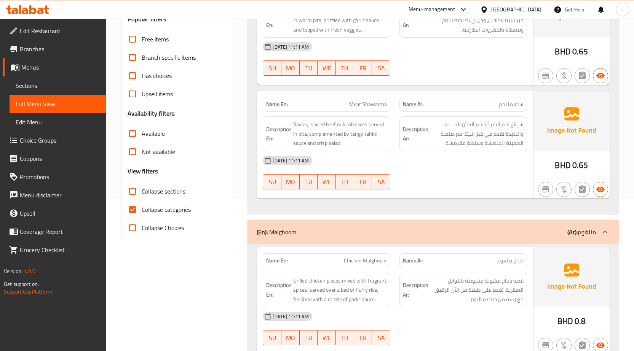
click at [172, 212] on span "Collapse categories" at bounding box center [166, 209] width 49 height 9
click at [142, 212] on input "Collapse categories" at bounding box center [132, 210] width 18 height 18
checkbox input "false"
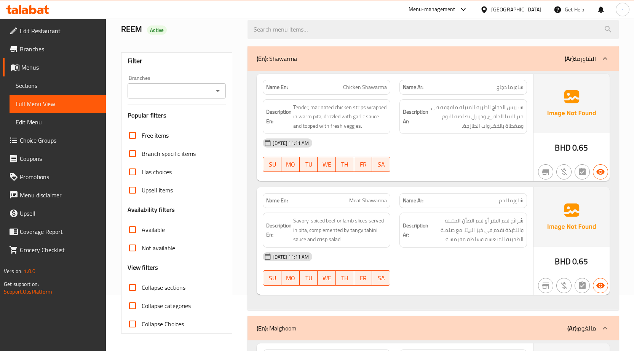
scroll to position [0, 0]
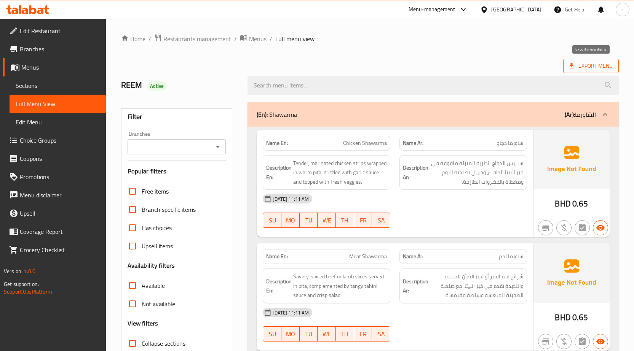
click at [592, 66] on span "Export Menu" at bounding box center [590, 66] width 43 height 10
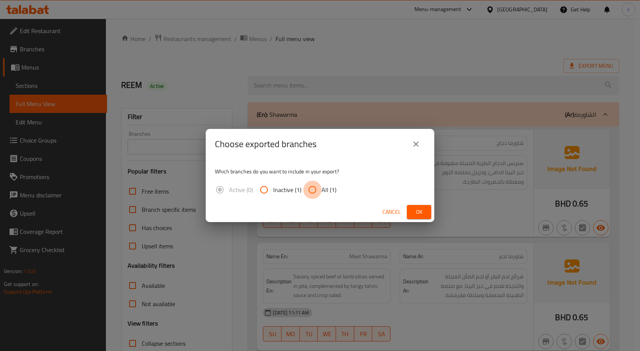
click at [309, 191] on input "All (1)" at bounding box center [312, 190] width 18 height 18
radio input "true"
click at [411, 216] on button "Ok" at bounding box center [419, 212] width 24 height 14
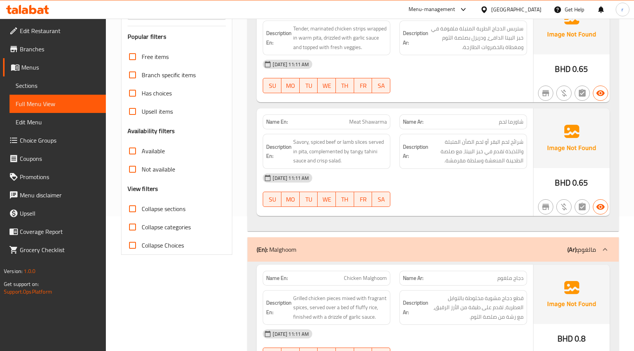
scroll to position [152, 0]
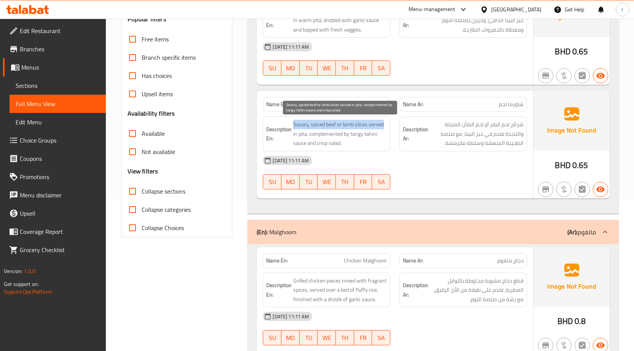
drag, startPoint x: 294, startPoint y: 124, endPoint x: 387, endPoint y: 129, distance: 92.6
click at [387, 129] on span "Savory, spiced beef or lamb slices served in pita, complemented by tangy tahini…" at bounding box center [340, 134] width 94 height 28
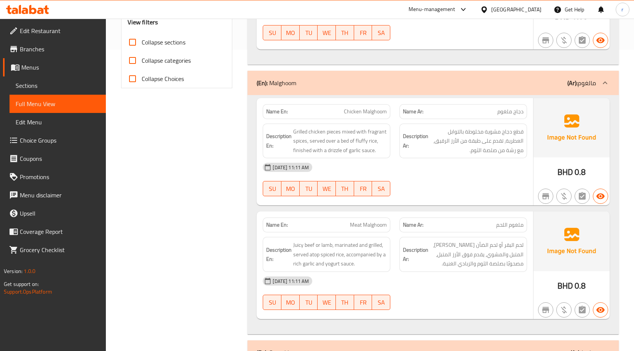
scroll to position [305, 0]
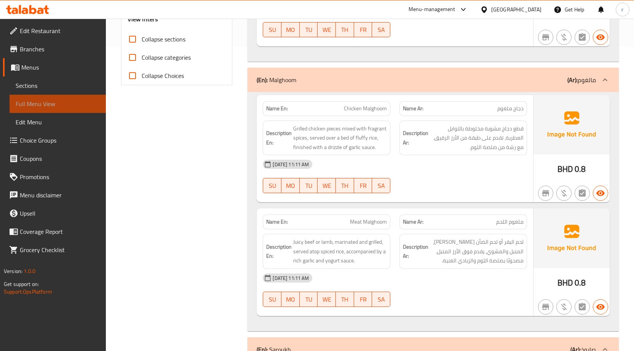
click at [67, 107] on span "Full Menu View" at bounding box center [58, 103] width 84 height 9
click at [36, 88] on span "Sections" at bounding box center [58, 85] width 84 height 9
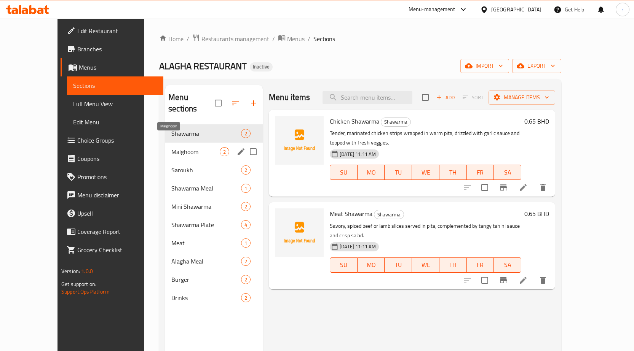
click at [171, 147] on span "Malghoom" at bounding box center [195, 151] width 48 height 9
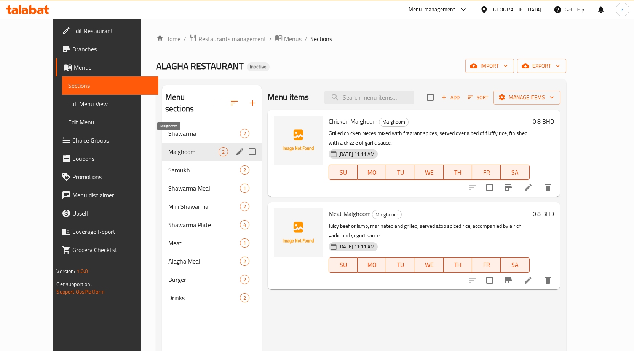
click at [168, 147] on span "Malghoom" at bounding box center [193, 151] width 50 height 9
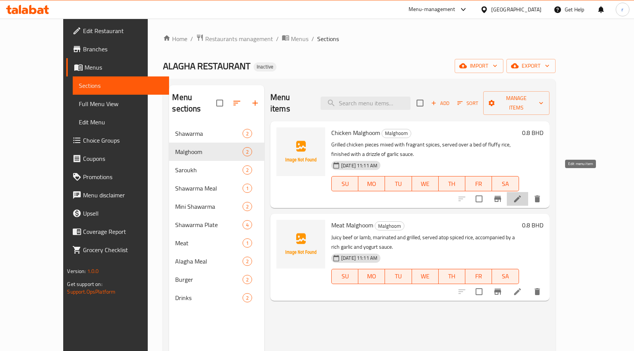
click at [522, 195] on icon at bounding box center [517, 199] width 9 height 9
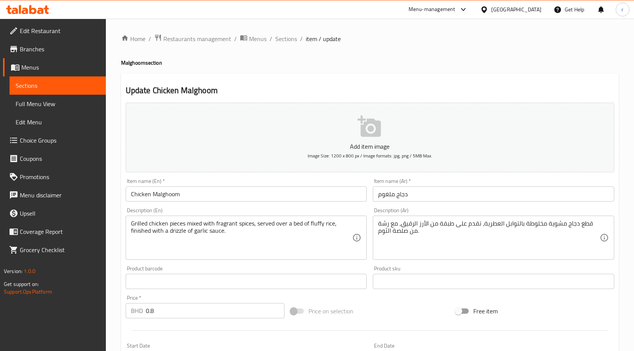
click at [36, 48] on span "Branches" at bounding box center [60, 49] width 80 height 9
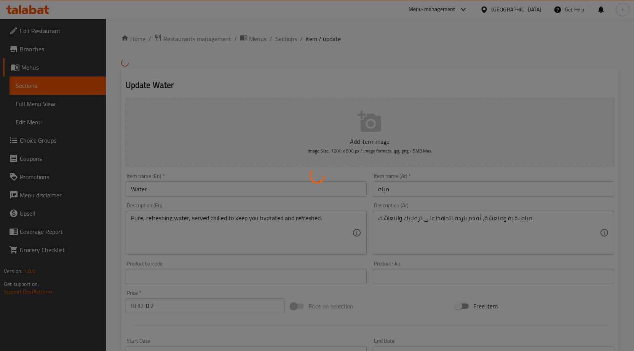
click at [37, 103] on div at bounding box center [317, 175] width 634 height 351
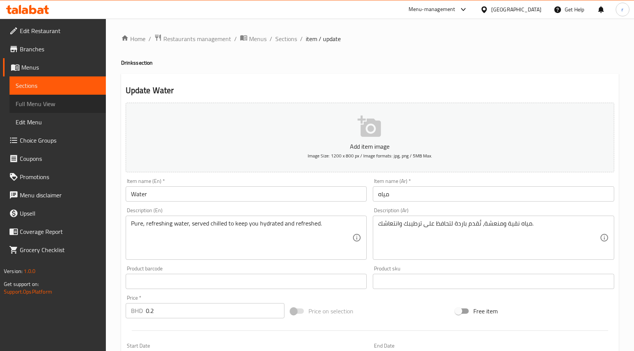
click at [38, 103] on span "Full Menu View" at bounding box center [58, 103] width 84 height 9
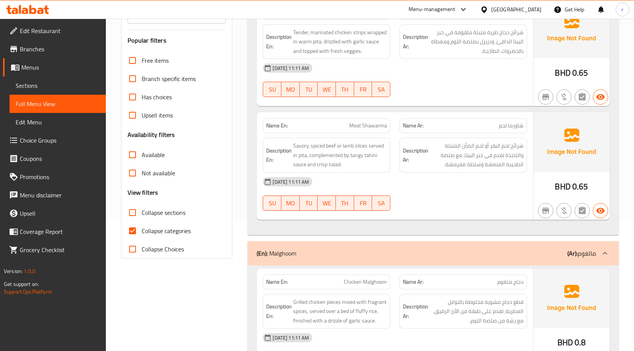
scroll to position [152, 0]
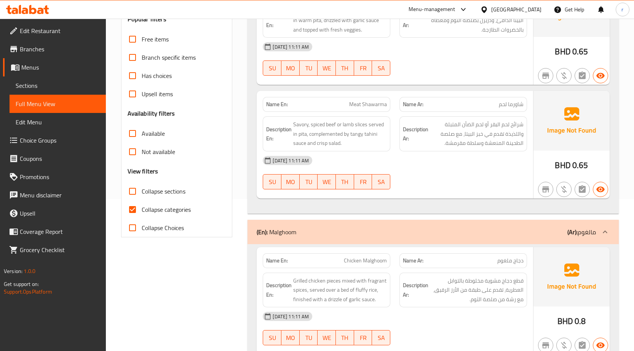
click at [152, 214] on span "Collapse categories" at bounding box center [166, 209] width 49 height 9
click at [142, 215] on input "Collapse categories" at bounding box center [132, 210] width 18 height 18
checkbox input "false"
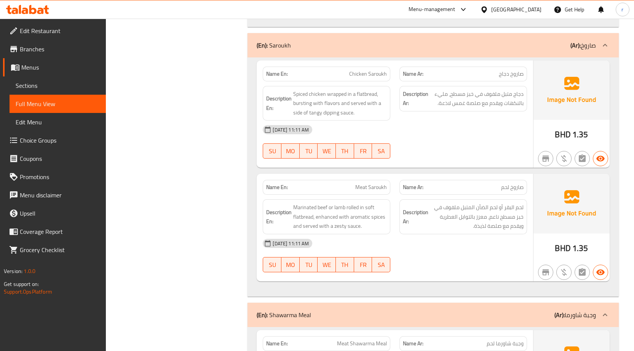
scroll to position [647, 0]
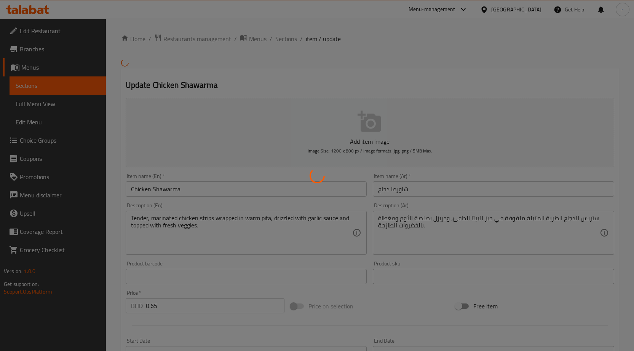
click at [40, 103] on div at bounding box center [317, 175] width 634 height 351
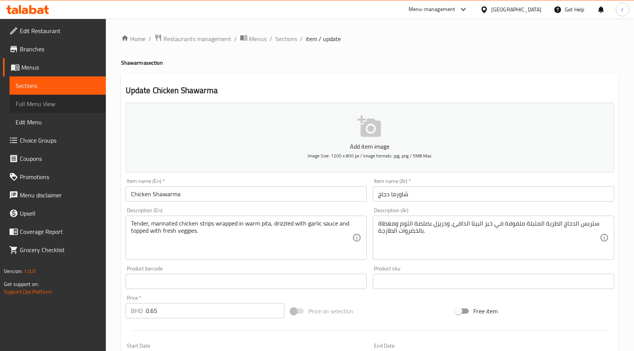
click at [40, 103] on span "Full Menu View" at bounding box center [58, 103] width 84 height 9
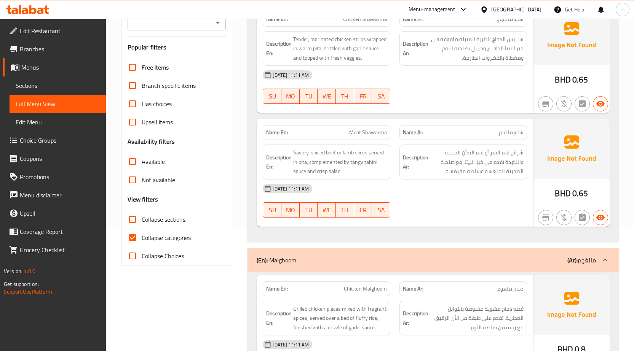
scroll to position [152, 0]
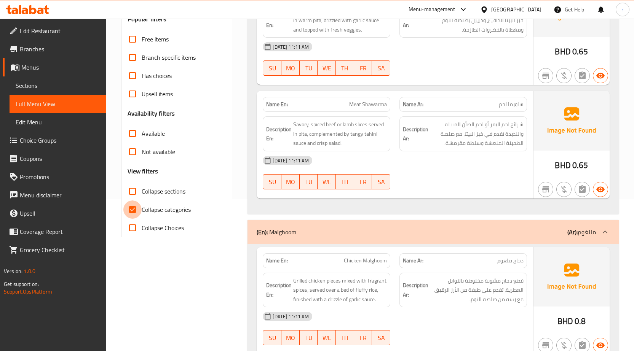
click at [131, 211] on input "Collapse categories" at bounding box center [132, 210] width 18 height 18
checkbox input "false"
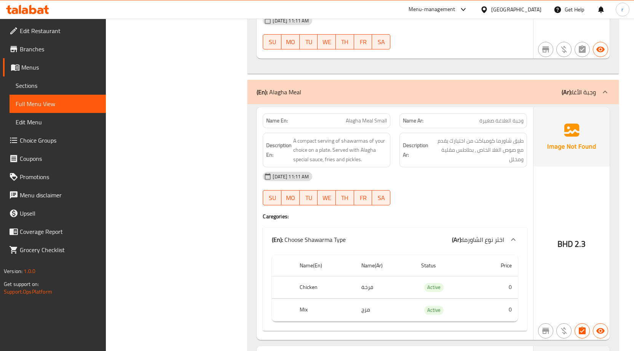
scroll to position [1920, 0]
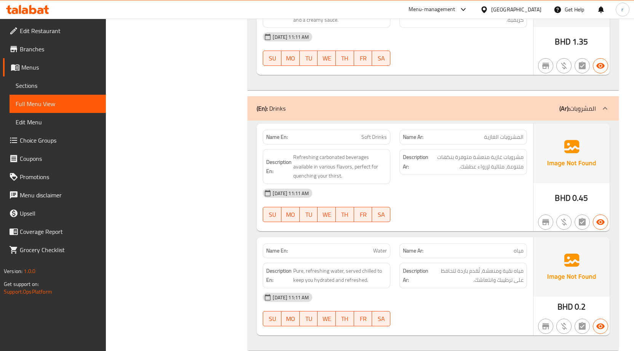
scroll to position [2549, 0]
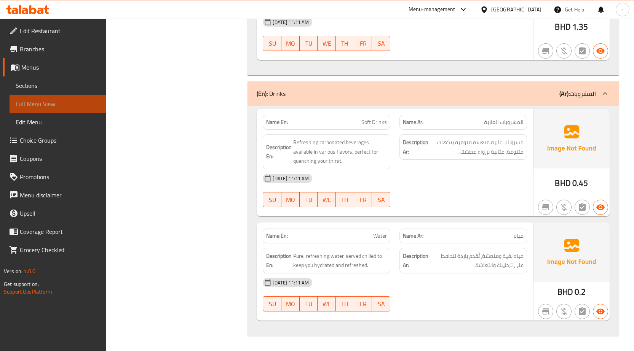
click at [49, 108] on span "Full Menu View" at bounding box center [58, 103] width 84 height 9
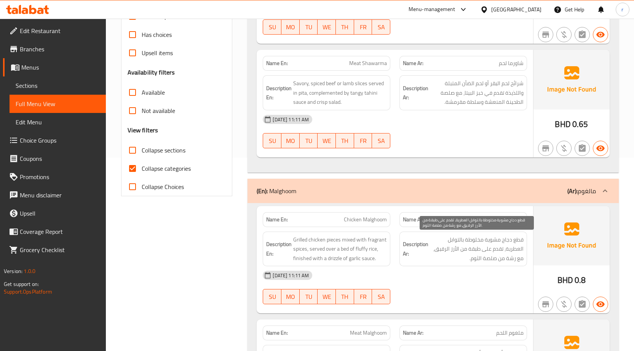
scroll to position [112, 0]
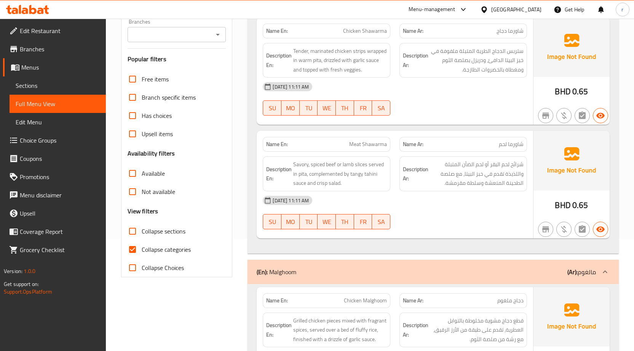
click at [170, 251] on span "Collapse categories" at bounding box center [166, 249] width 49 height 9
click at [142, 251] on input "Collapse categories" at bounding box center [132, 250] width 18 height 18
checkbox input "false"
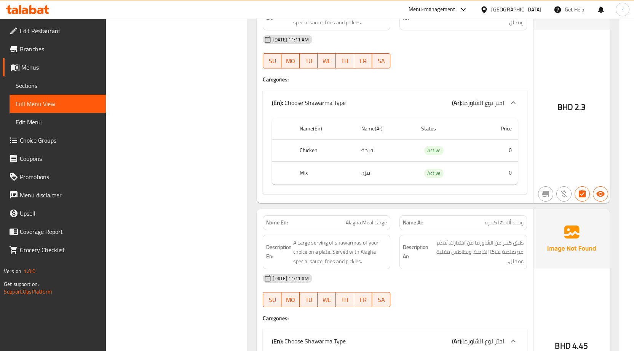
scroll to position [2054, 0]
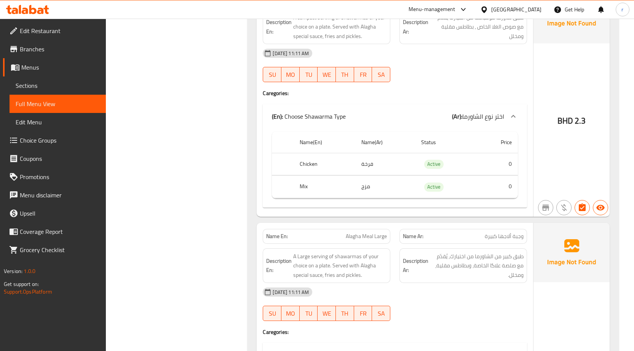
click at [509, 115] on icon at bounding box center [513, 116] width 9 height 9
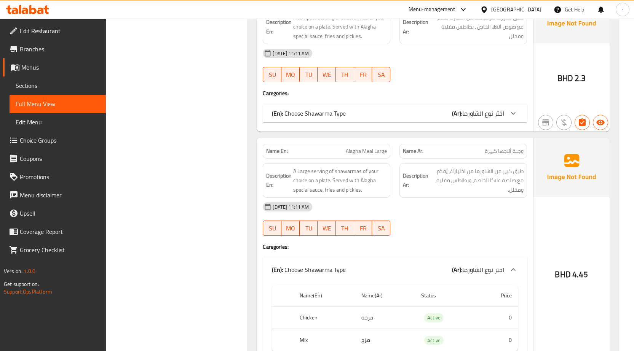
click at [509, 115] on icon at bounding box center [513, 113] width 9 height 9
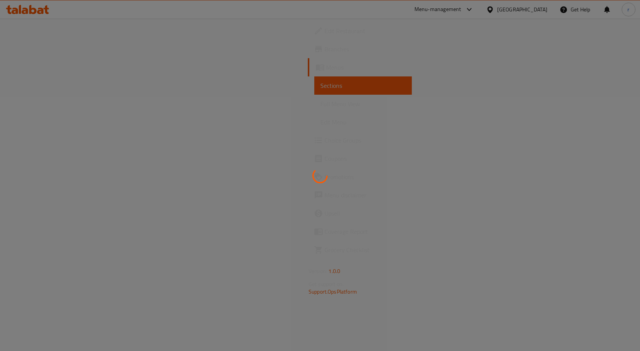
click at [48, 103] on div at bounding box center [320, 175] width 640 height 351
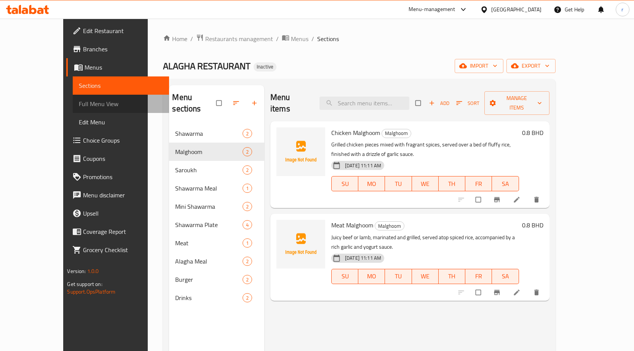
click at [79, 103] on span "Full Menu View" at bounding box center [121, 103] width 84 height 9
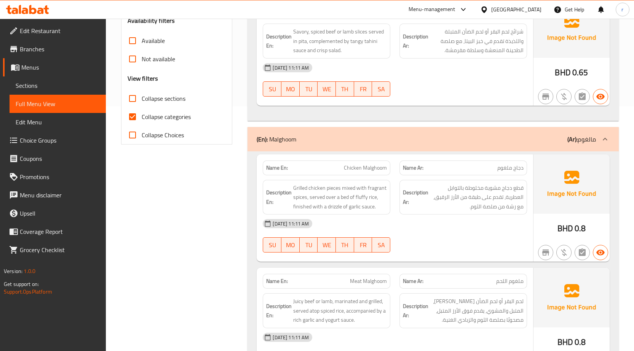
scroll to position [228, 0]
